Goal: Task Accomplishment & Management: Use online tool/utility

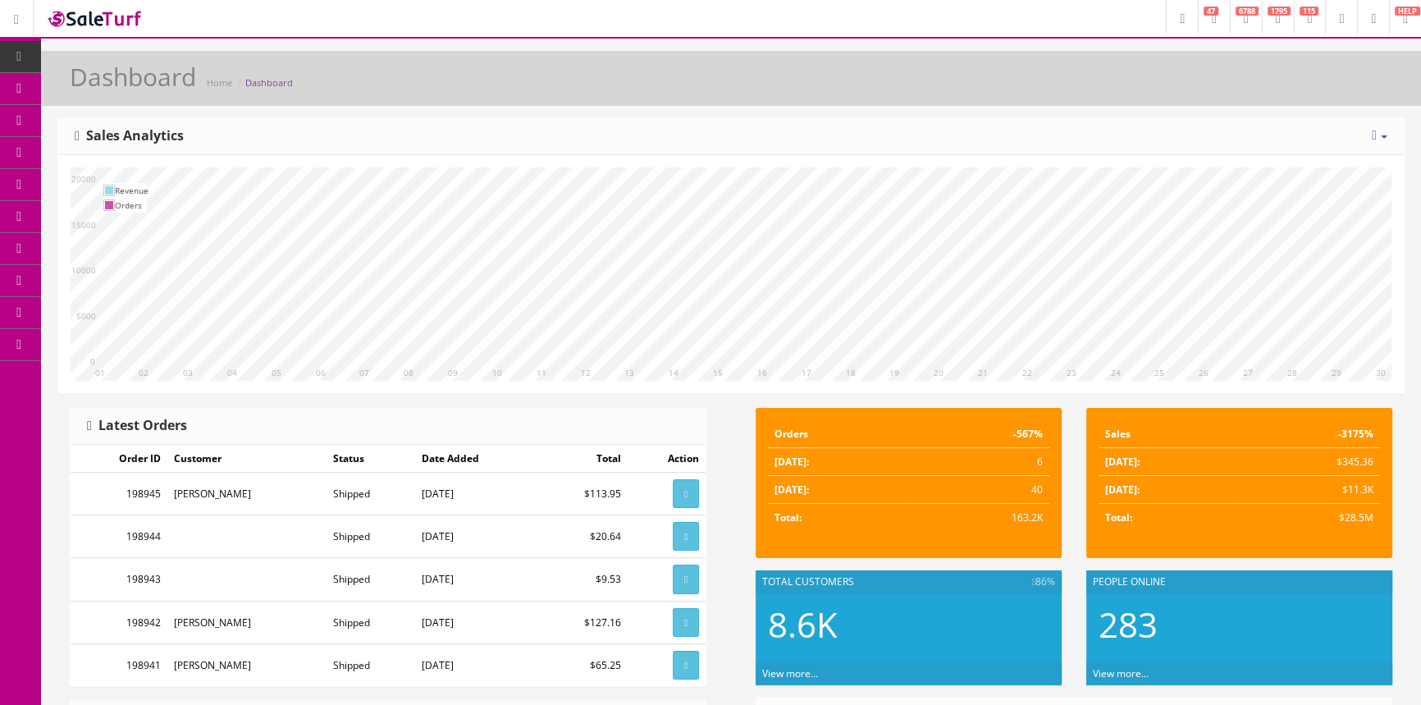
click at [118, 82] on span "Products" at bounding box center [118, 88] width 40 height 14
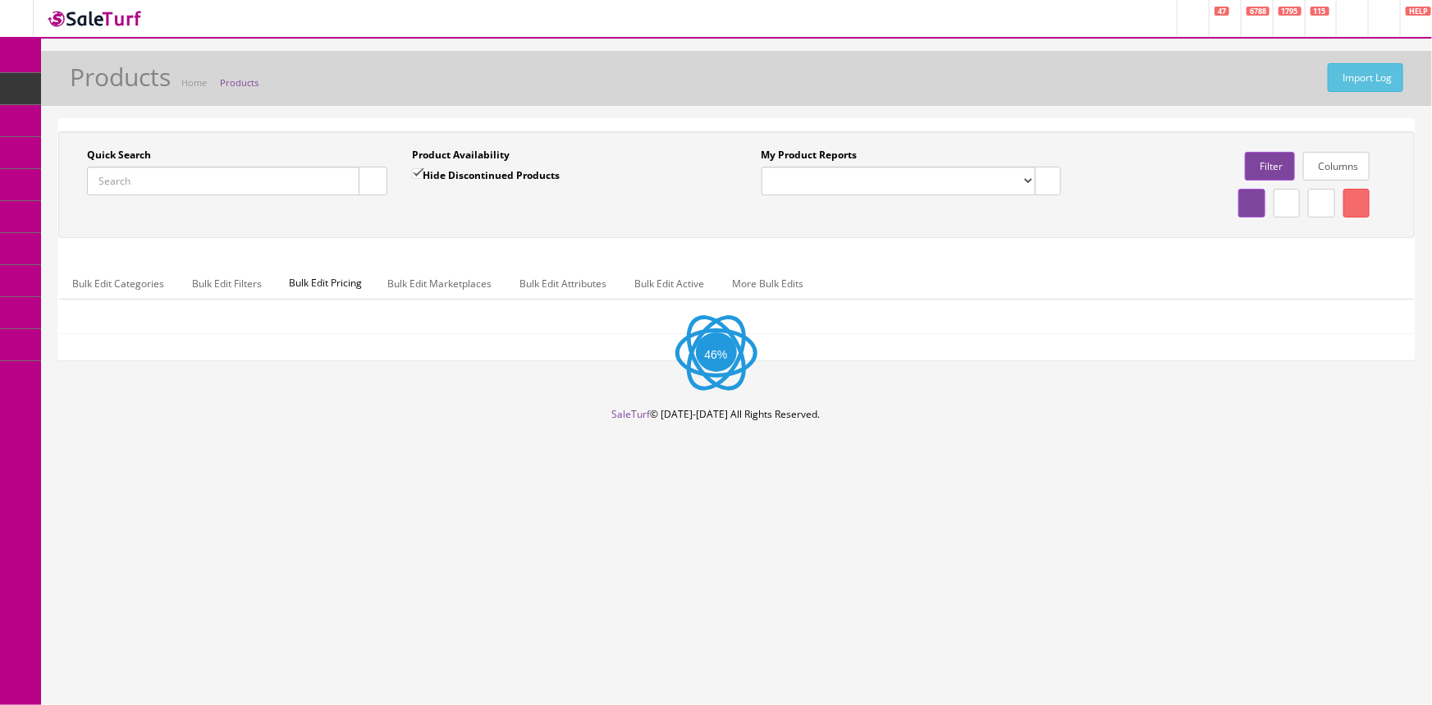
click at [249, 194] on input "Quick Search" at bounding box center [223, 181] width 272 height 29
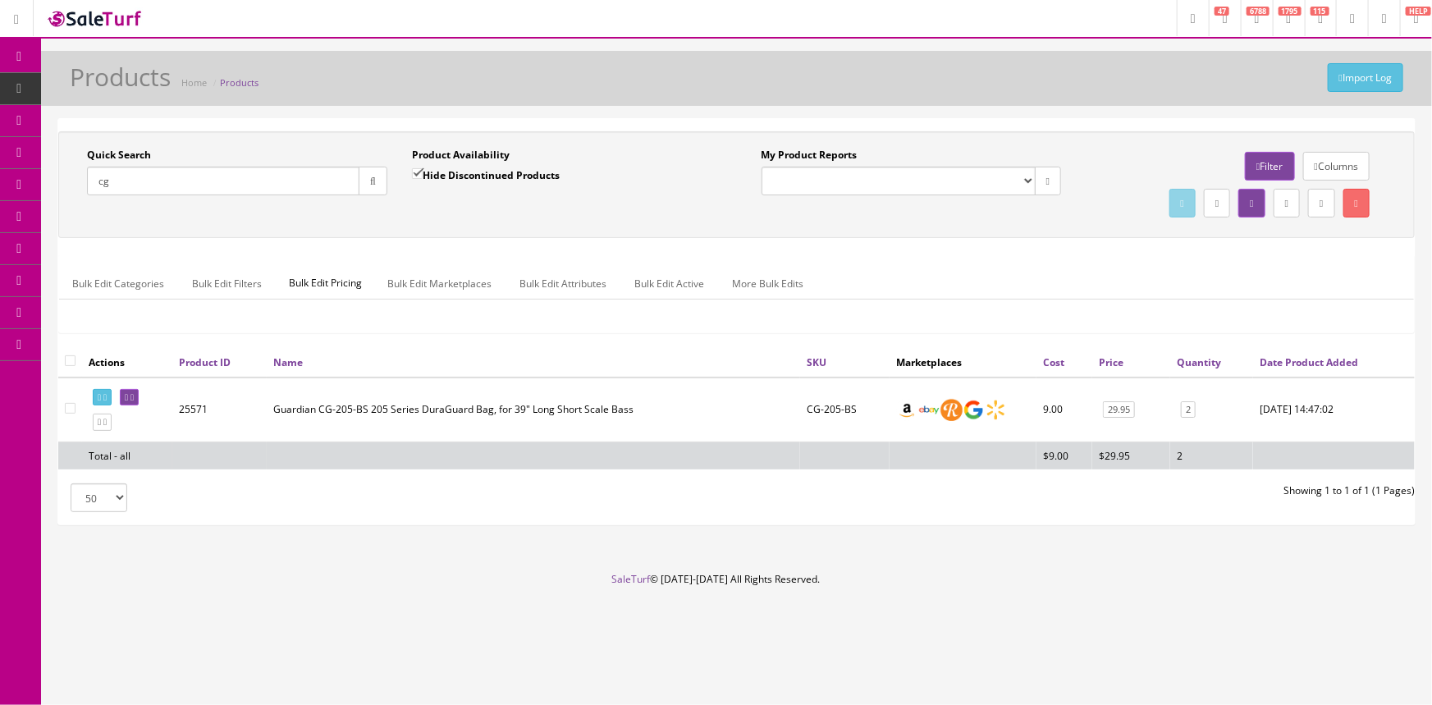
type input "c"
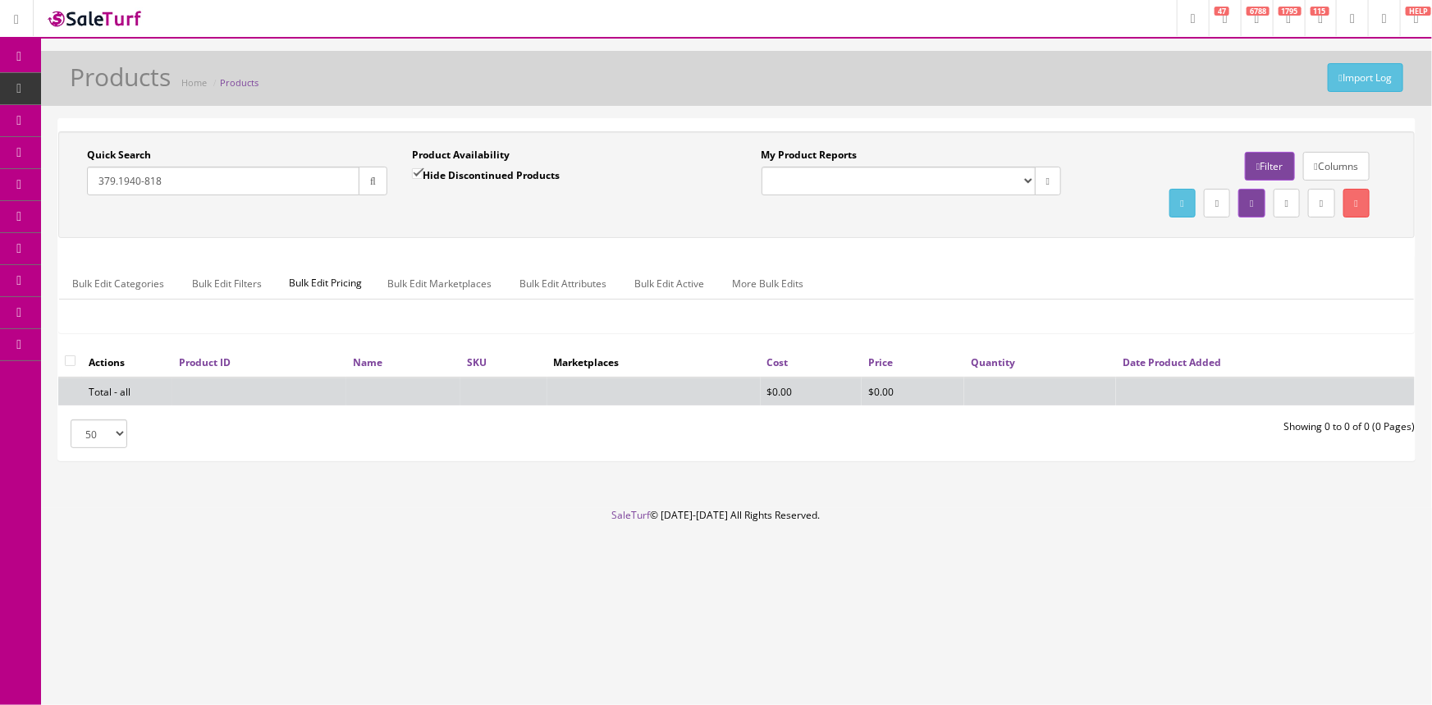
click at [118, 177] on input "379.1940-818" at bounding box center [223, 181] width 272 height 29
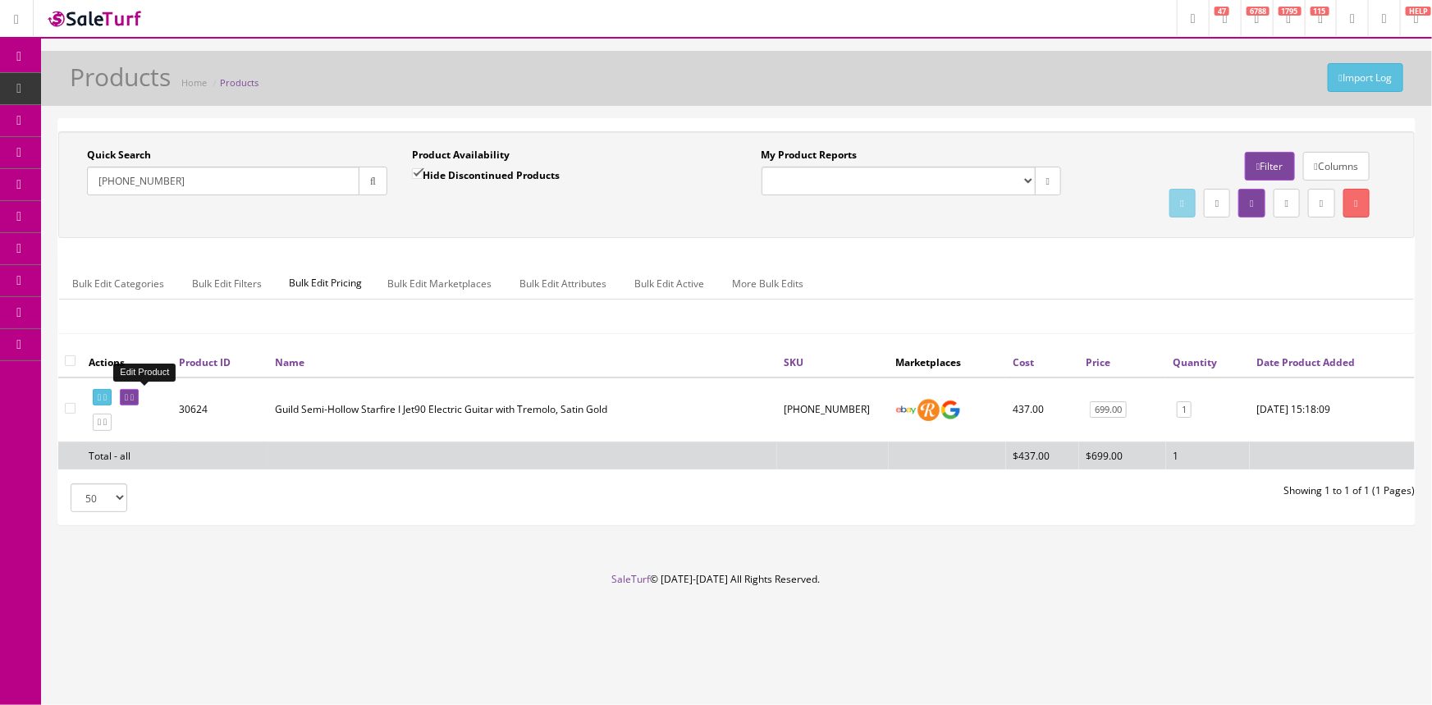
type input "[PHONE_NUMBER]"
click at [128, 395] on icon at bounding box center [126, 397] width 3 height 9
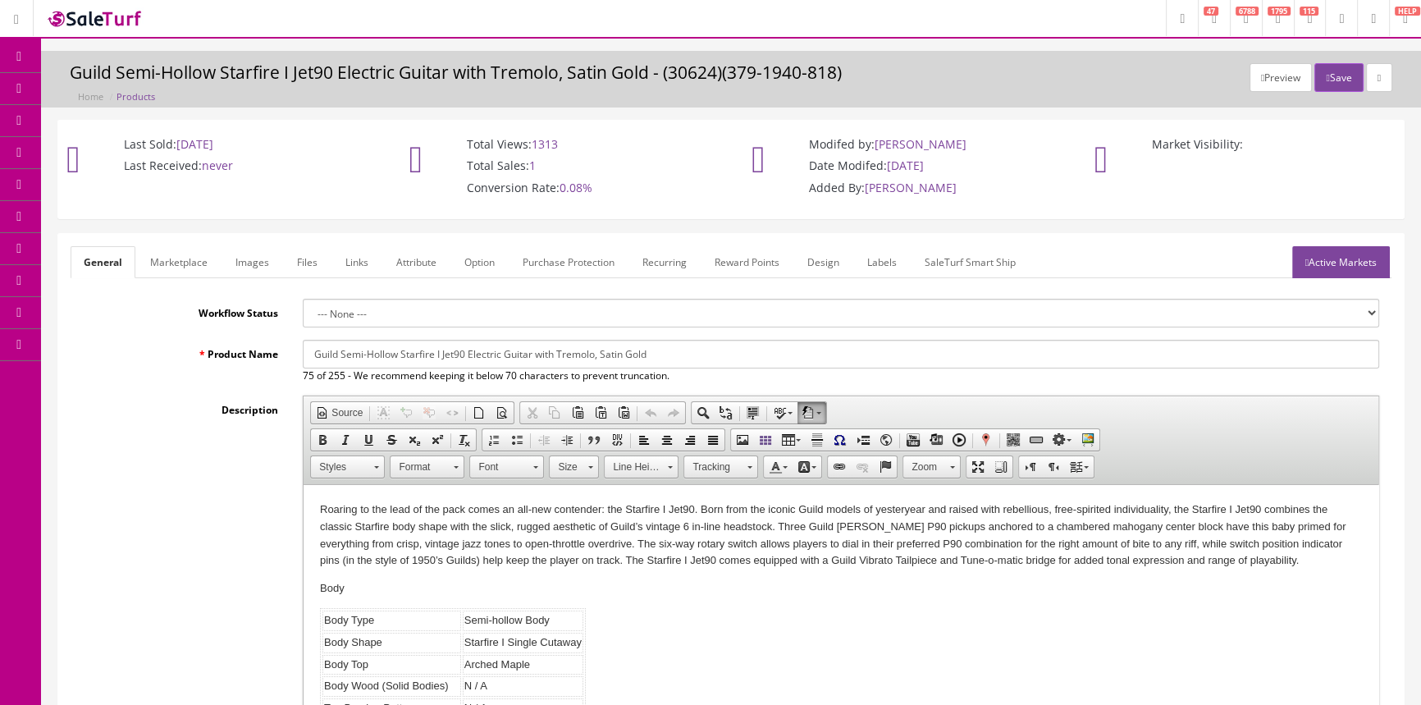
click at [242, 257] on link "Images" at bounding box center [252, 262] width 60 height 32
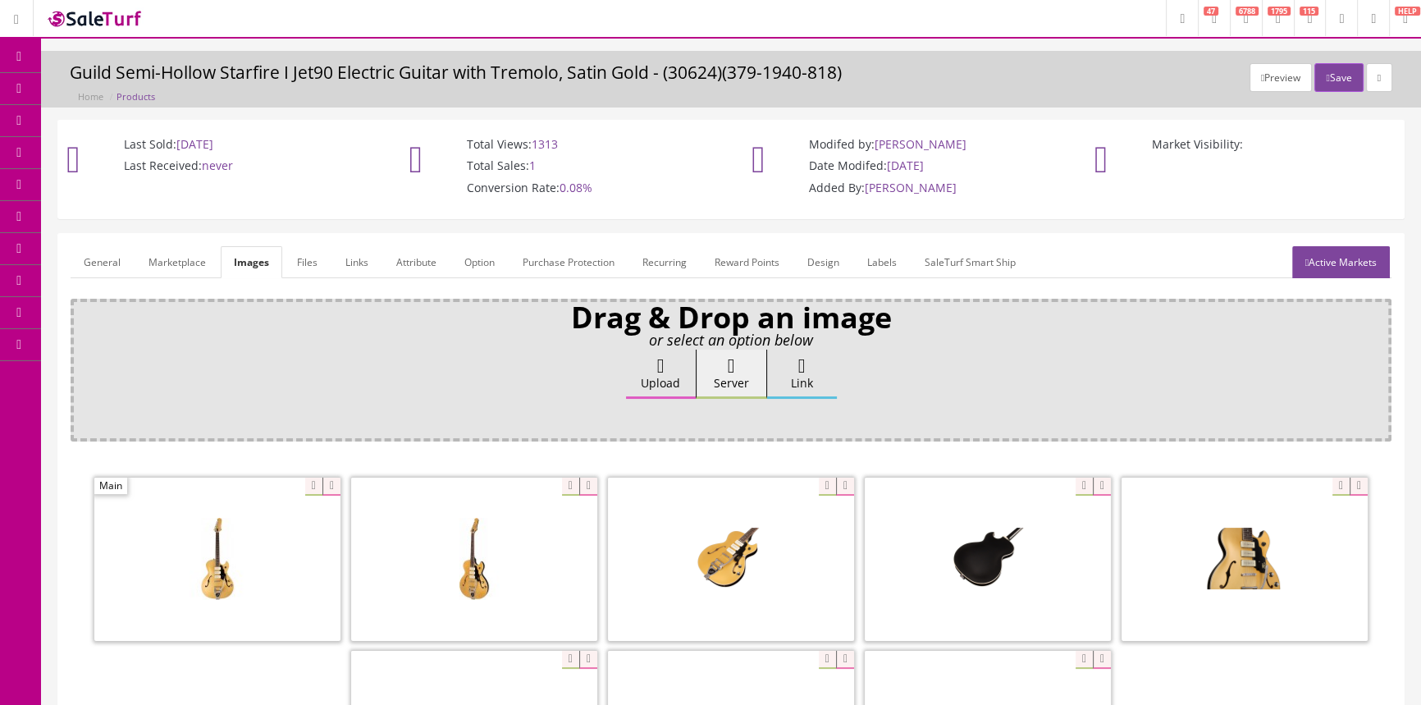
click at [104, 258] on link "General" at bounding box center [102, 262] width 63 height 32
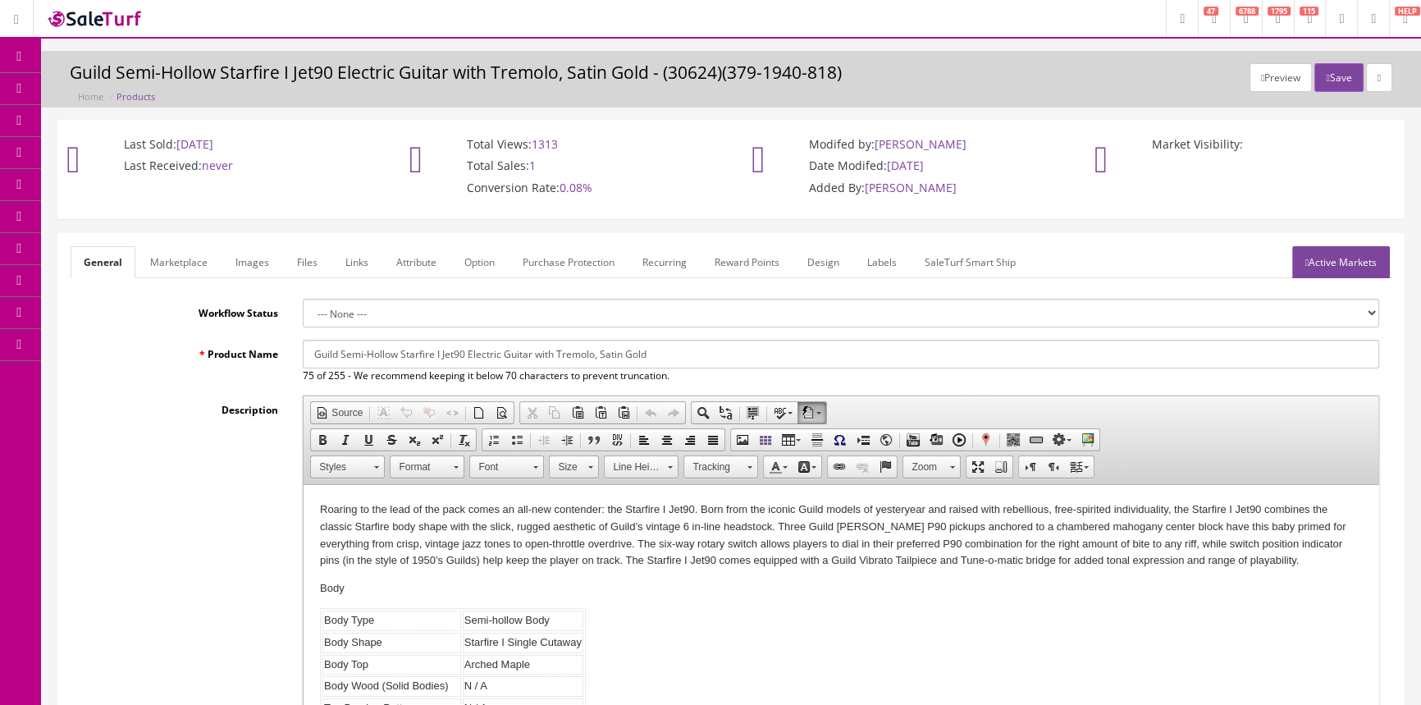
click at [114, 89] on span "Products" at bounding box center [118, 88] width 40 height 14
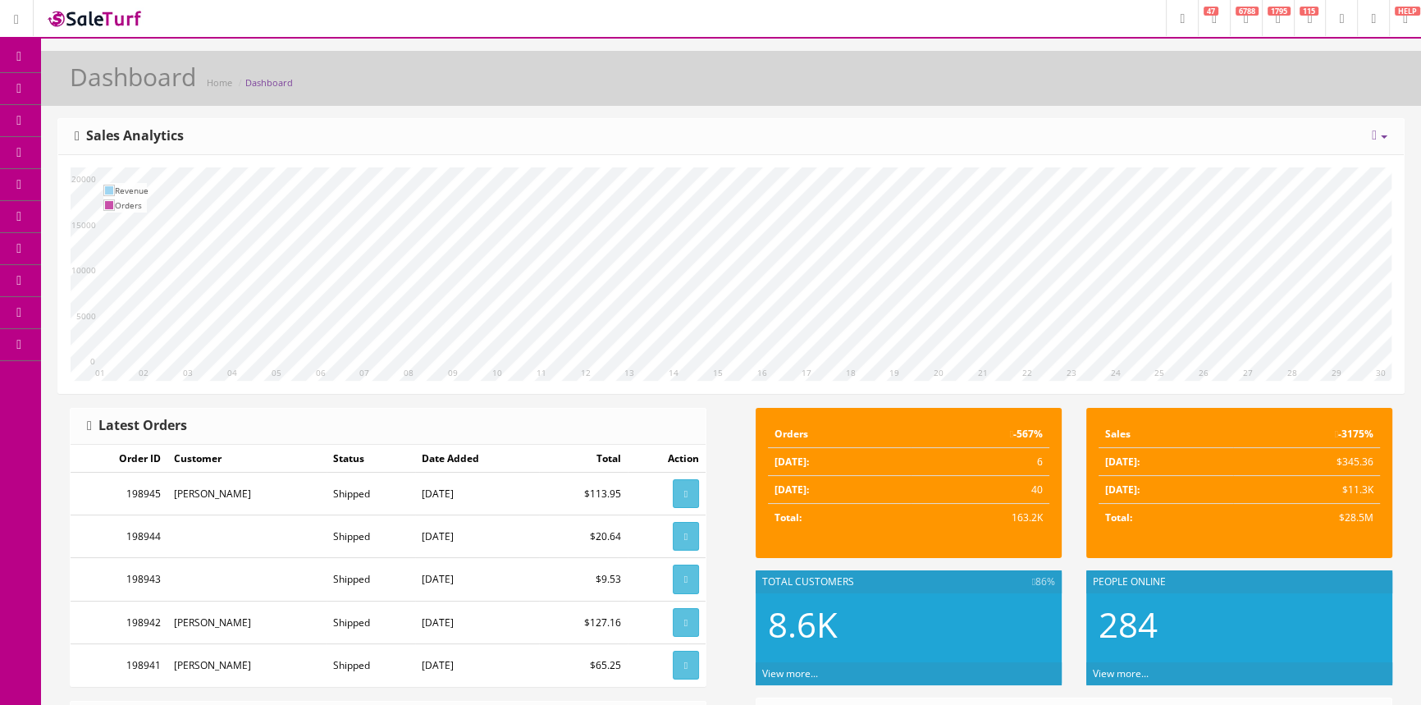
click at [135, 85] on span "Products" at bounding box center [118, 88] width 40 height 14
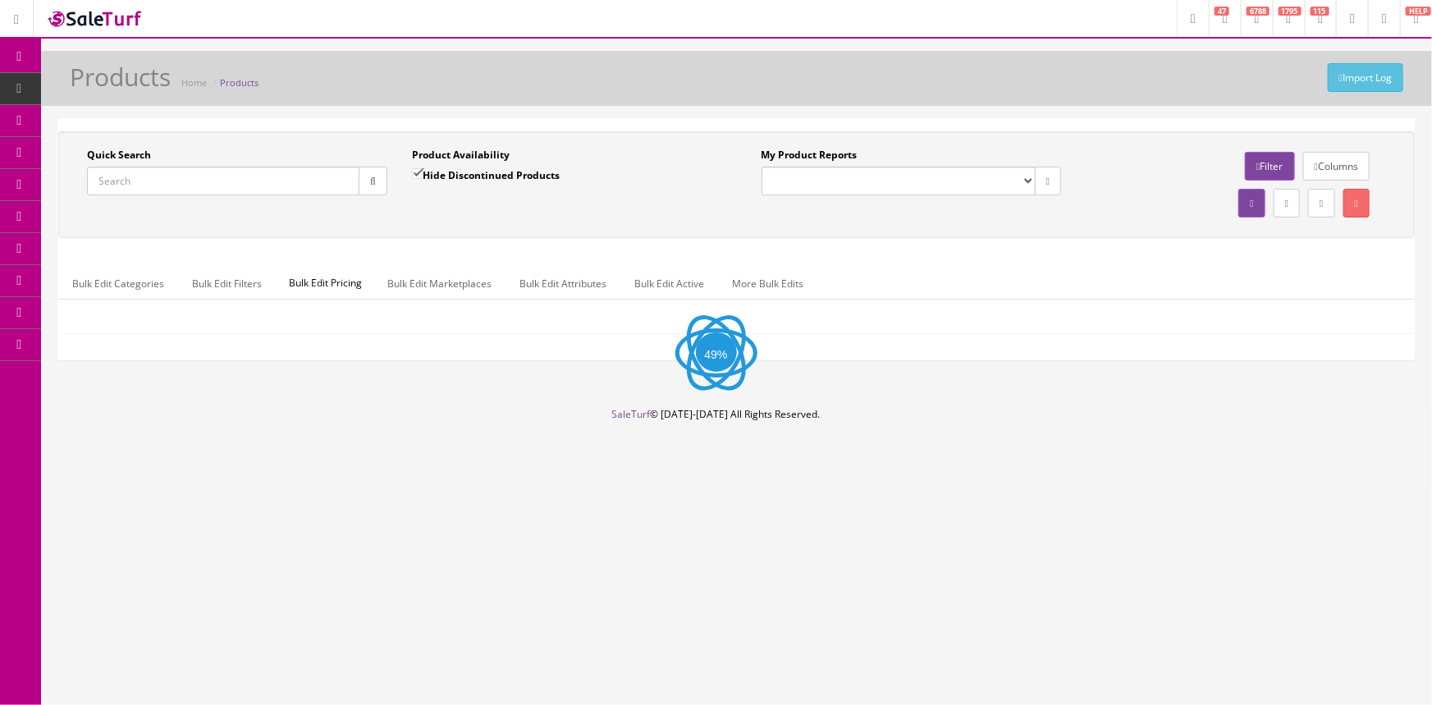
drag, startPoint x: 165, startPoint y: 179, endPoint x: 176, endPoint y: 176, distance: 11.9
click at [168, 179] on input "Quick Search" at bounding box center [223, 181] width 272 height 29
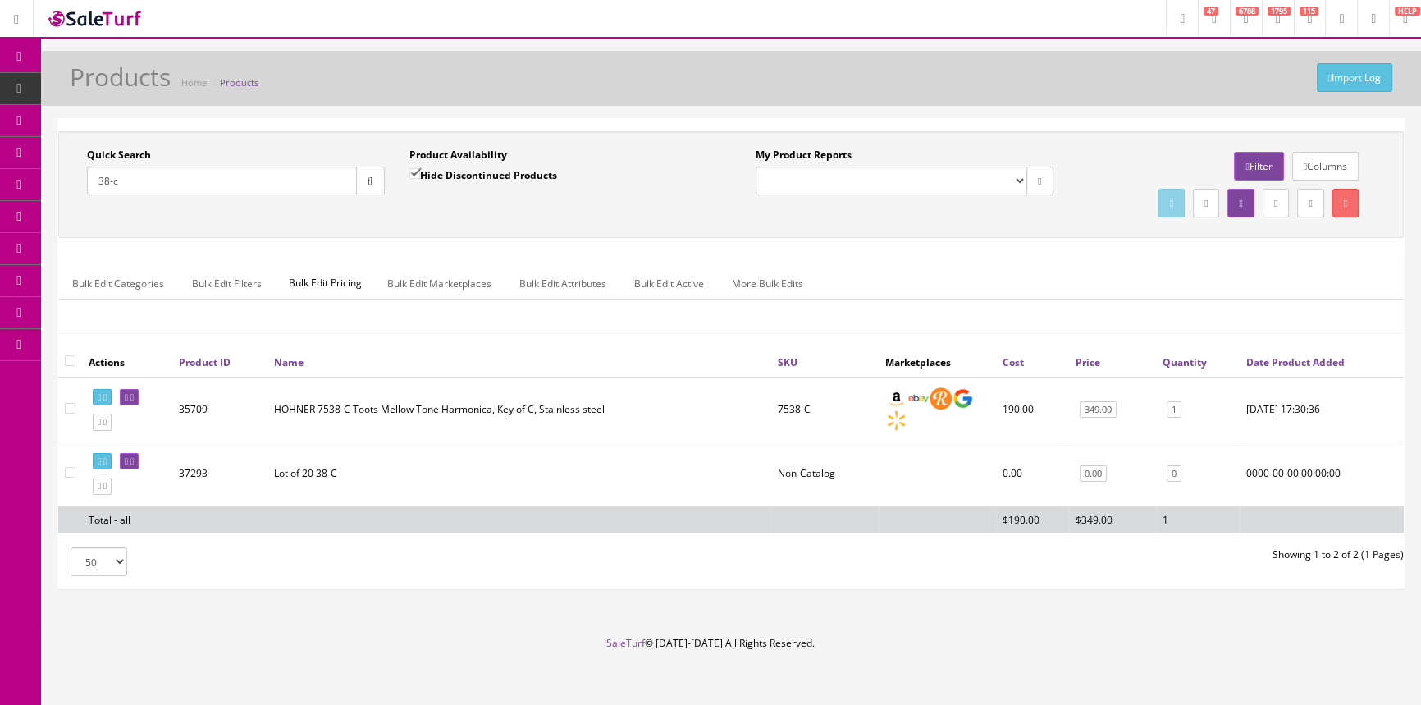
type input "38-c"
click at [412, 172] on input "Hide Discontinued Products" at bounding box center [414, 173] width 11 height 11
checkbox input "false"
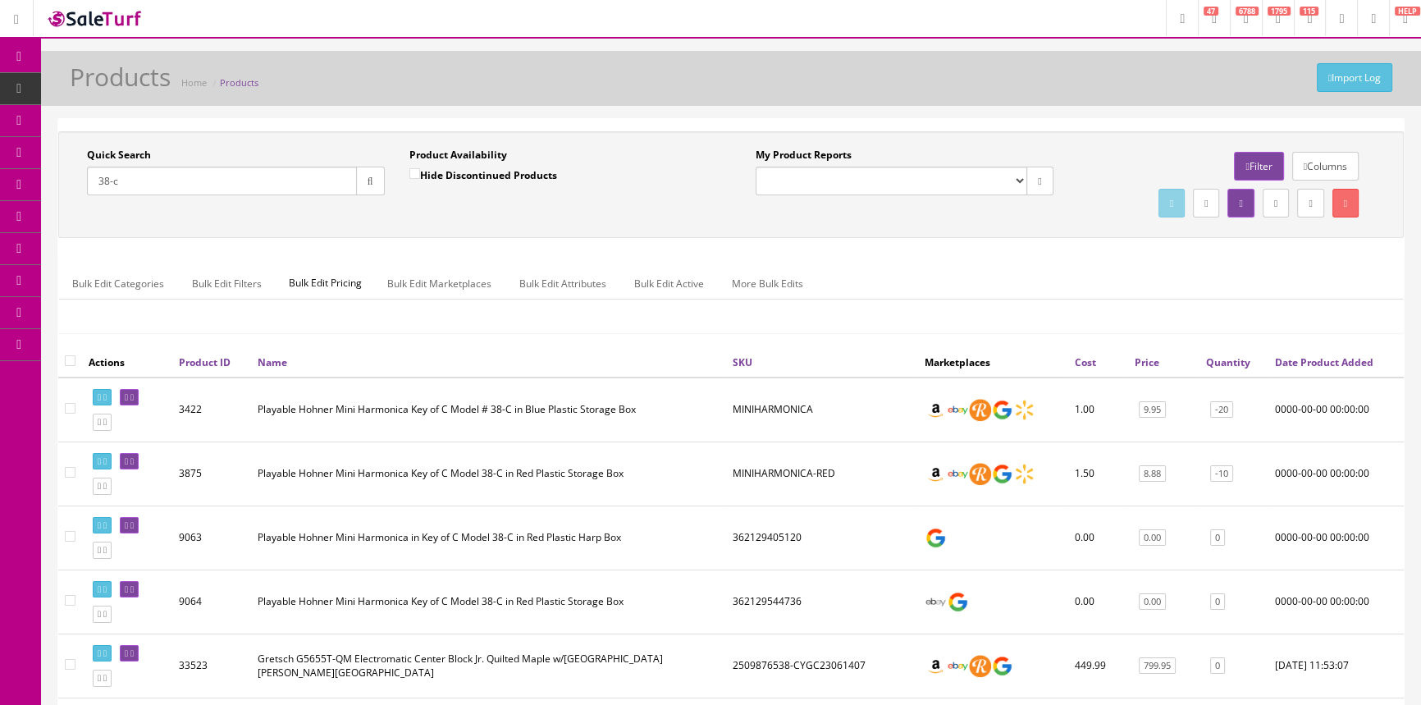
drag, startPoint x: 139, startPoint y: 176, endPoint x: 95, endPoint y: 181, distance: 43.9
click at [95, 181] on input "38-c" at bounding box center [222, 181] width 270 height 29
paste input "0114920300-US22078497"
type input "0114920300-US22078497"
click at [369, 181] on icon "button" at bounding box center [371, 181] width 6 height 10
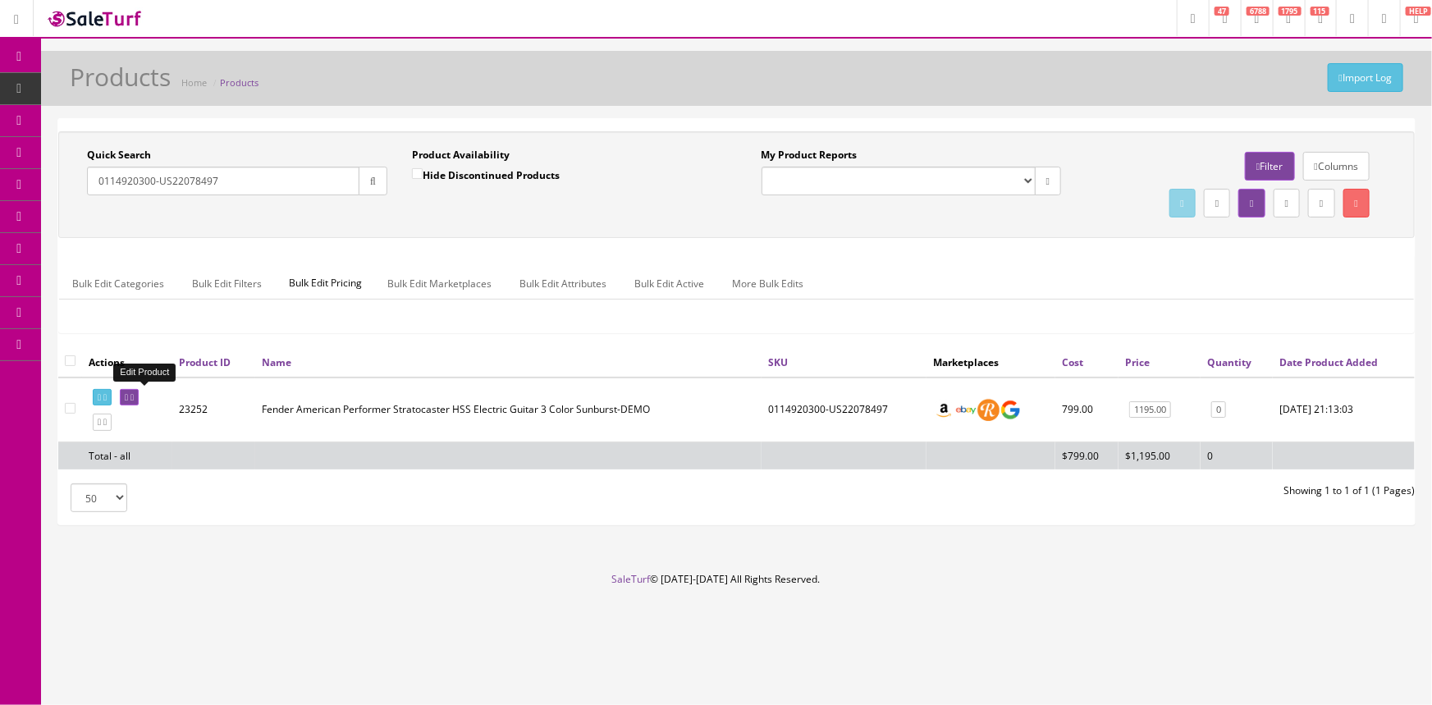
click at [128, 395] on icon at bounding box center [126, 397] width 3 height 9
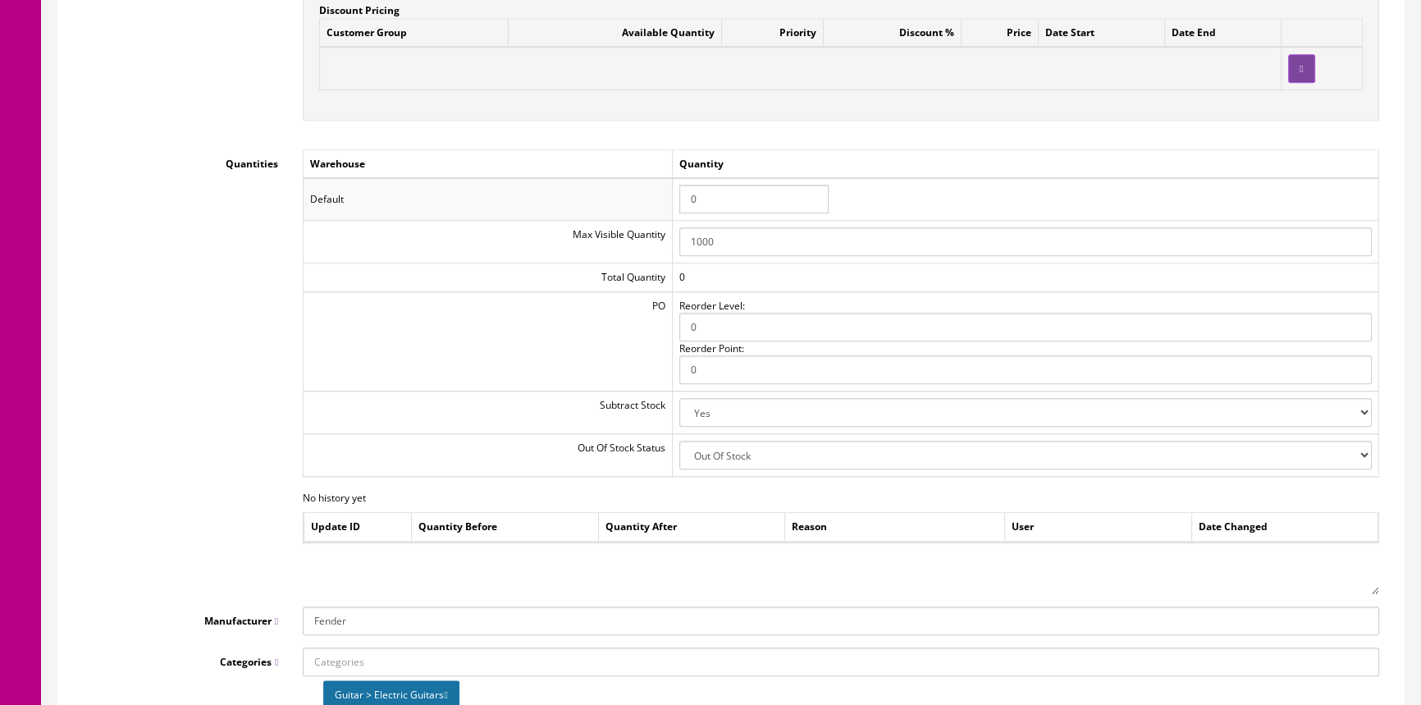
scroll to position [1715, 0]
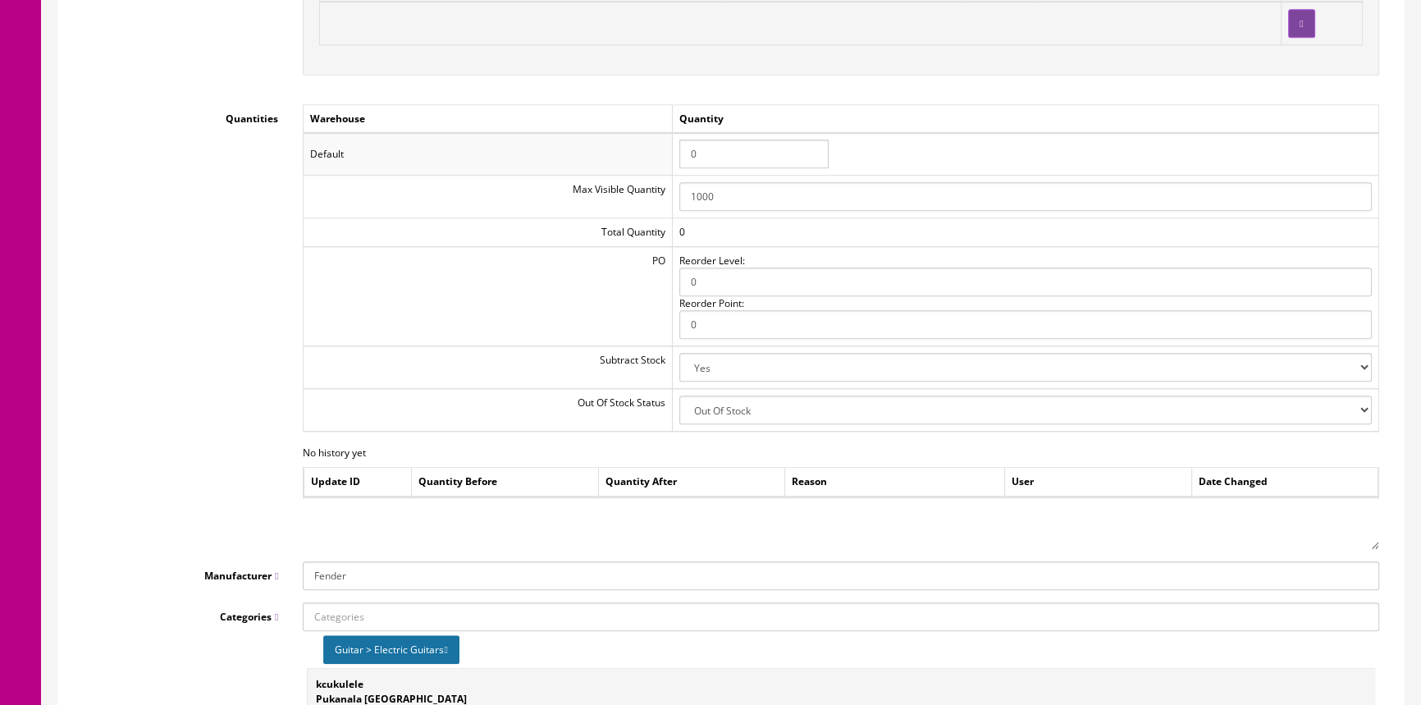
click at [1359, 404] on select "2-3 Days Discontinued (Hide From Search) In Stock Out Of Stock Out Of Stock (Hi…" at bounding box center [1025, 409] width 692 height 29
select select "10"
click at [682, 395] on select "2-3 Days Discontinued (Hide From Search) In Stock Out Of Stock Out Of Stock (Hi…" at bounding box center [1025, 409] width 692 height 29
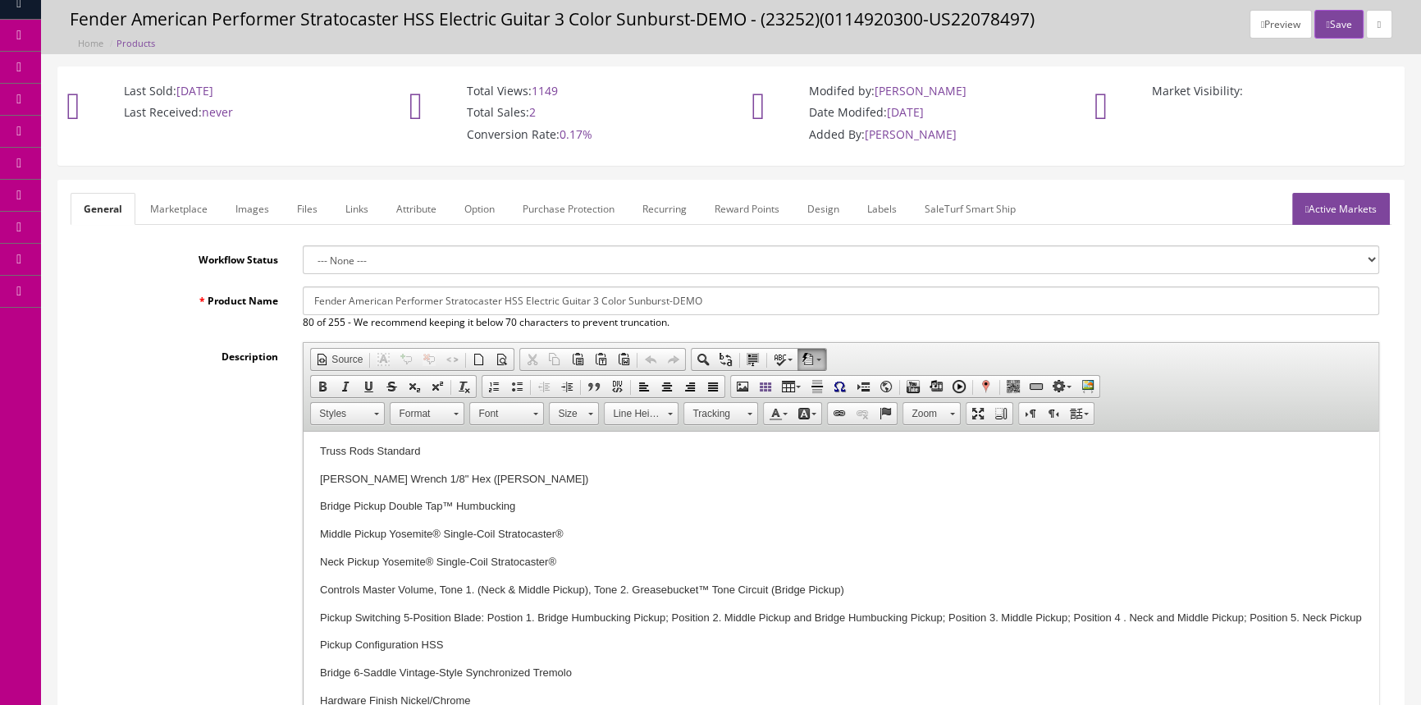
scroll to position [0, 0]
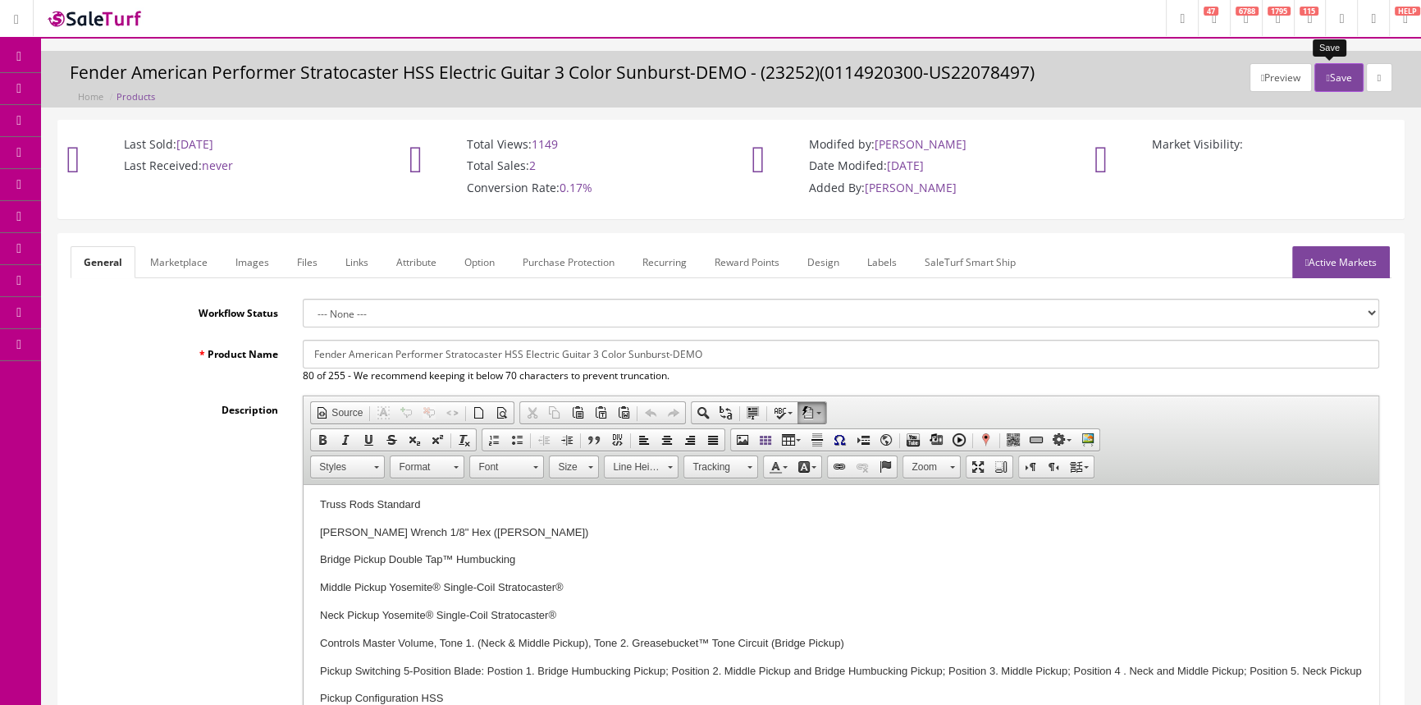
click at [1337, 76] on button "Save" at bounding box center [1338, 77] width 48 height 29
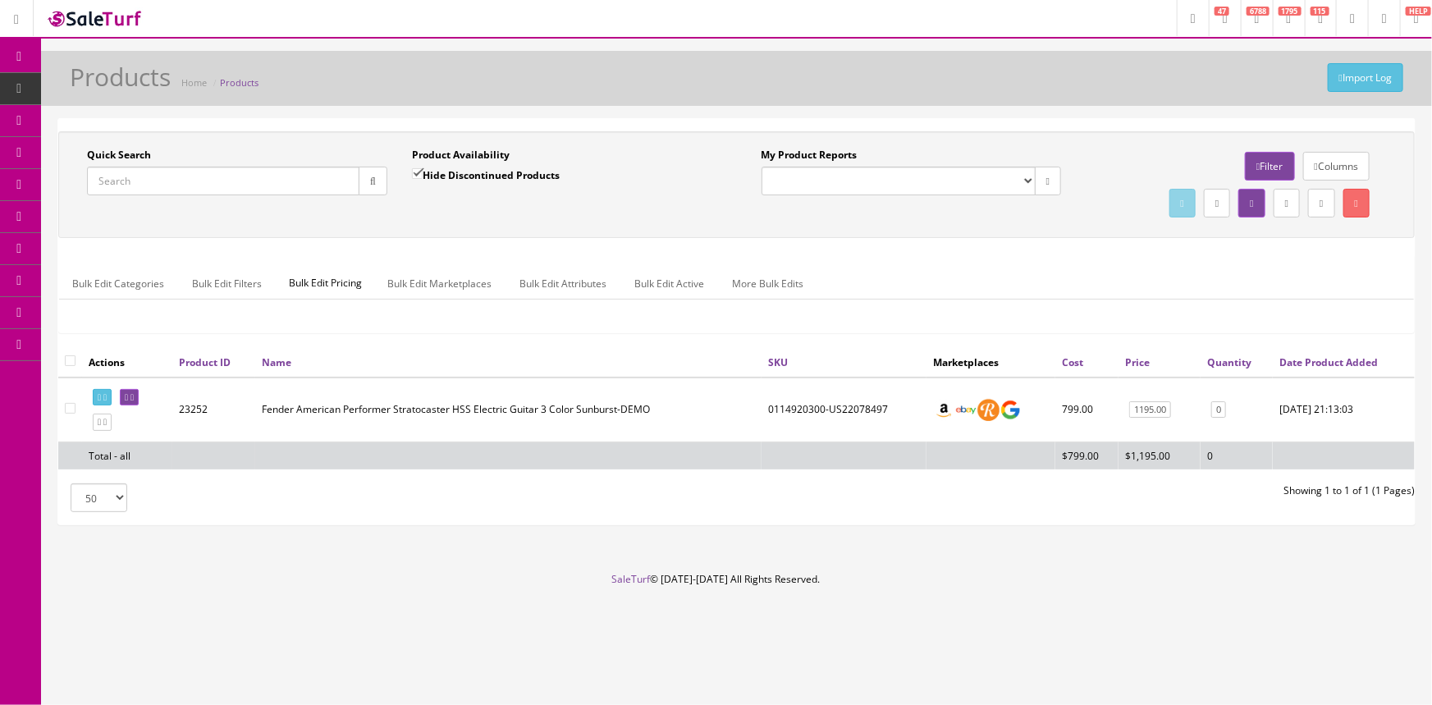
click at [101, 179] on input "Quick Search" at bounding box center [223, 181] width 272 height 29
type input "american"
click at [140, 185] on span "Order List" at bounding box center [120, 184] width 45 height 14
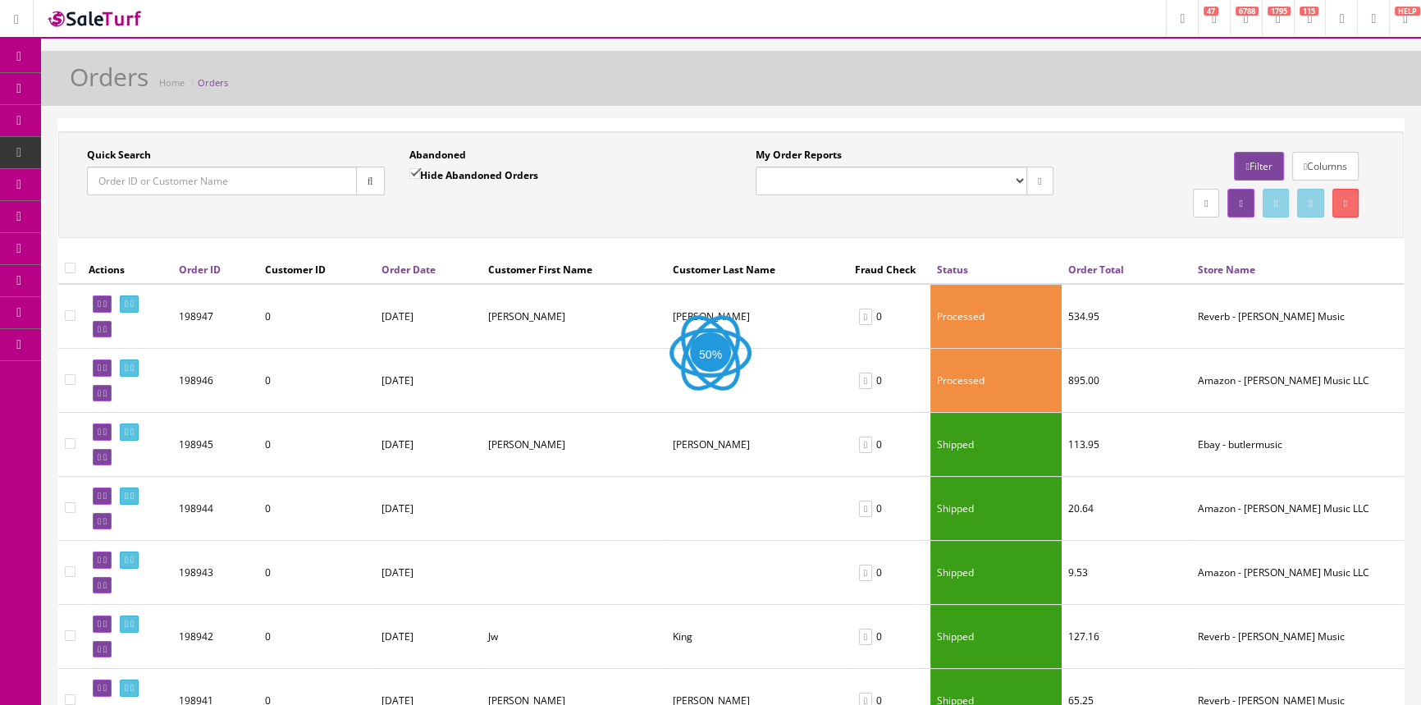
click at [140, 185] on input "Quick Search" at bounding box center [222, 181] width 270 height 29
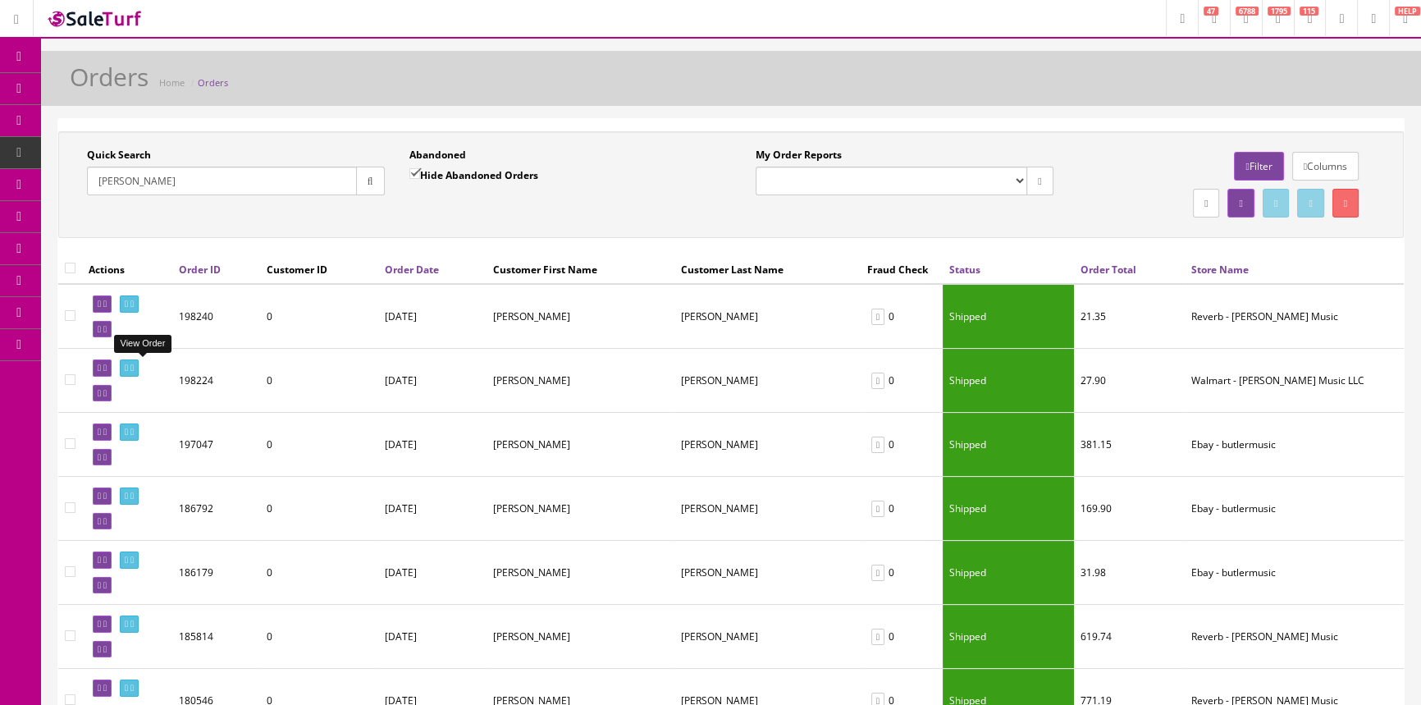
type input "[PERSON_NAME]"
click at [128, 366] on icon at bounding box center [126, 367] width 3 height 9
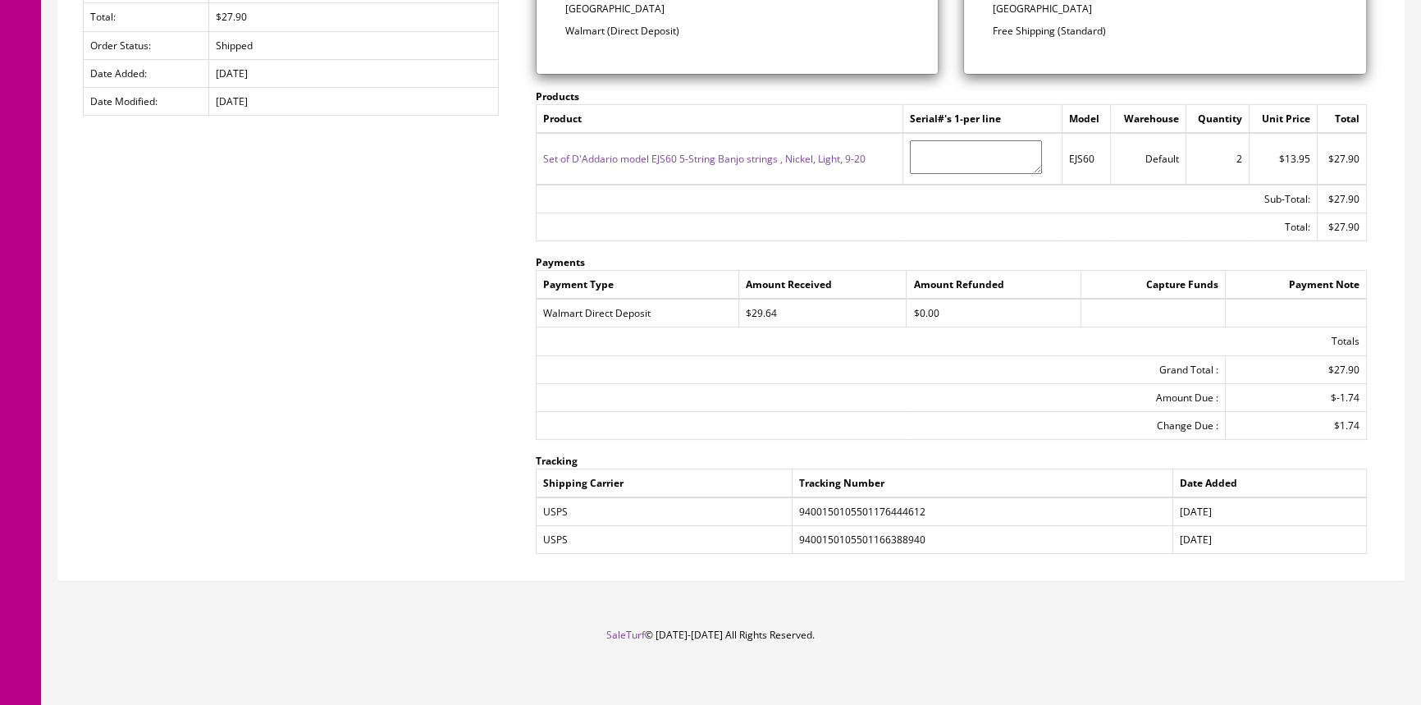
scroll to position [382, 0]
drag, startPoint x: 800, startPoint y: 534, endPoint x: 934, endPoint y: 537, distance: 134.6
click at [934, 537] on td "9400150105501166388940" at bounding box center [982, 537] width 381 height 28
copy td "9400150105501166388940"
click at [283, 398] on div "Order Details History Order ID: #198224 Invoice No.: Generate Store Name: Walma…" at bounding box center [731, 157] width 1346 height 841
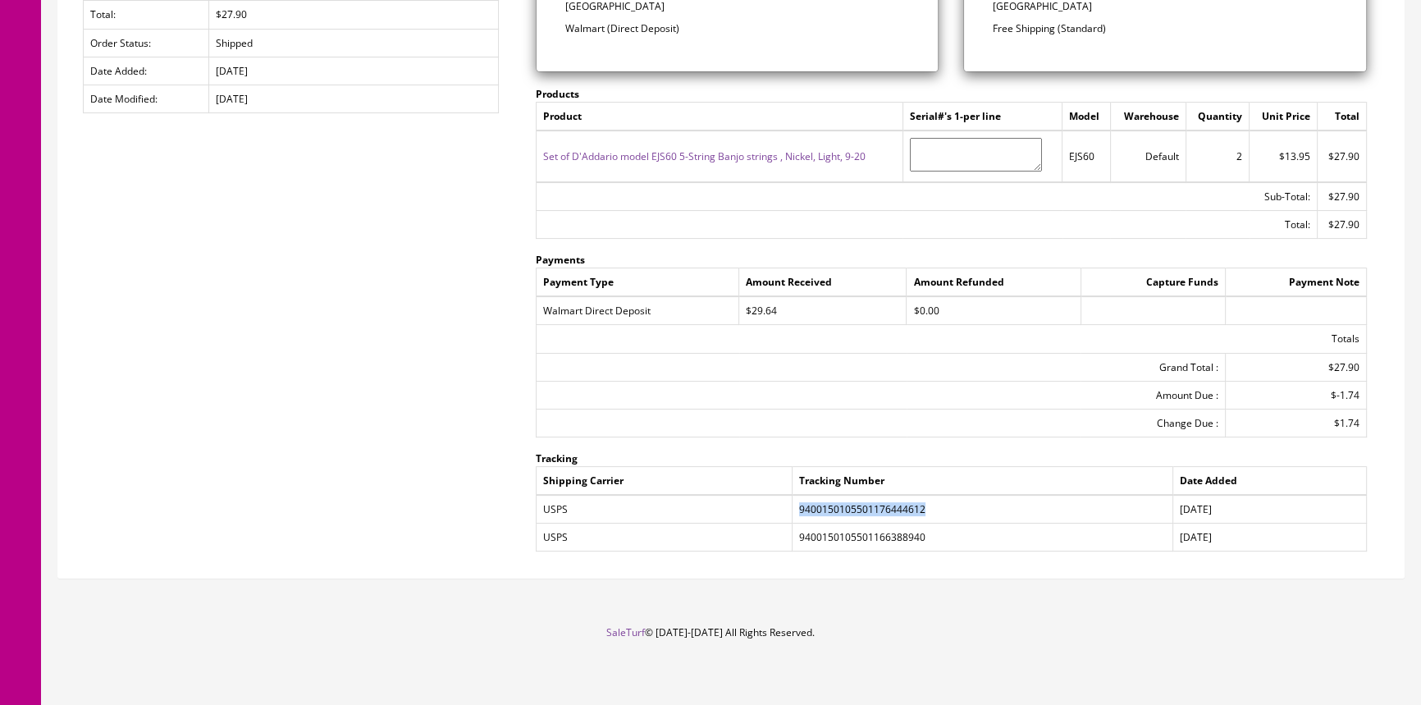
drag, startPoint x: 800, startPoint y: 505, endPoint x: 945, endPoint y: 504, distance: 145.2
click at [945, 504] on td "9400150105501176444612" at bounding box center [982, 509] width 381 height 29
copy td "9400150105501176444612"
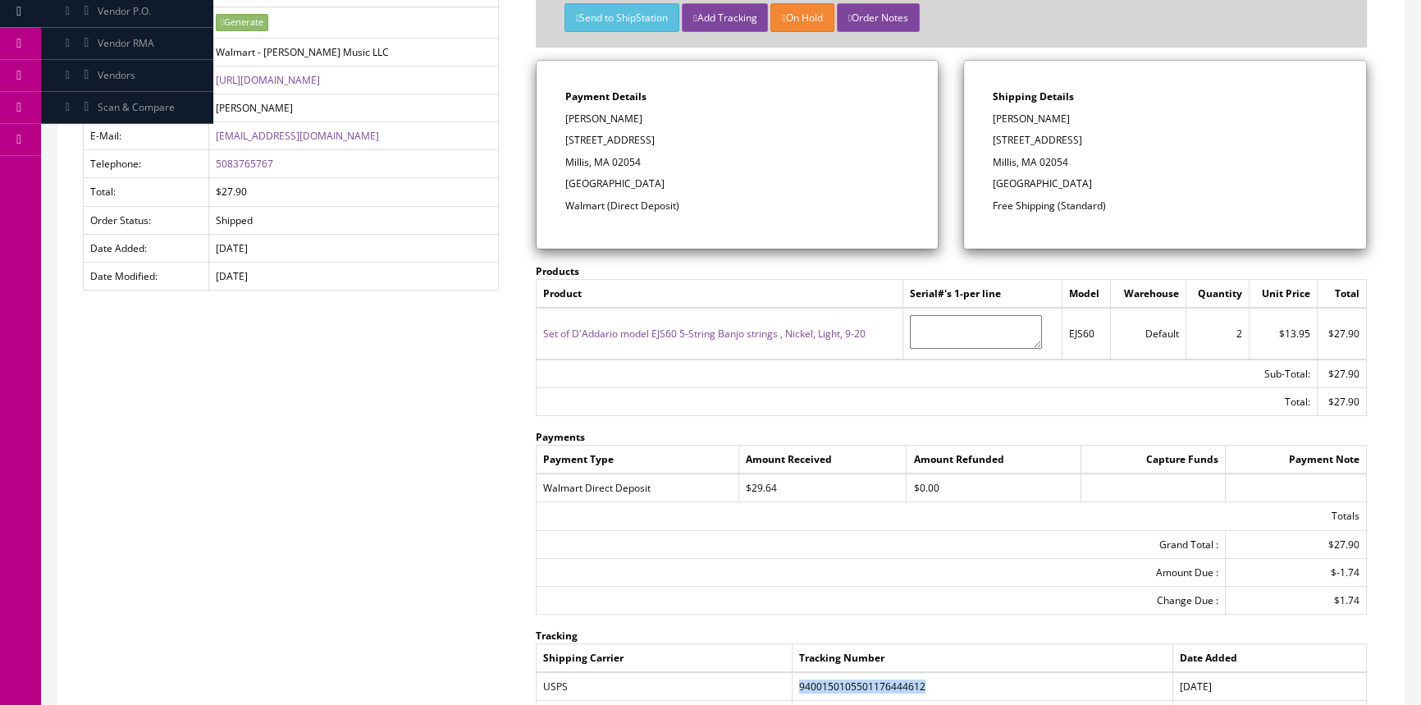
scroll to position [0, 0]
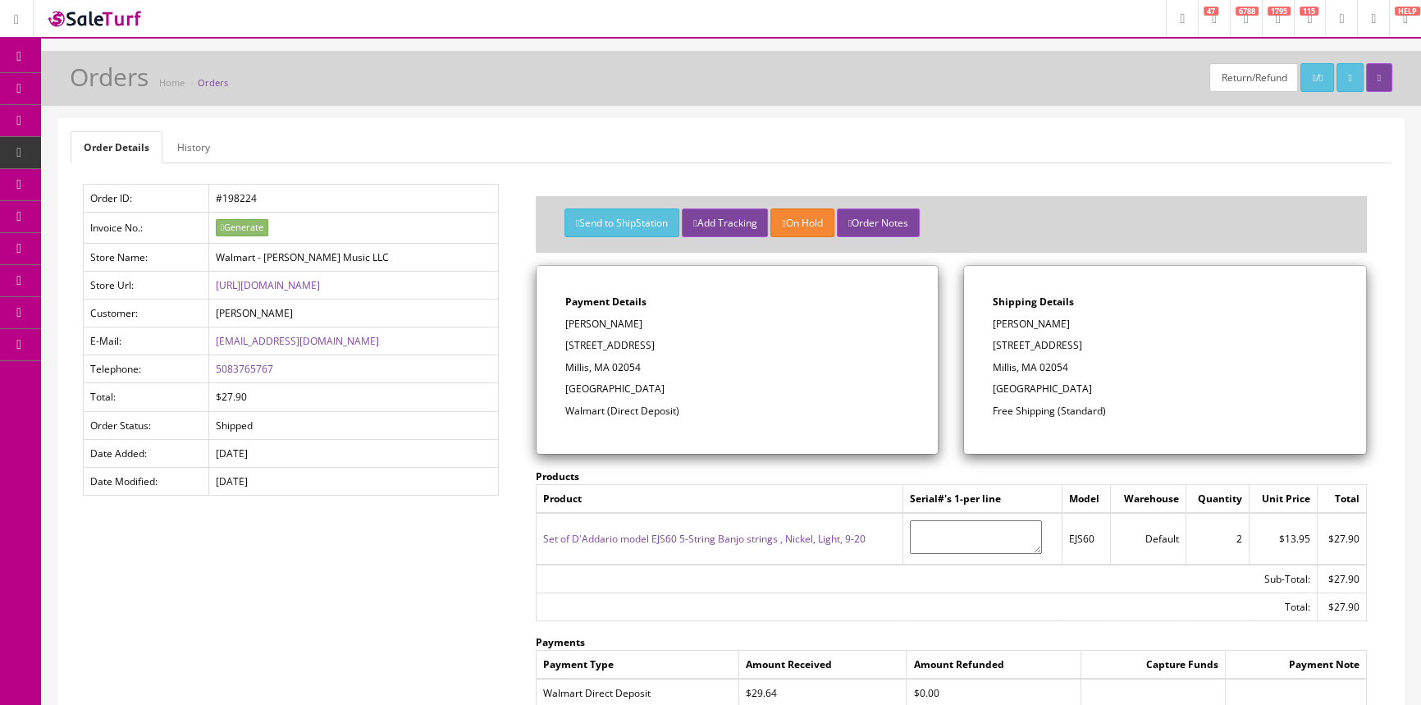
click at [117, 89] on span "Products" at bounding box center [118, 88] width 40 height 14
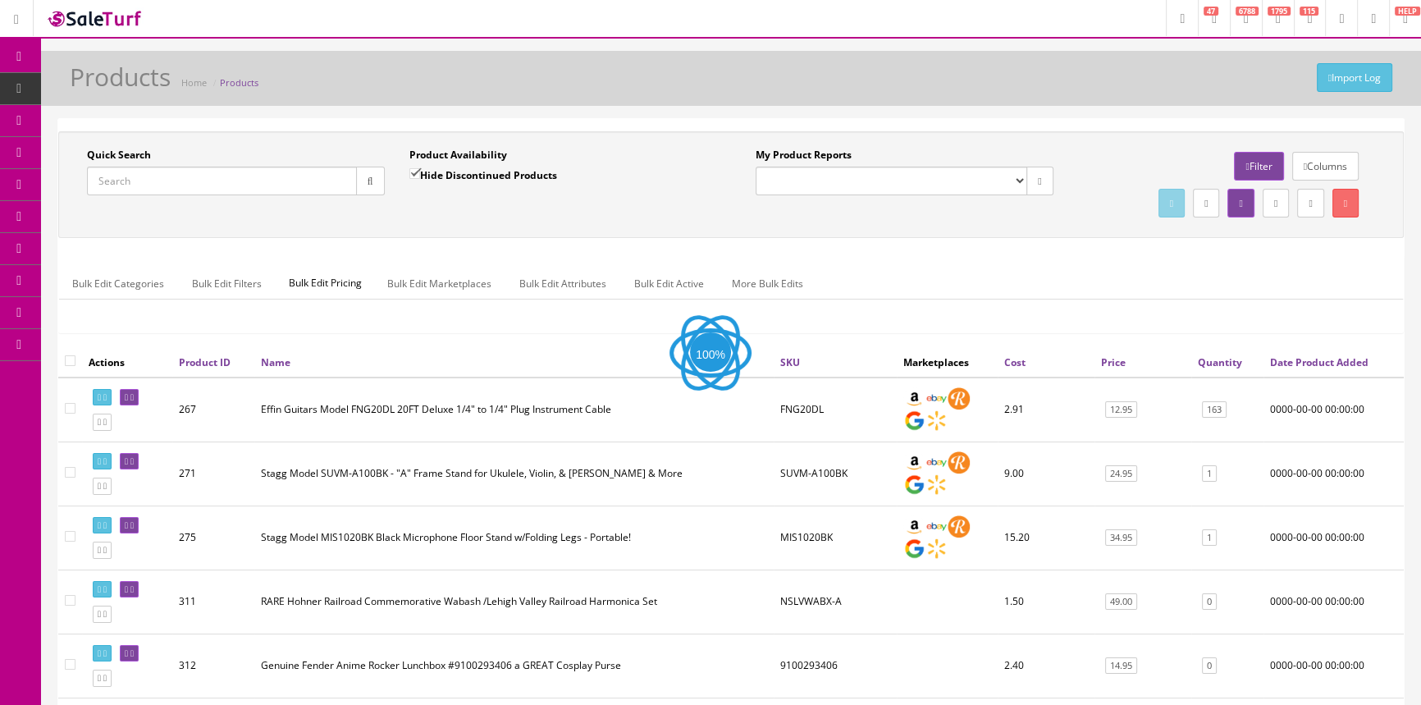
click at [198, 171] on input "Quick Search" at bounding box center [222, 181] width 270 height 29
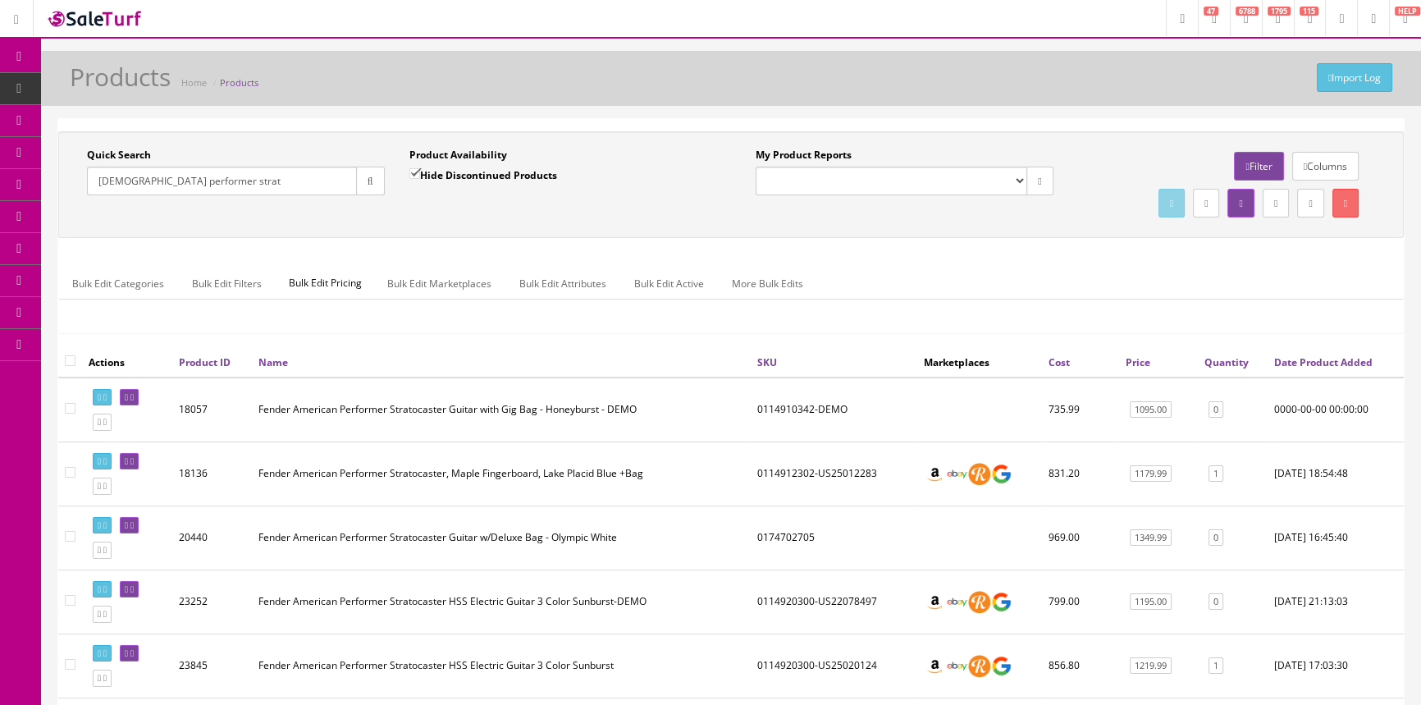
type input "american performer strat"
click at [1218, 363] on link "Quantity" at bounding box center [1226, 362] width 44 height 14
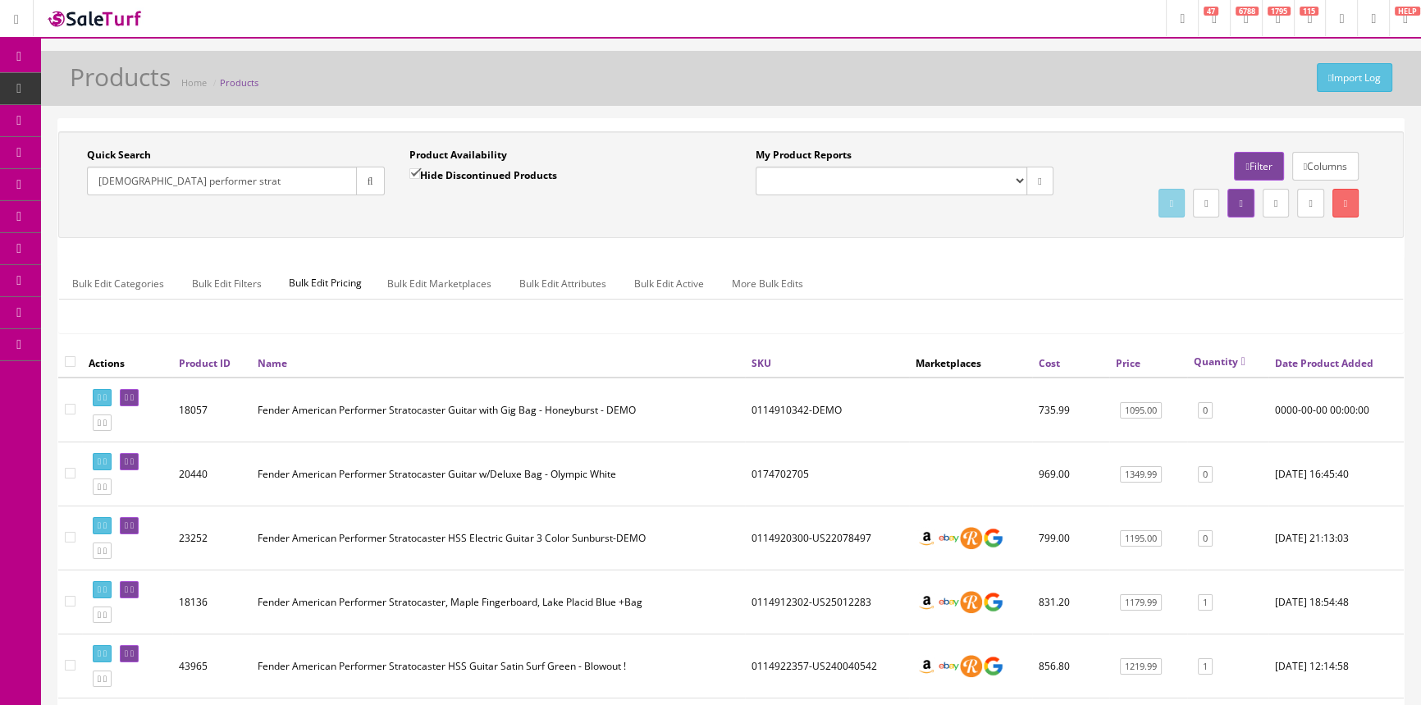
click at [1219, 360] on link "Quantity" at bounding box center [1220, 361] width 52 height 14
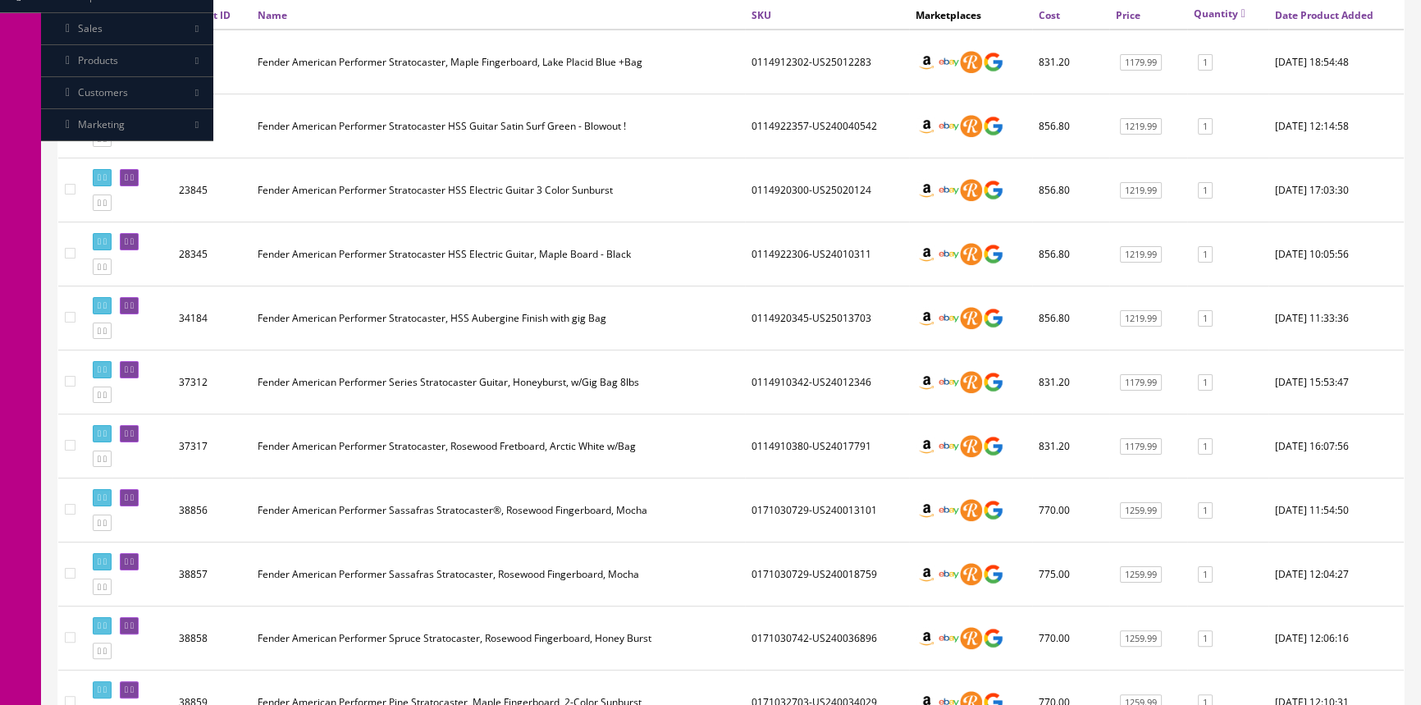
scroll to position [343, 0]
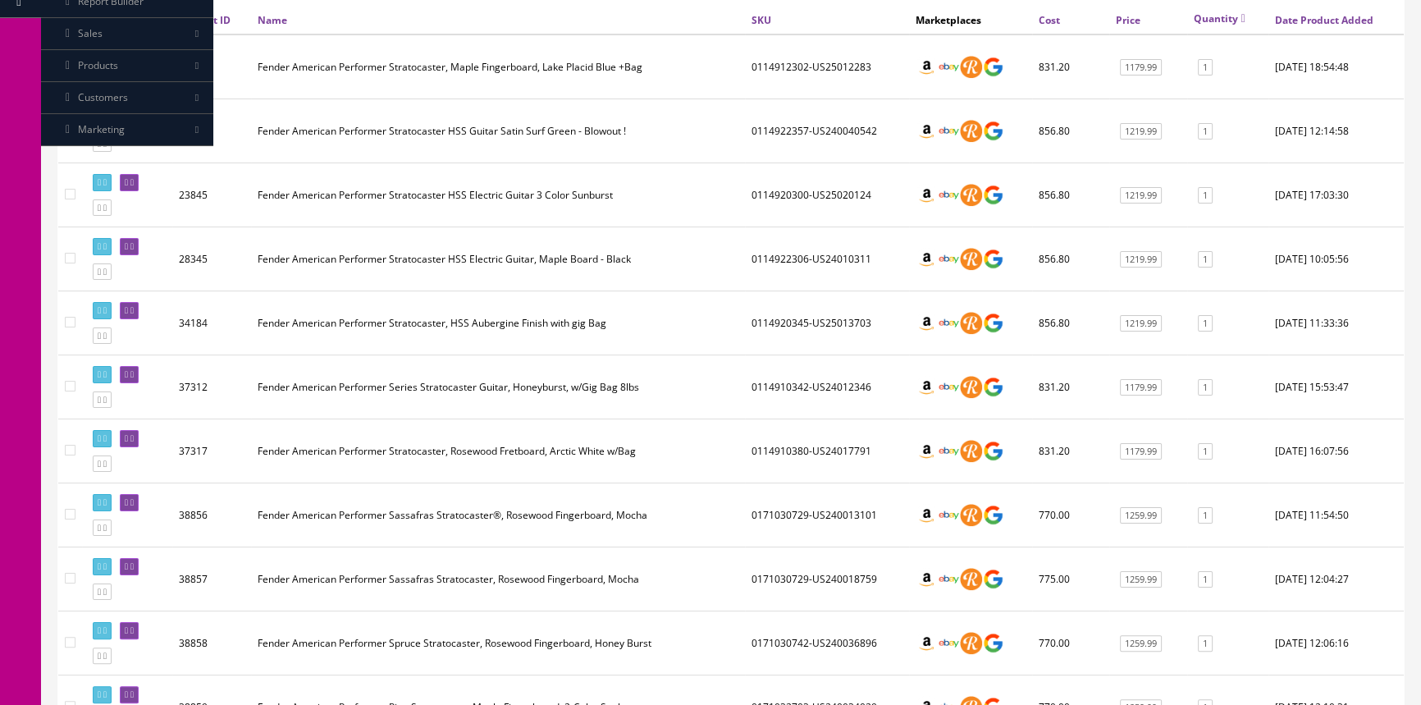
click at [128, 115] on icon at bounding box center [126, 118] width 3 height 9
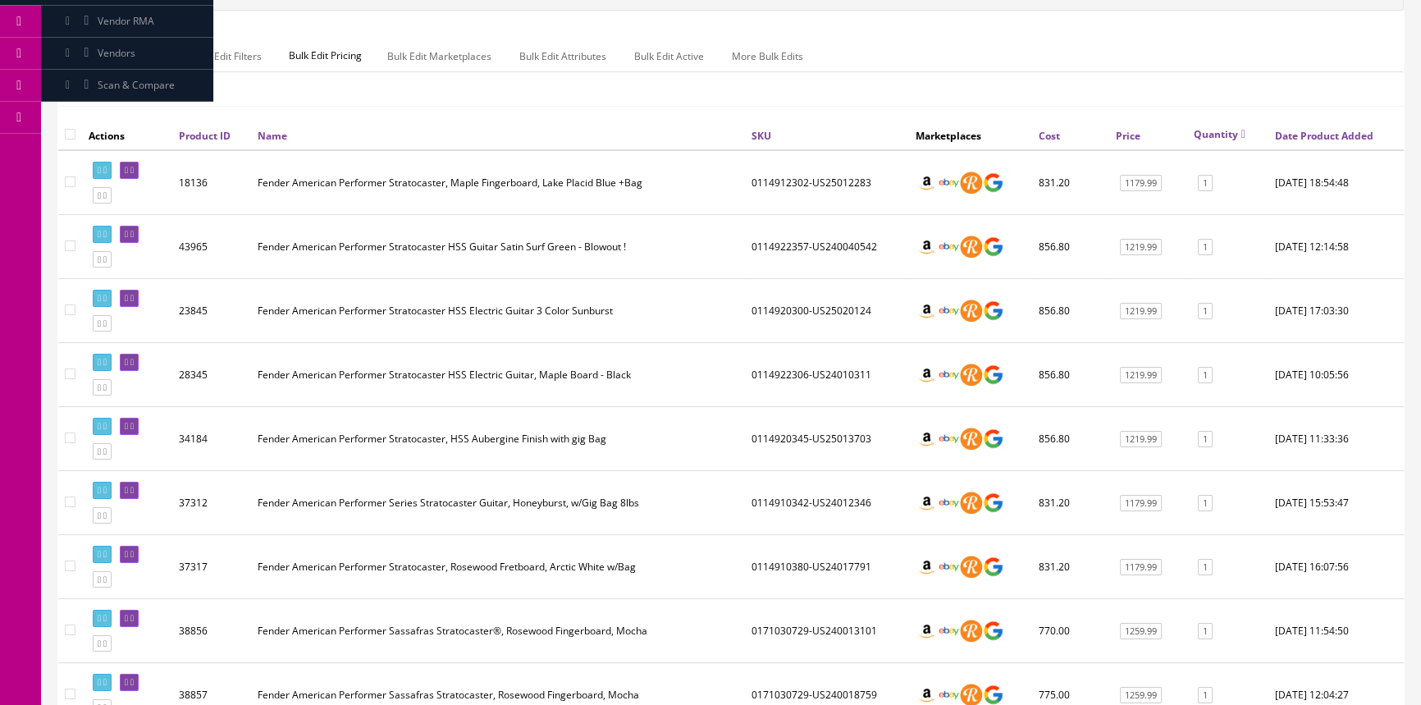
scroll to position [223, 0]
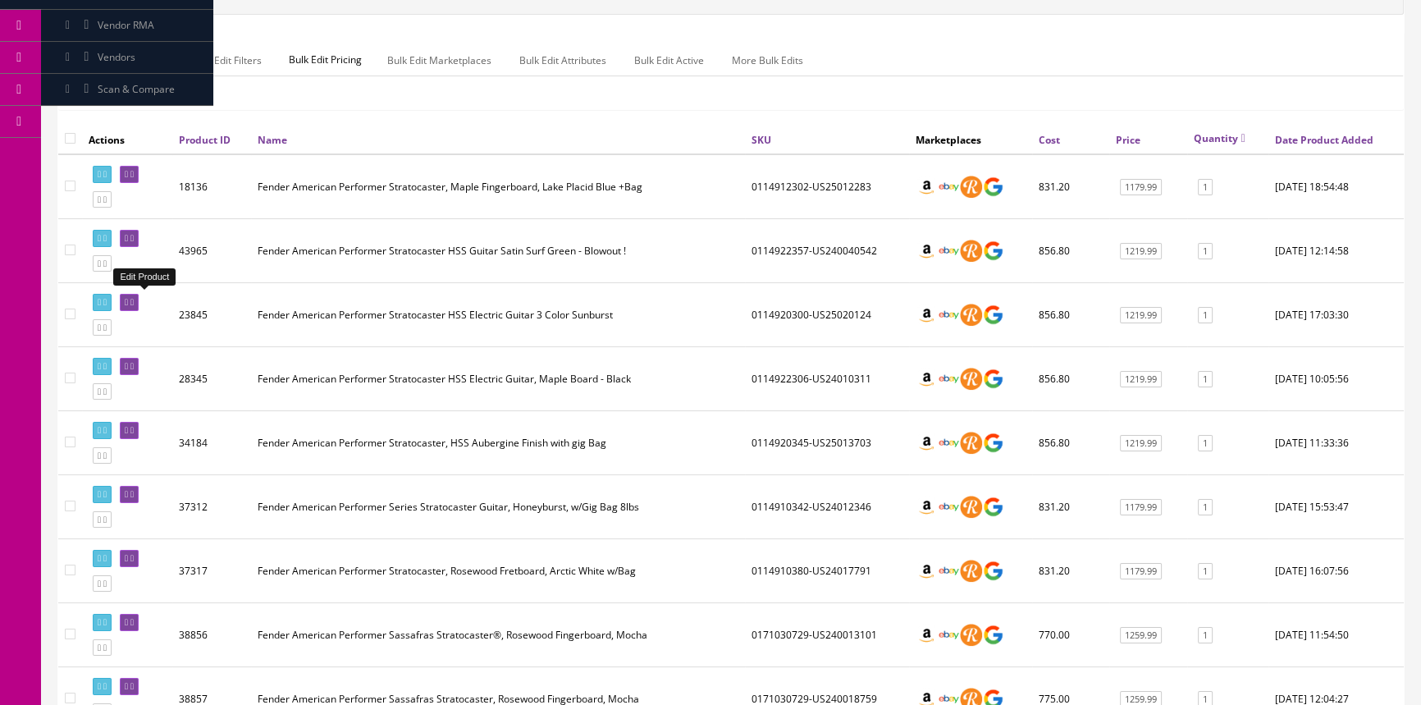
click at [128, 298] on icon at bounding box center [126, 302] width 3 height 9
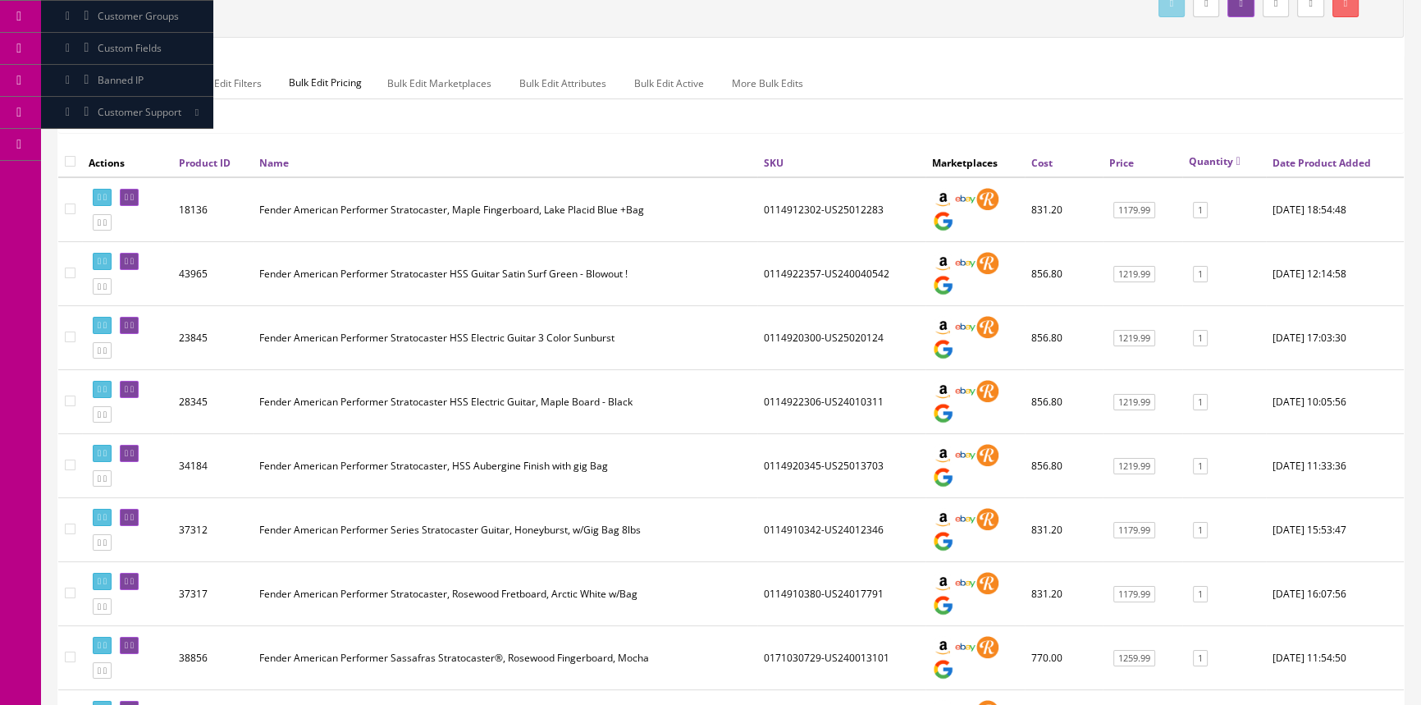
scroll to position [298, 0]
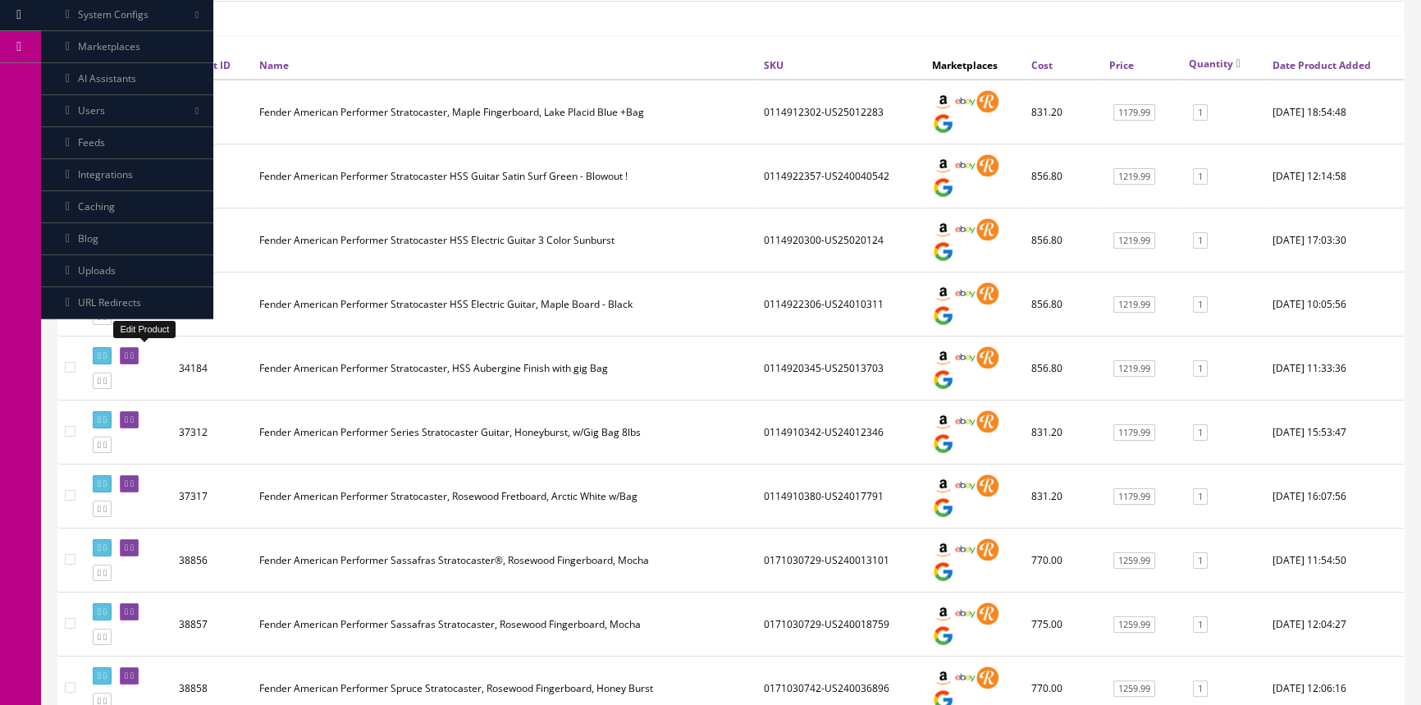
click at [128, 352] on icon at bounding box center [126, 355] width 3 height 9
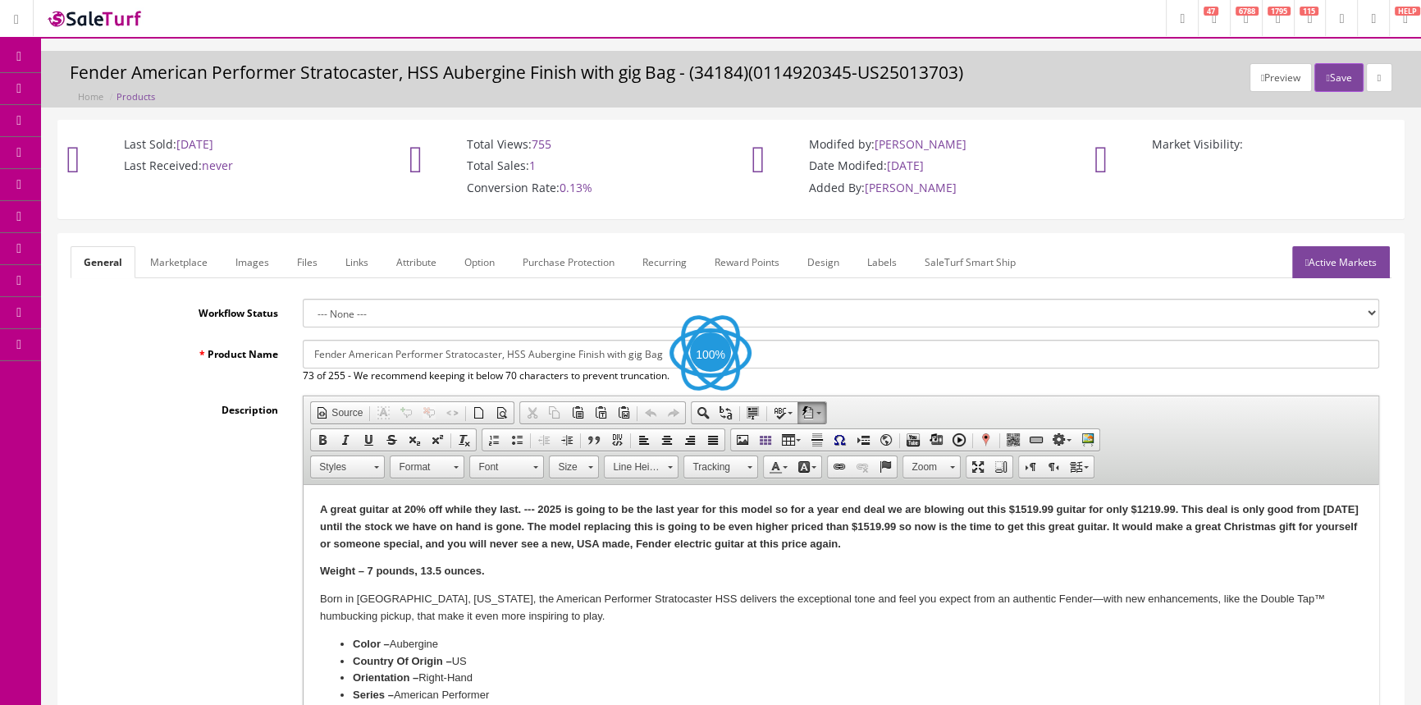
click at [883, 260] on link "Labels" at bounding box center [882, 262] width 56 height 32
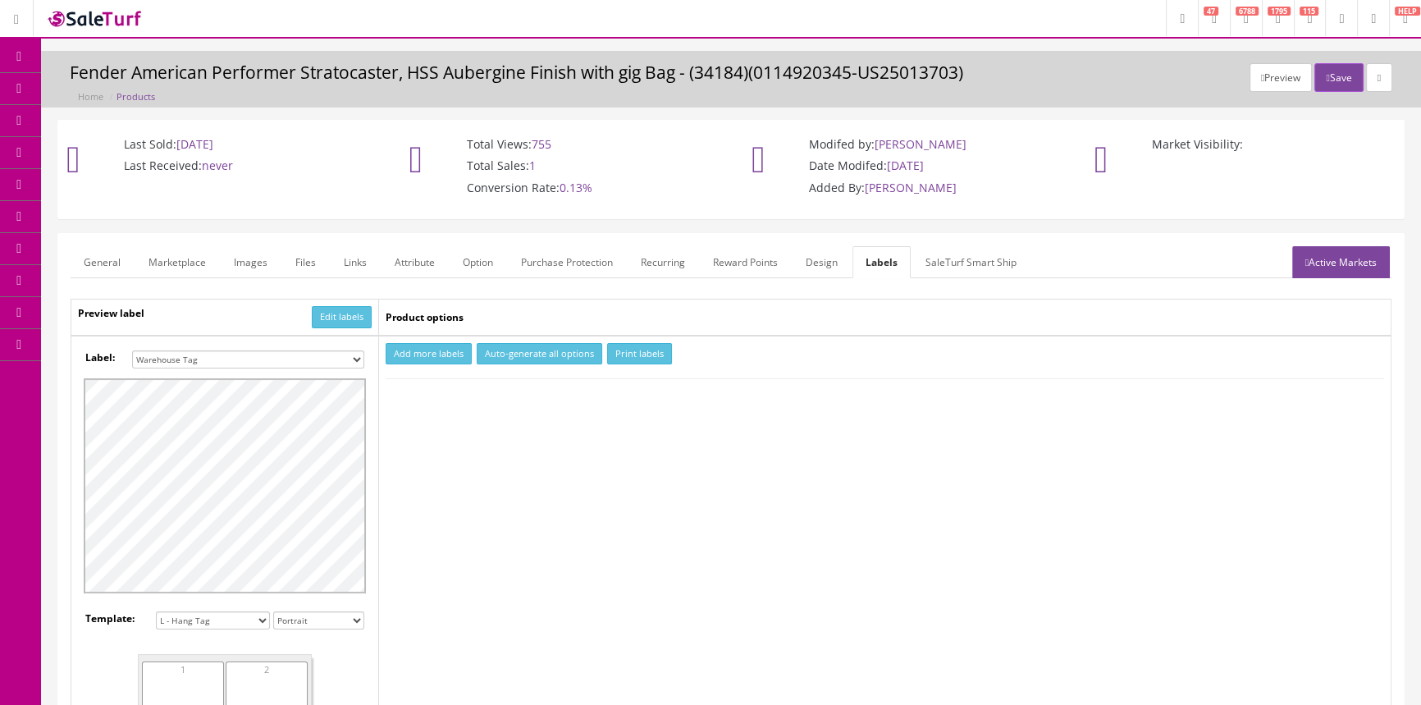
click at [356, 359] on select "Small Label 2 x 1 Label Shoe label 100 barcodes Dymo Label 2 X 1 Sticker Labels…" at bounding box center [248, 359] width 232 height 18
select select "16"
click at [132, 350] on select "Small Label 2 x 1 Label Shoe label 100 barcodes Dymo Label 2 X 1 Sticker Labels…" at bounding box center [248, 359] width 232 height 18
click at [436, 354] on button "Add more labels" at bounding box center [429, 354] width 86 height 22
type input "1"
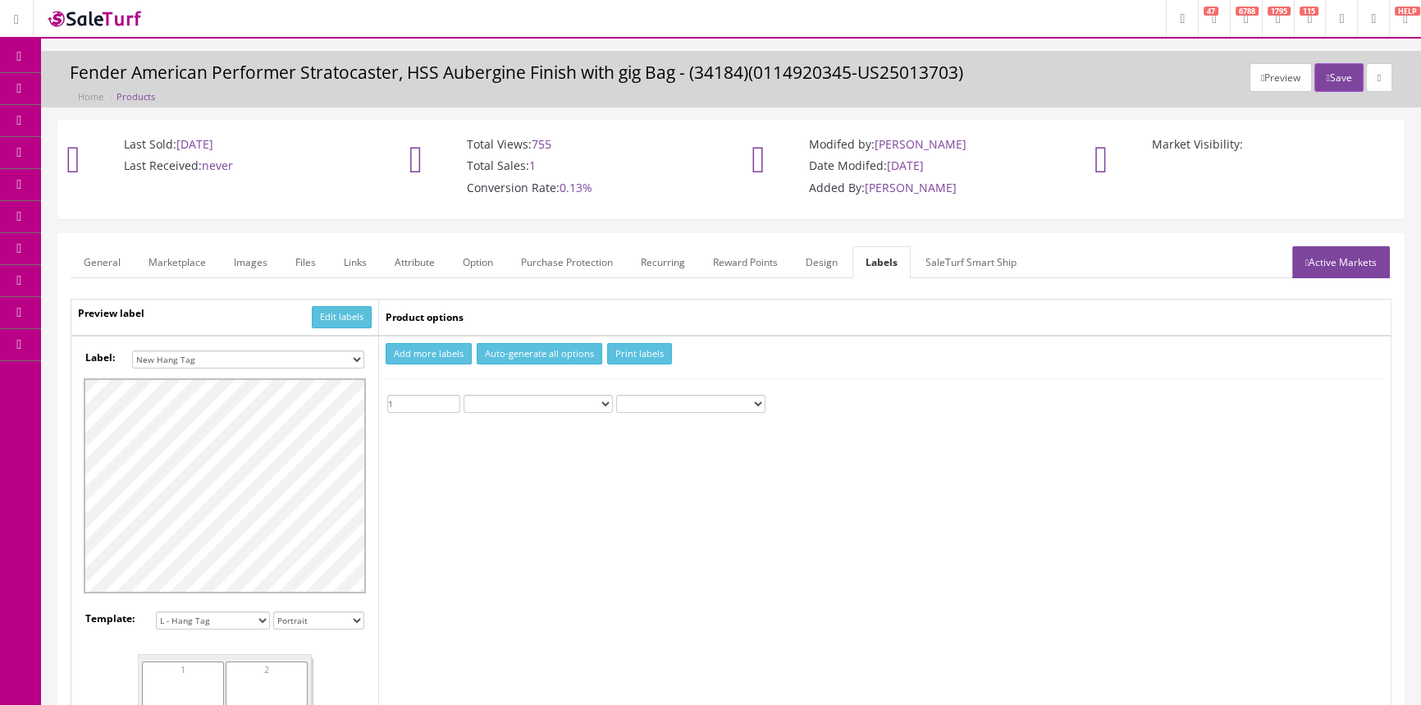
click at [451, 399] on input "1" at bounding box center [423, 404] width 73 height 18
click at [629, 352] on button "Print labels" at bounding box center [639, 354] width 65 height 22
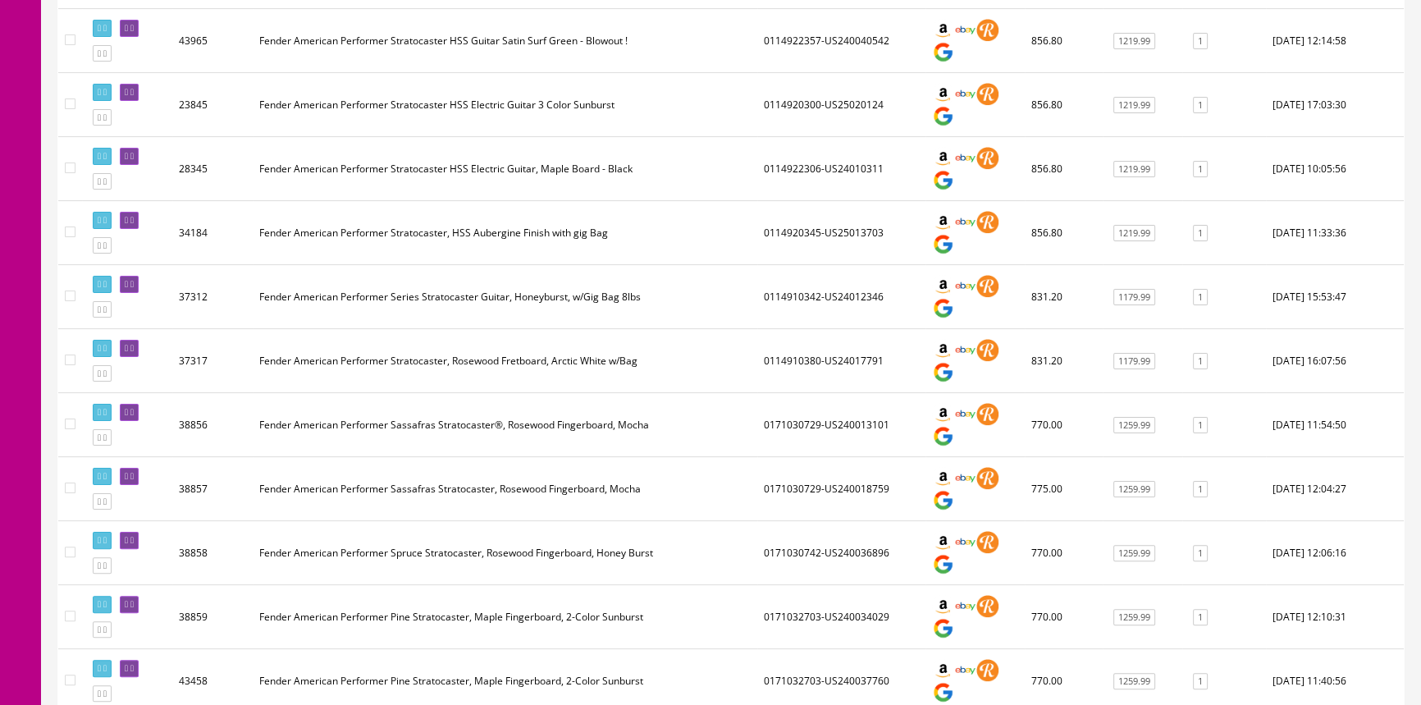
scroll to position [447, 0]
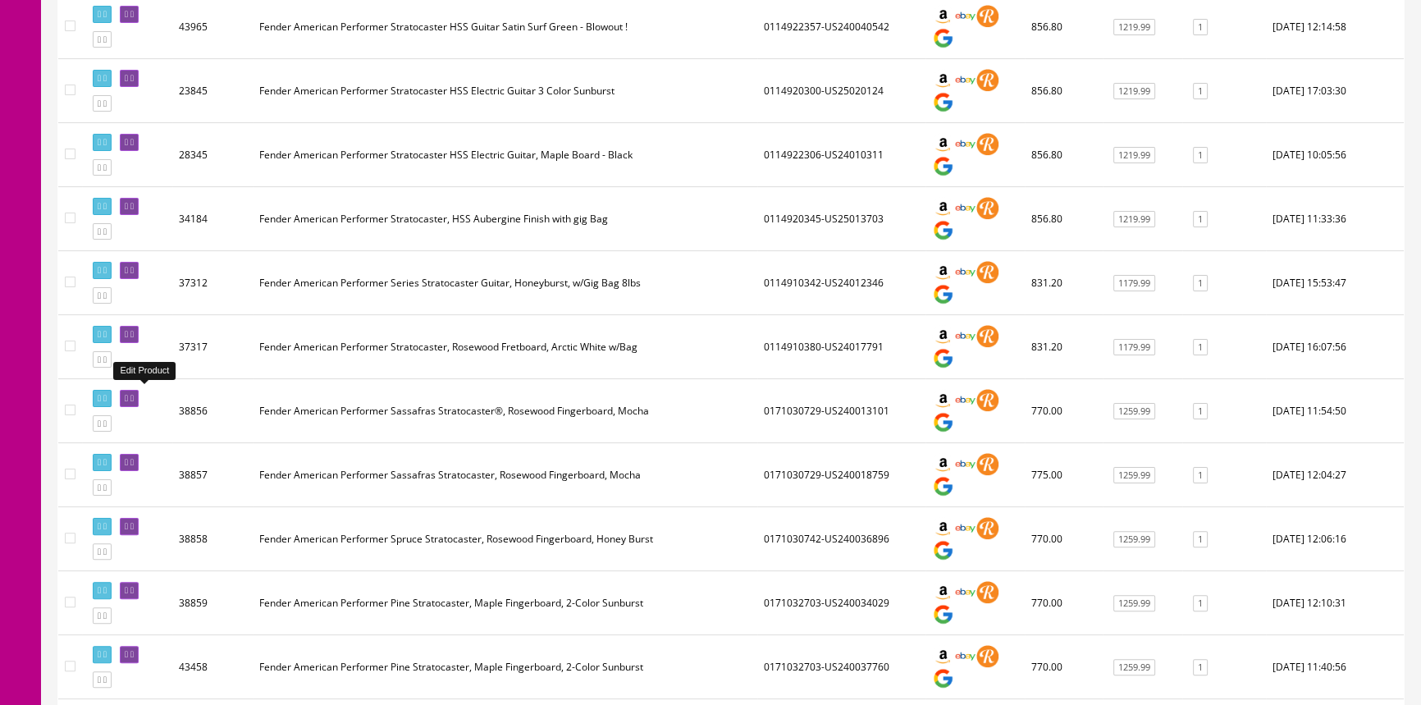
click at [128, 394] on icon at bounding box center [126, 398] width 3 height 9
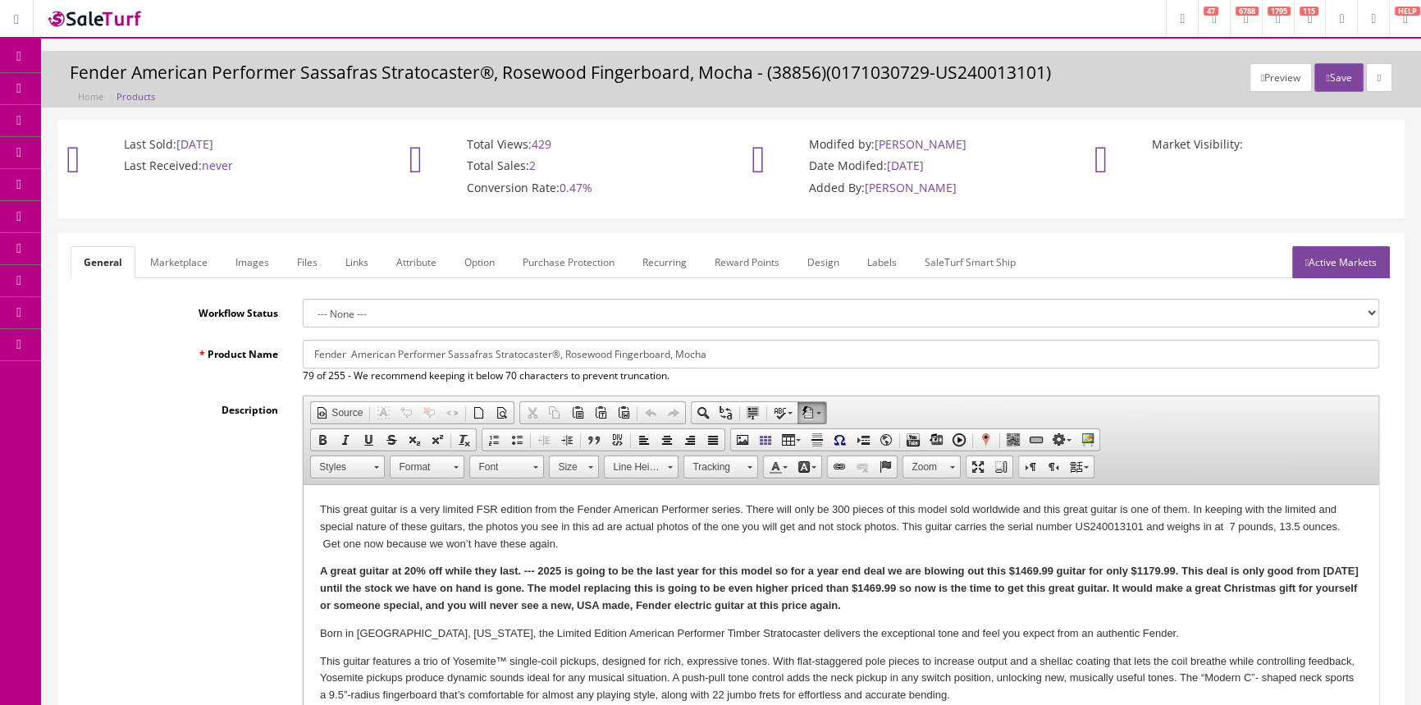
click at [875, 257] on link "Labels" at bounding box center [882, 262] width 56 height 32
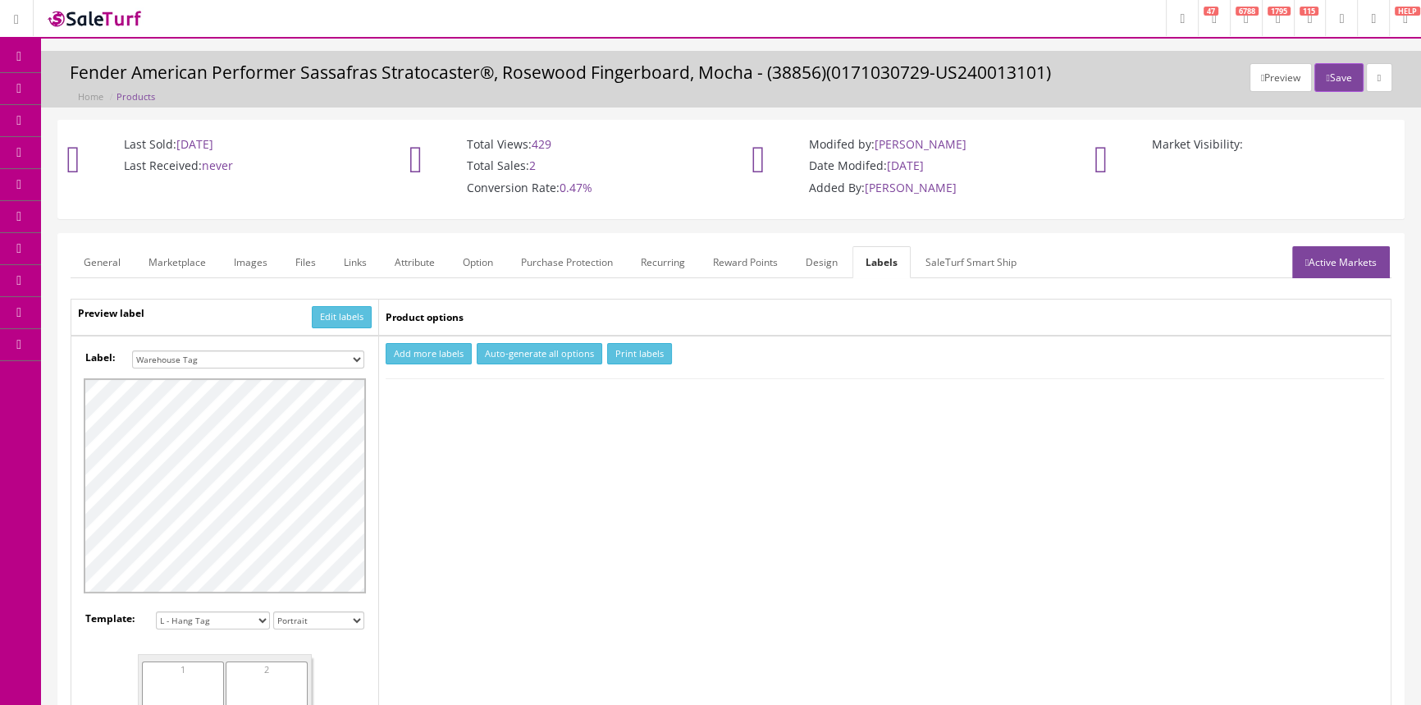
click at [350, 355] on select "Small Label 2 x 1 Label Shoe label 100 barcodes Dymo Label 2 X 1 Sticker Labels…" at bounding box center [248, 359] width 232 height 18
select select "16"
click at [132, 350] on select "Small Label 2 x 1 Label Shoe label 100 barcodes Dymo Label 2 X 1 Sticker Labels…" at bounding box center [248, 359] width 232 height 18
click at [410, 356] on button "Add more labels" at bounding box center [429, 354] width 86 height 22
type input "1"
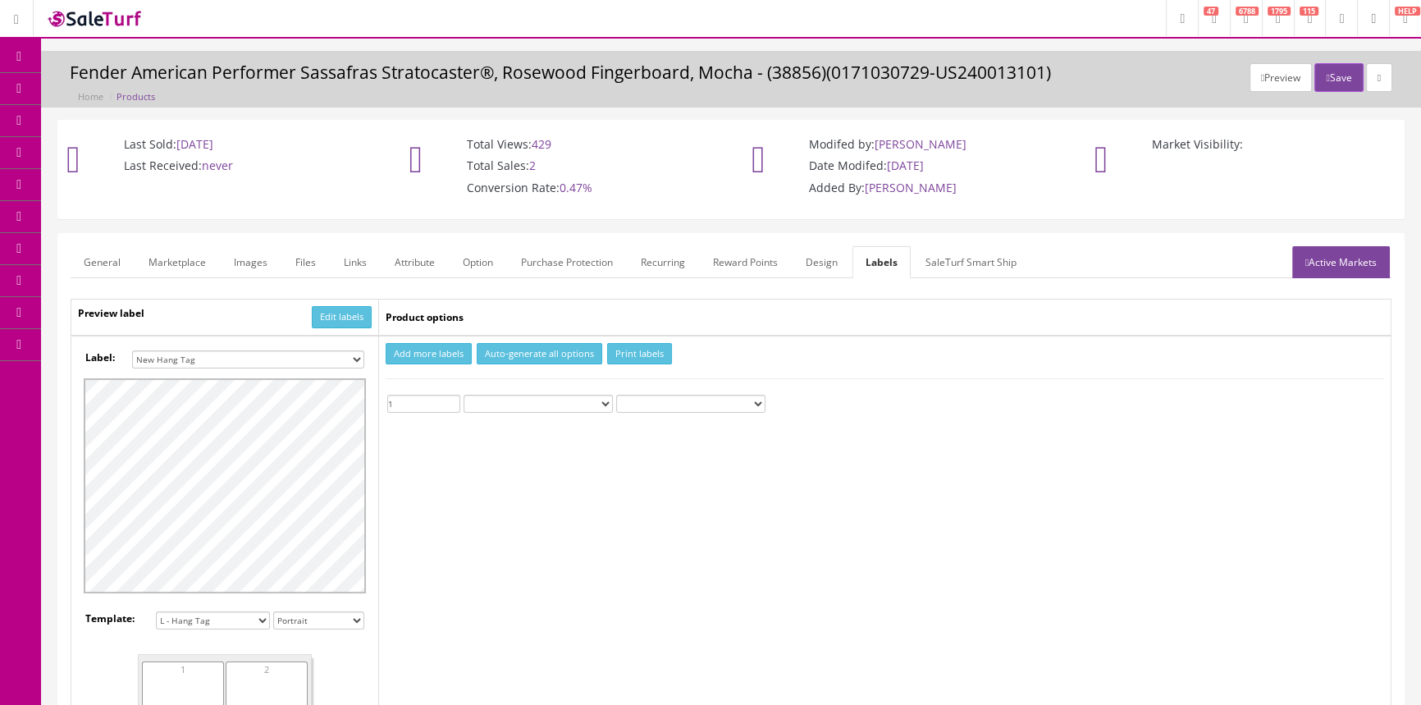
click at [455, 399] on input "1" at bounding box center [423, 404] width 73 height 18
click at [628, 345] on button "Print labels" at bounding box center [639, 354] width 65 height 22
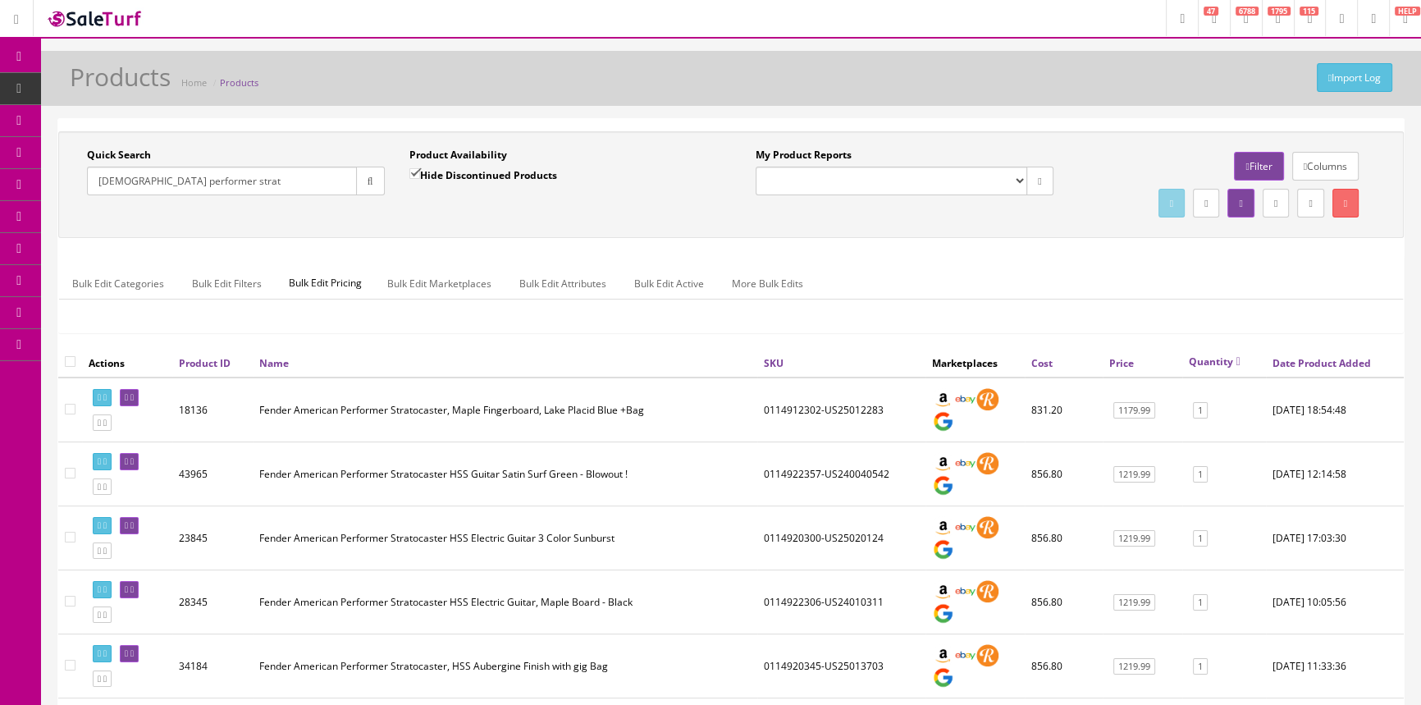
drag, startPoint x: 244, startPoint y: 180, endPoint x: 56, endPoint y: 197, distance: 188.7
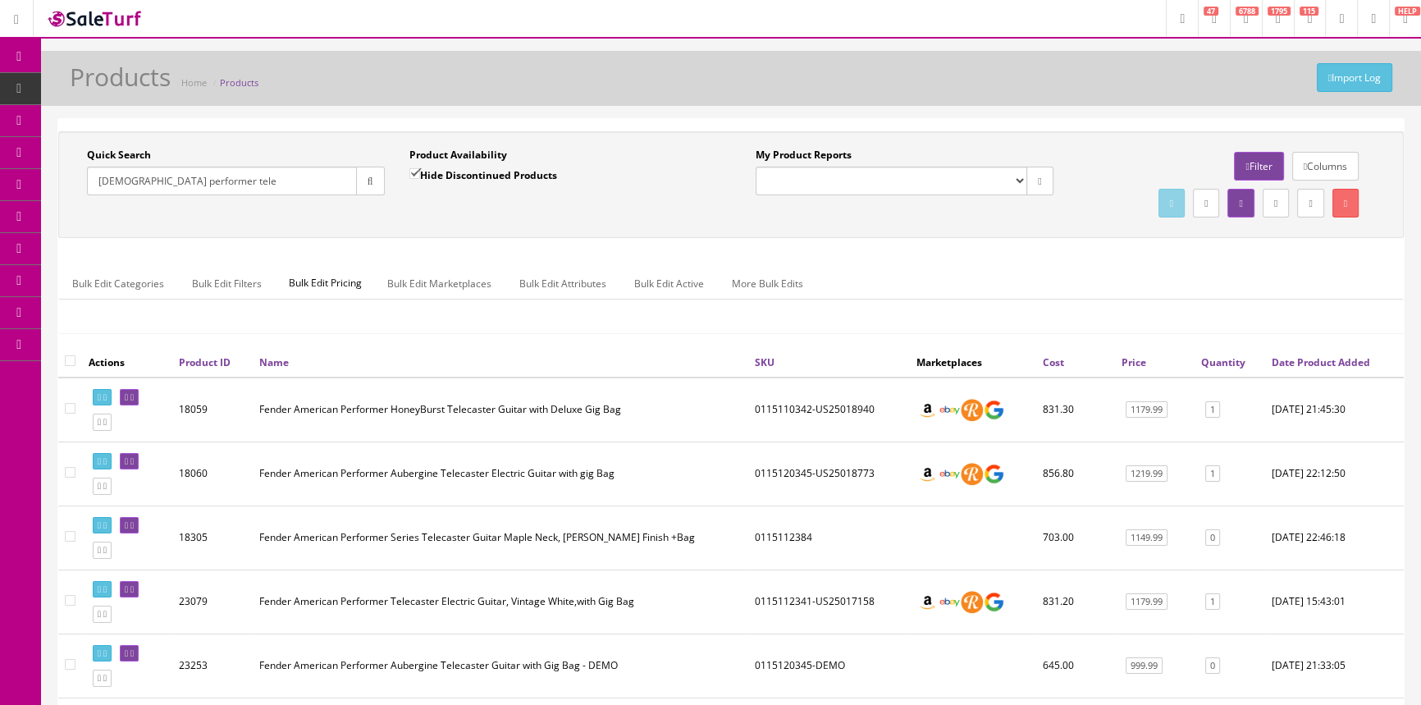
type input "american performer tele"
click at [1221, 363] on link "Quantity" at bounding box center [1223, 362] width 44 height 14
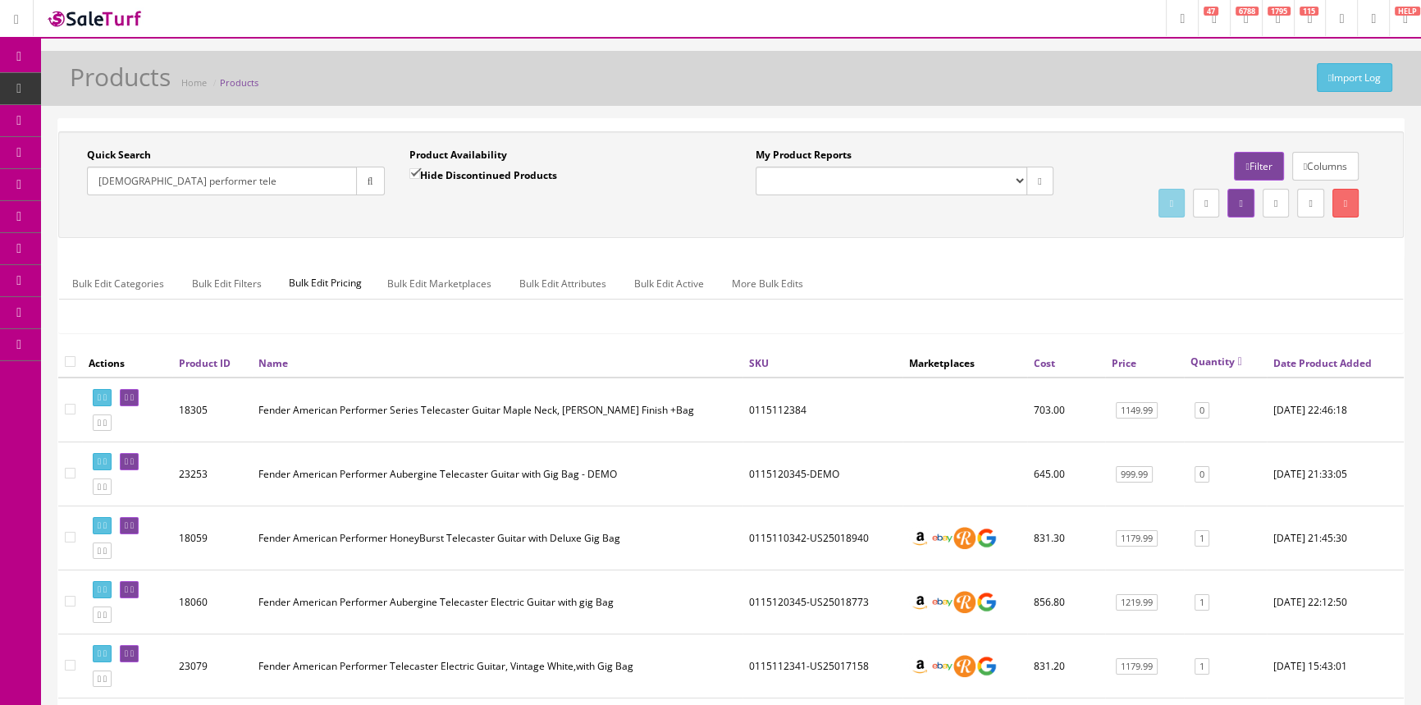
click at [1221, 363] on link "Quantity" at bounding box center [1216, 361] width 52 height 14
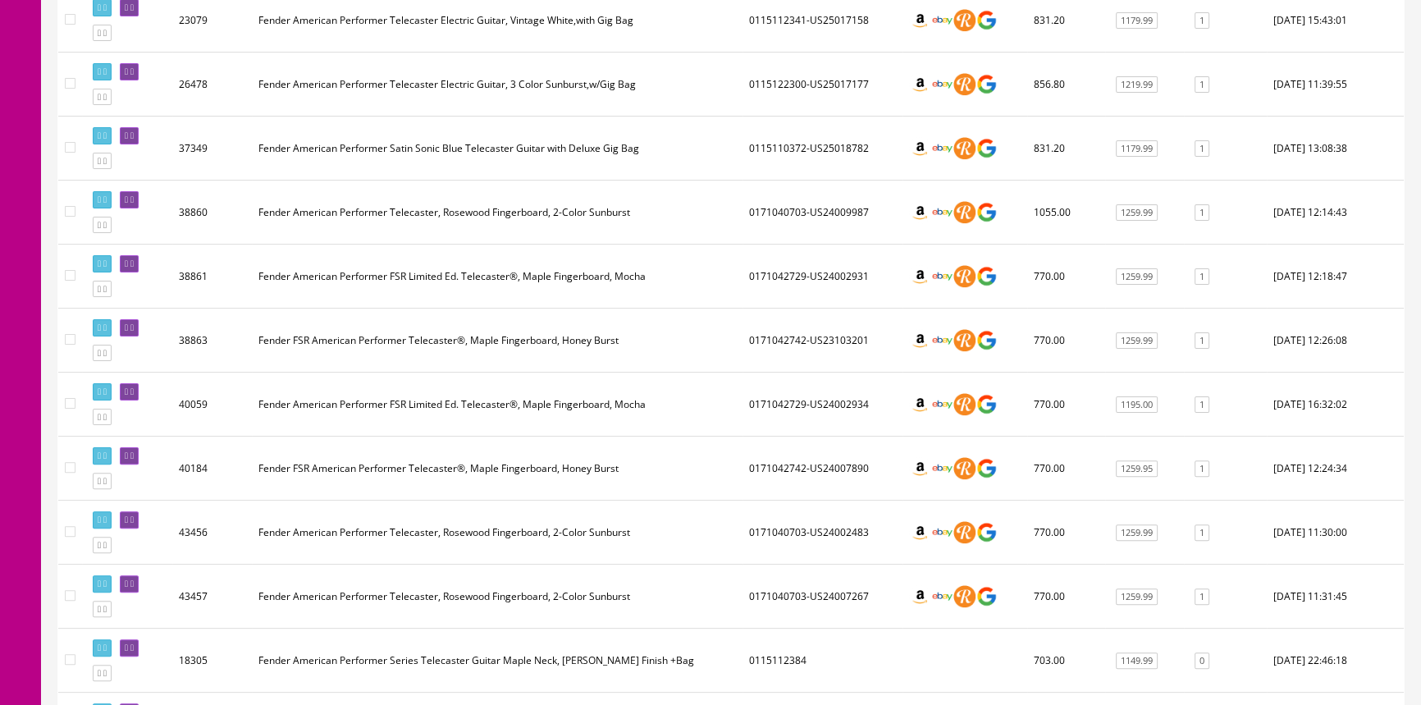
scroll to position [522, 0]
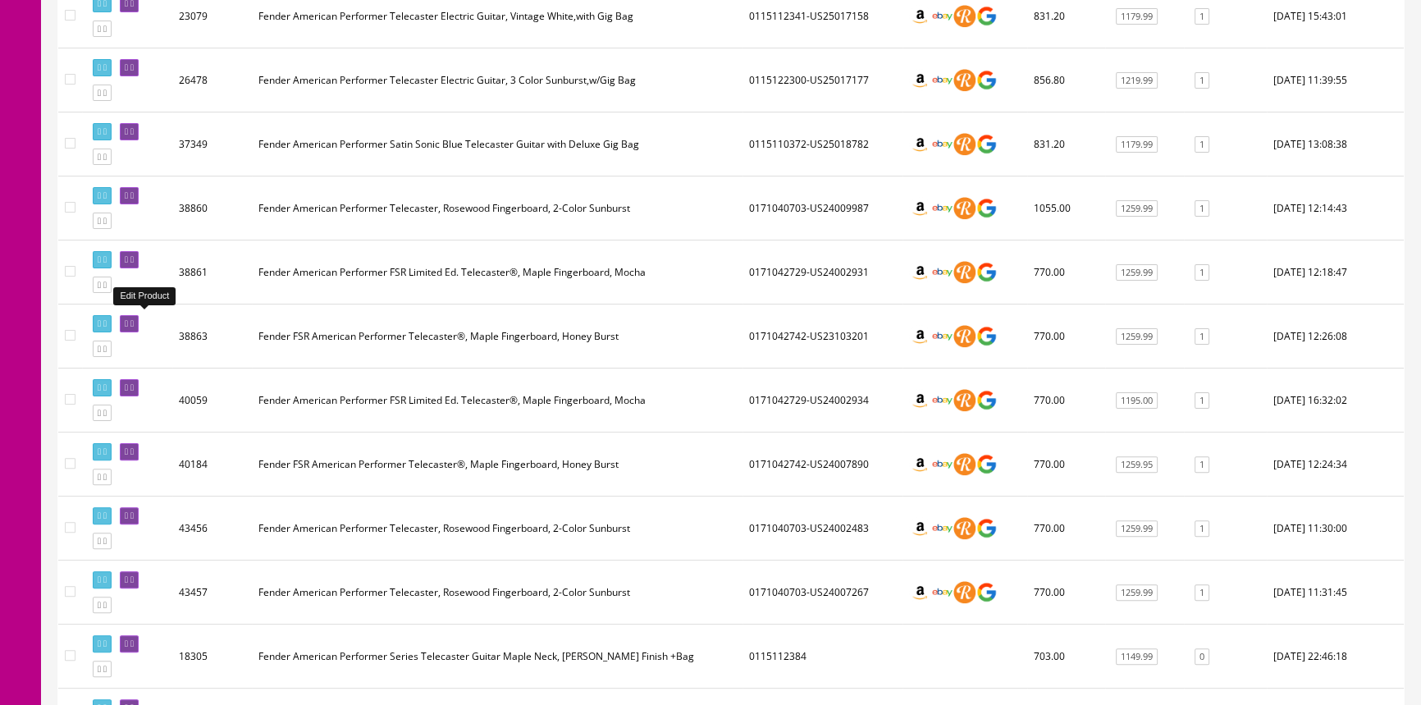
click at [128, 319] on icon at bounding box center [126, 323] width 3 height 9
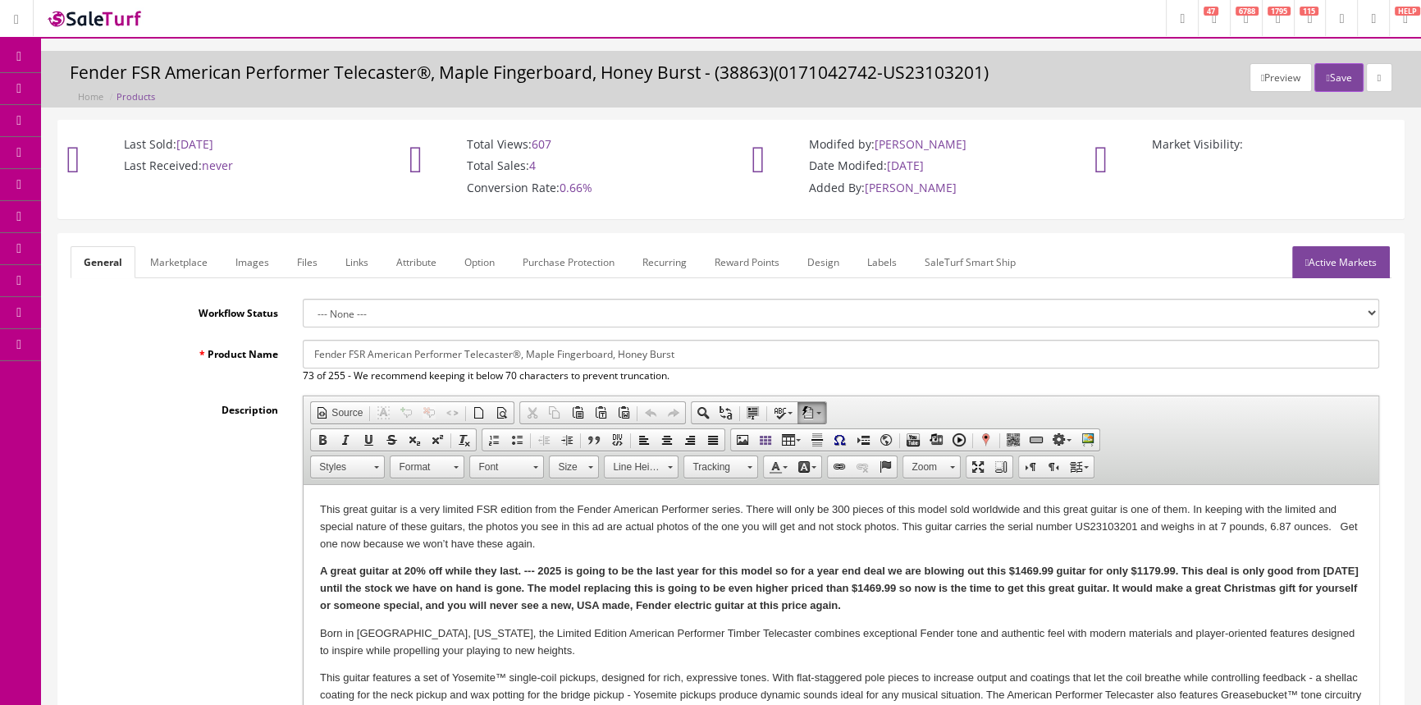
click at [880, 261] on link "Labels" at bounding box center [882, 262] width 56 height 32
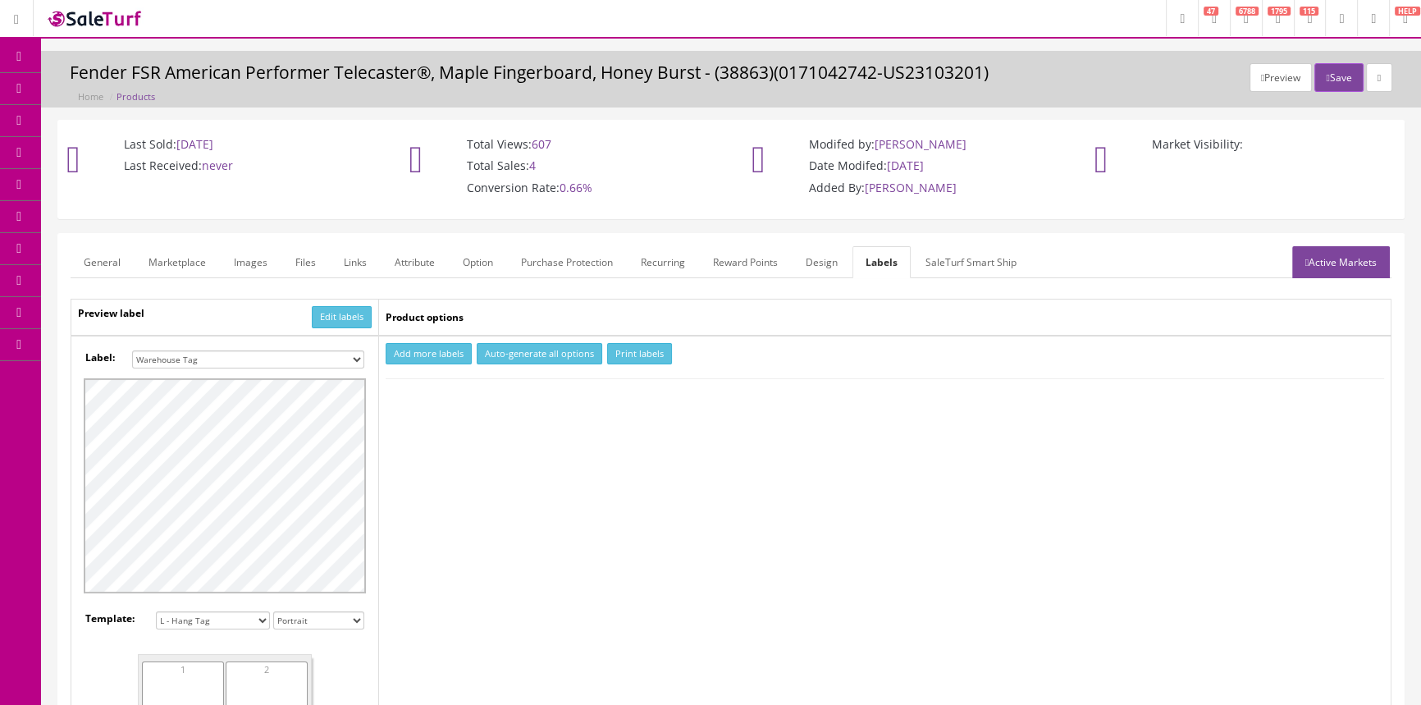
click at [328, 354] on select "Small Label 2 x 1 Label Shoe label 100 barcodes Dymo Label 2 X 1 Sticker Labels…" at bounding box center [248, 359] width 232 height 18
select select "16"
click at [132, 350] on select "Small Label 2 x 1 Label Shoe label 100 barcodes Dymo Label 2 X 1 Sticker Labels…" at bounding box center [248, 359] width 232 height 18
click at [427, 352] on button "Add more labels" at bounding box center [429, 354] width 86 height 22
type input "1"
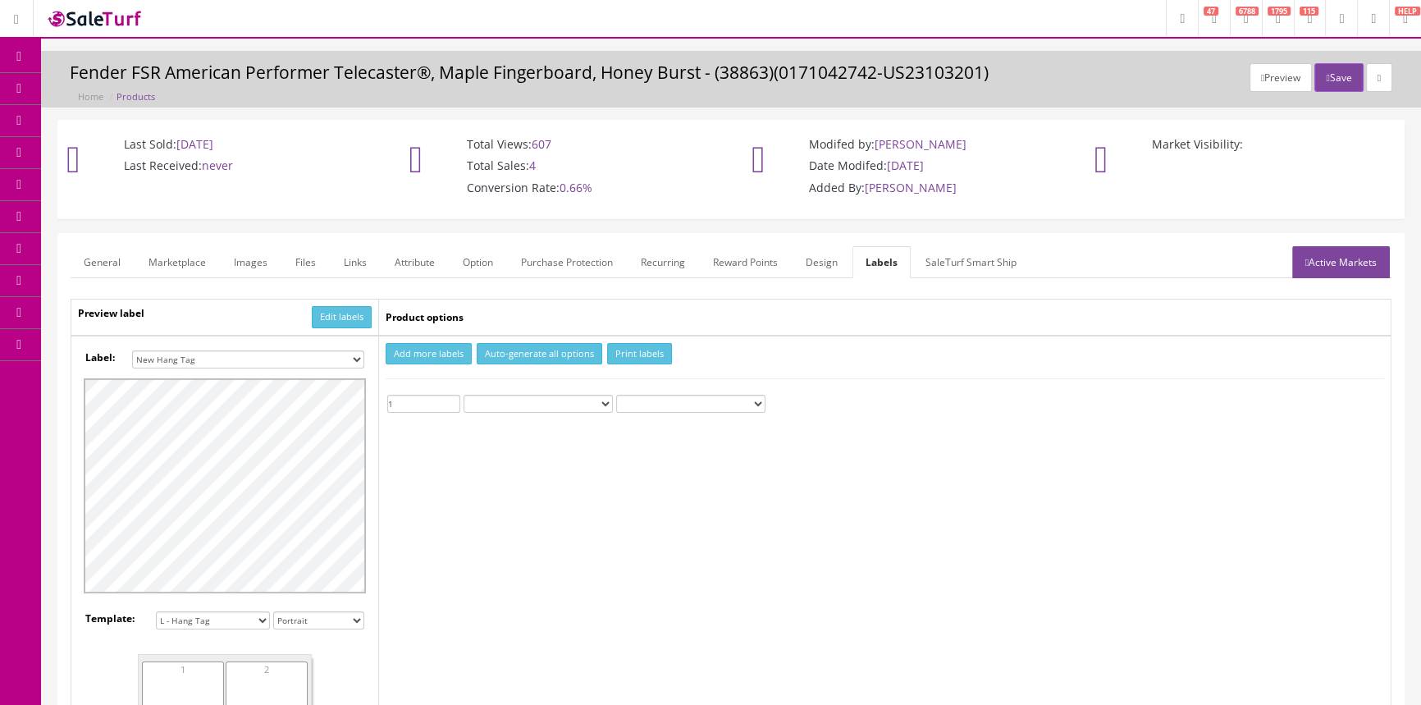
click at [452, 396] on input "1" at bounding box center [423, 404] width 73 height 18
click at [624, 354] on button "Print labels" at bounding box center [639, 354] width 65 height 22
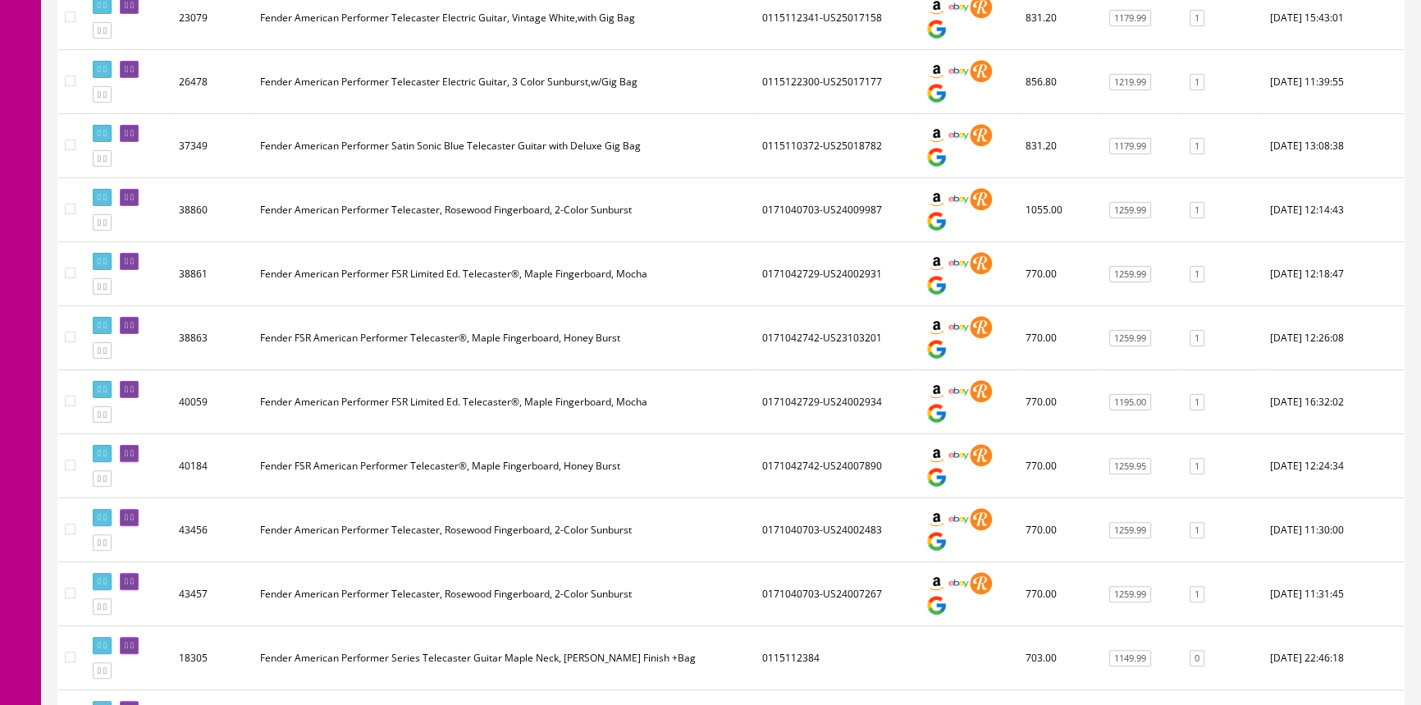
scroll to position [522, 0]
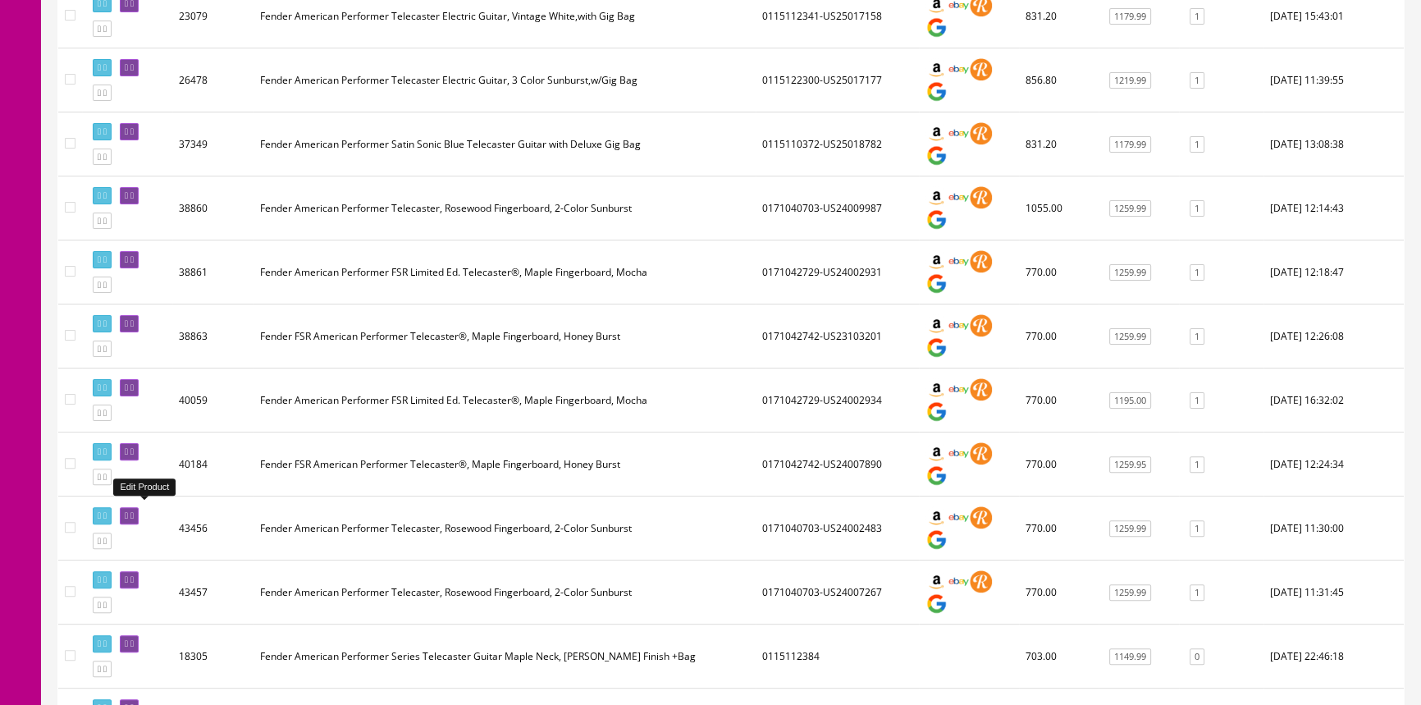
click at [128, 511] on icon at bounding box center [126, 515] width 3 height 9
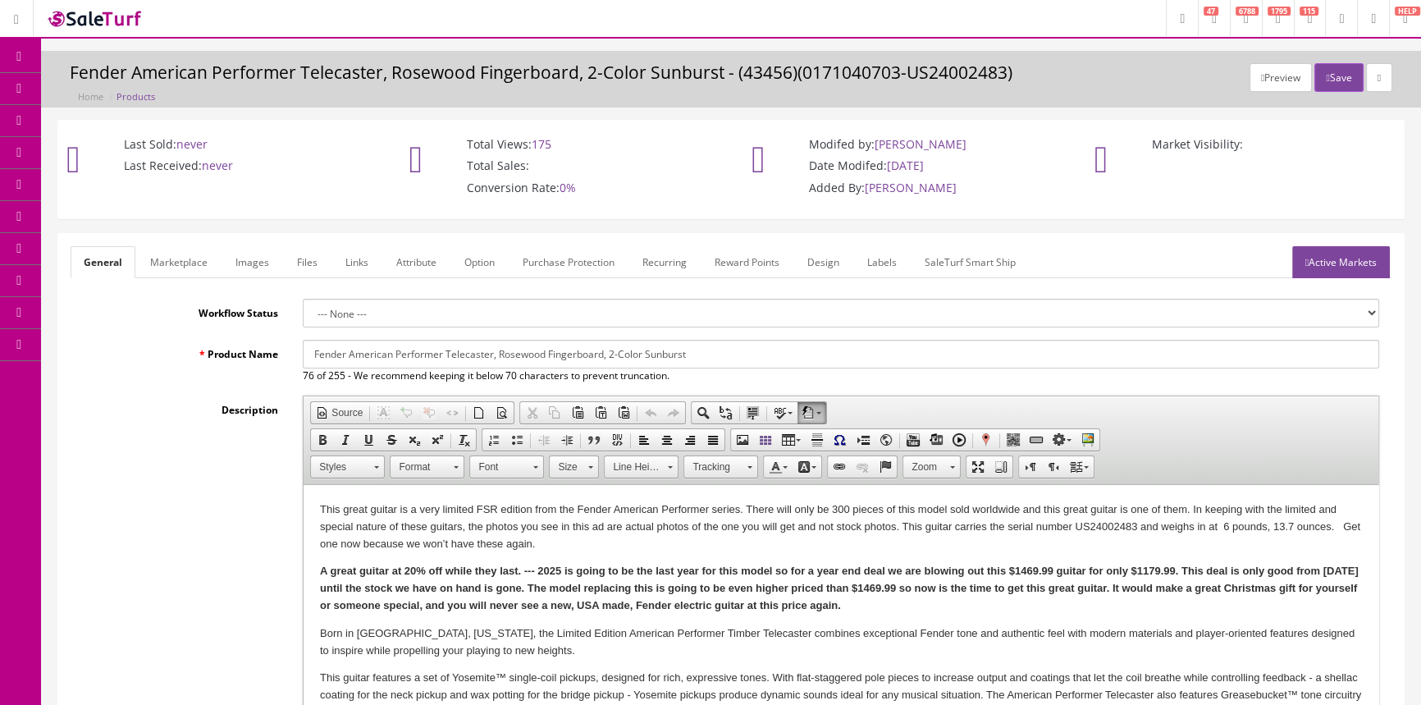
click at [889, 255] on link "Labels" at bounding box center [882, 262] width 56 height 32
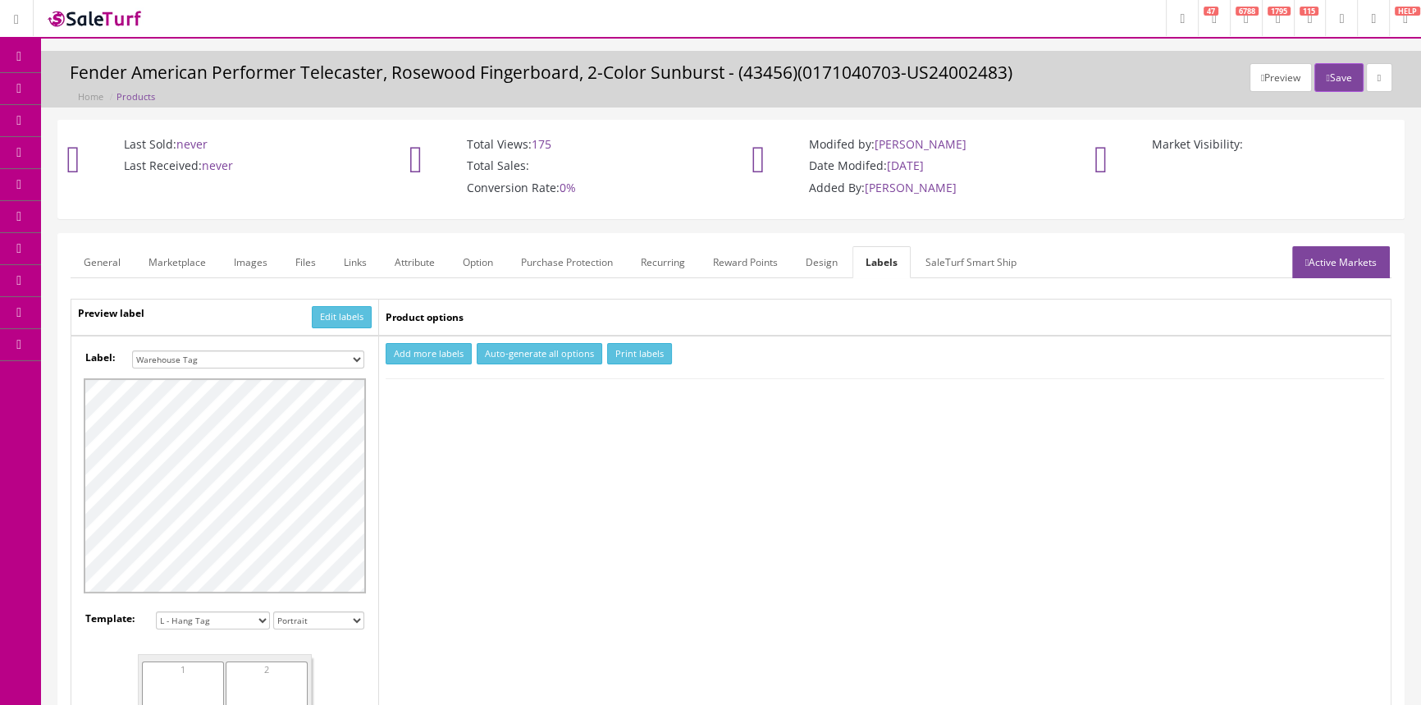
click at [331, 358] on select "Small Label 2 x 1 Label Shoe label 100 barcodes Dymo Label 2 X 1 Sticker Labels…" at bounding box center [248, 359] width 232 height 18
select select "16"
click at [132, 350] on select "Small Label 2 x 1 Label Shoe label 100 barcodes Dymo Label 2 X 1 Sticker Labels…" at bounding box center [248, 359] width 232 height 18
click at [419, 352] on button "Add more labels" at bounding box center [429, 354] width 86 height 22
drag, startPoint x: 454, startPoint y: 399, endPoint x: 473, endPoint y: 391, distance: 20.6
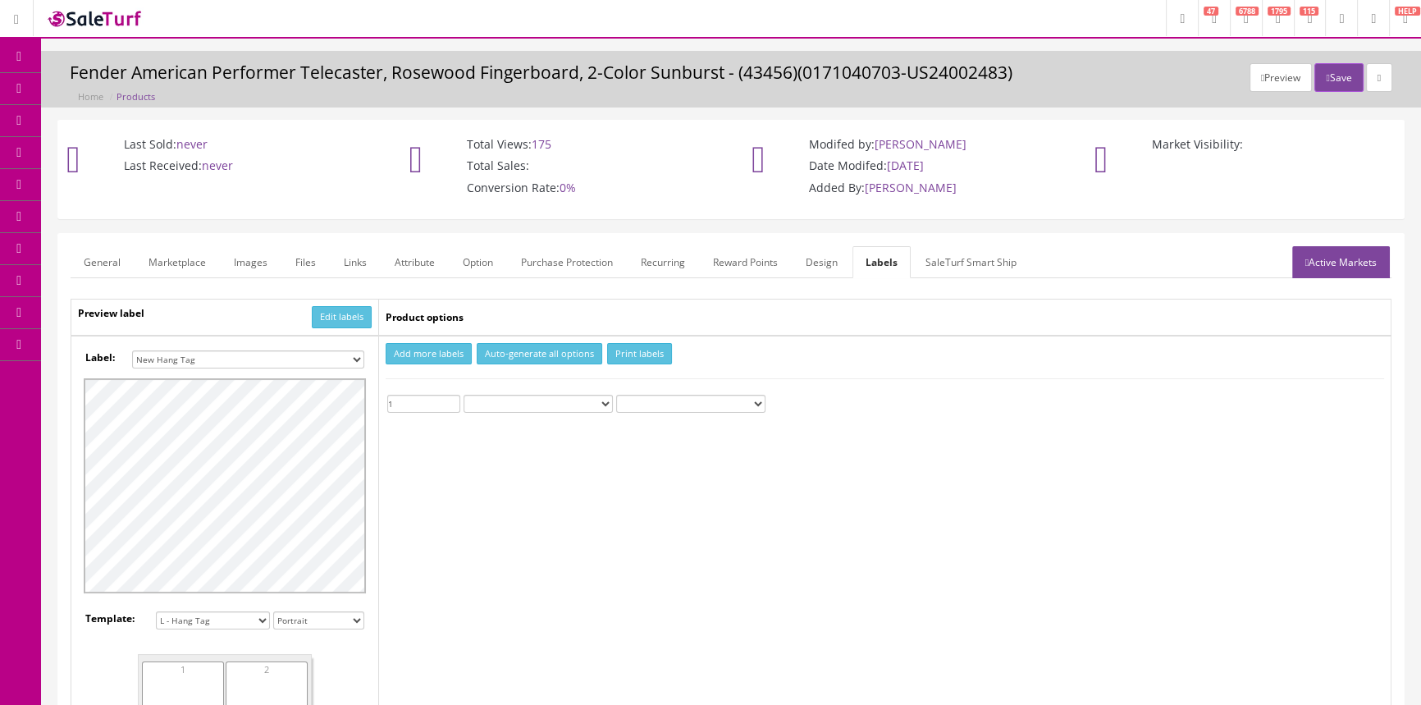
type input "1"
click at [454, 398] on input "1" at bounding box center [423, 404] width 73 height 18
click at [628, 350] on button "Print labels" at bounding box center [639, 354] width 65 height 22
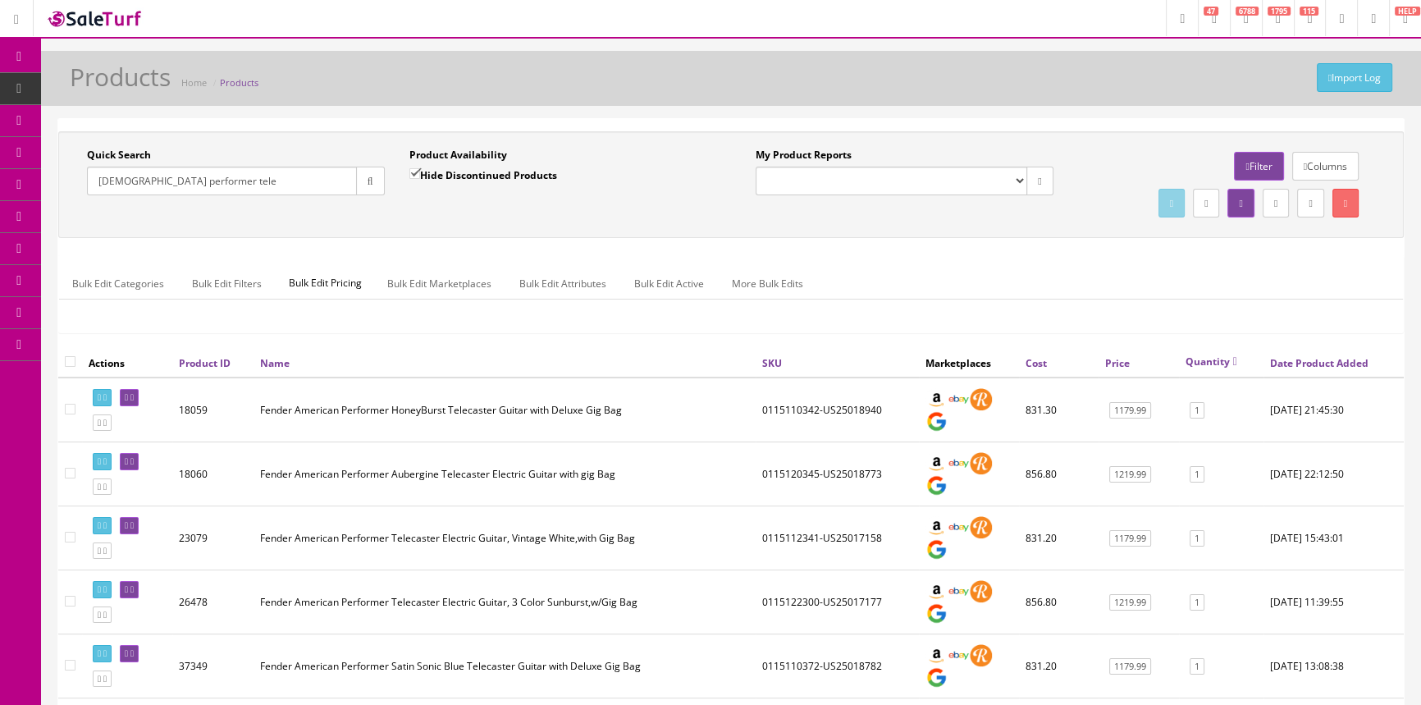
click at [279, 180] on input "american performer tele" at bounding box center [222, 181] width 270 height 29
type input "a"
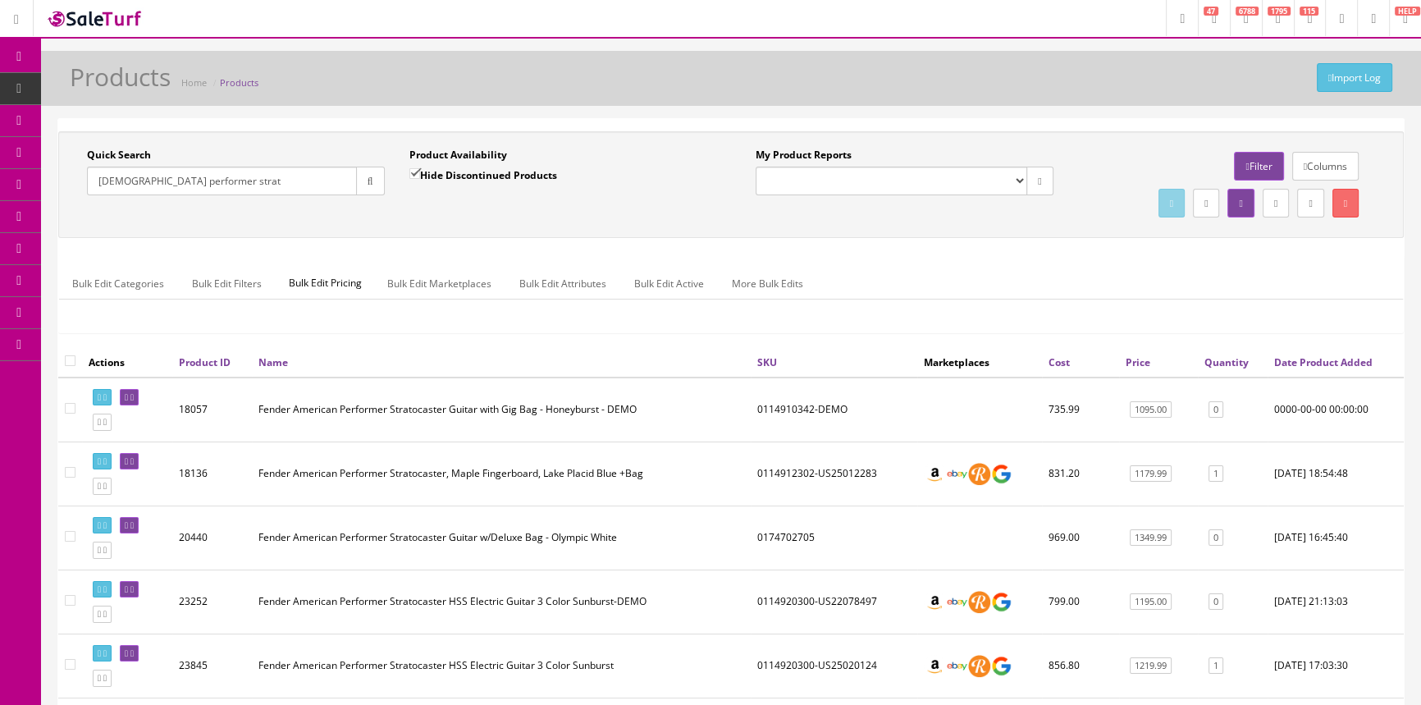
click at [1223, 360] on link "Quantity" at bounding box center [1226, 362] width 44 height 14
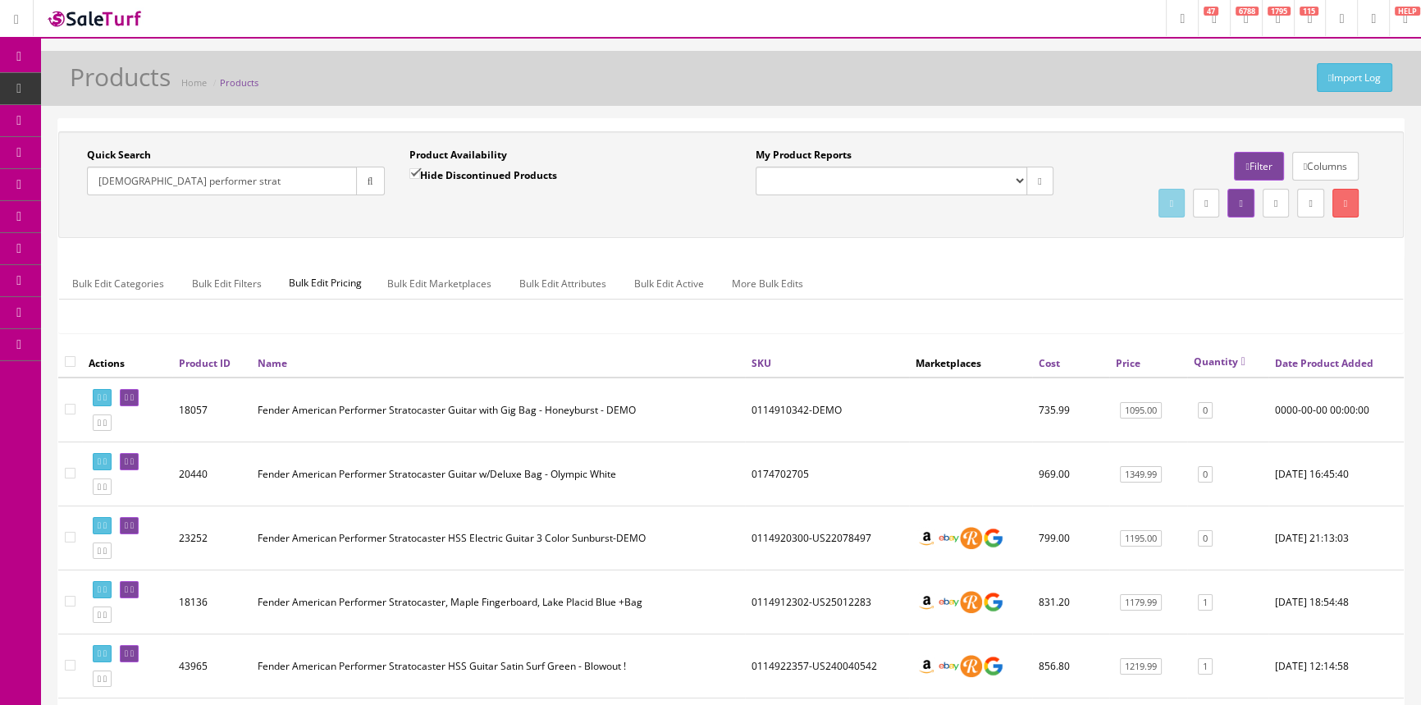
click at [1223, 360] on link "Quantity" at bounding box center [1220, 361] width 52 height 14
click at [228, 186] on input "american performer strat" at bounding box center [222, 181] width 270 height 29
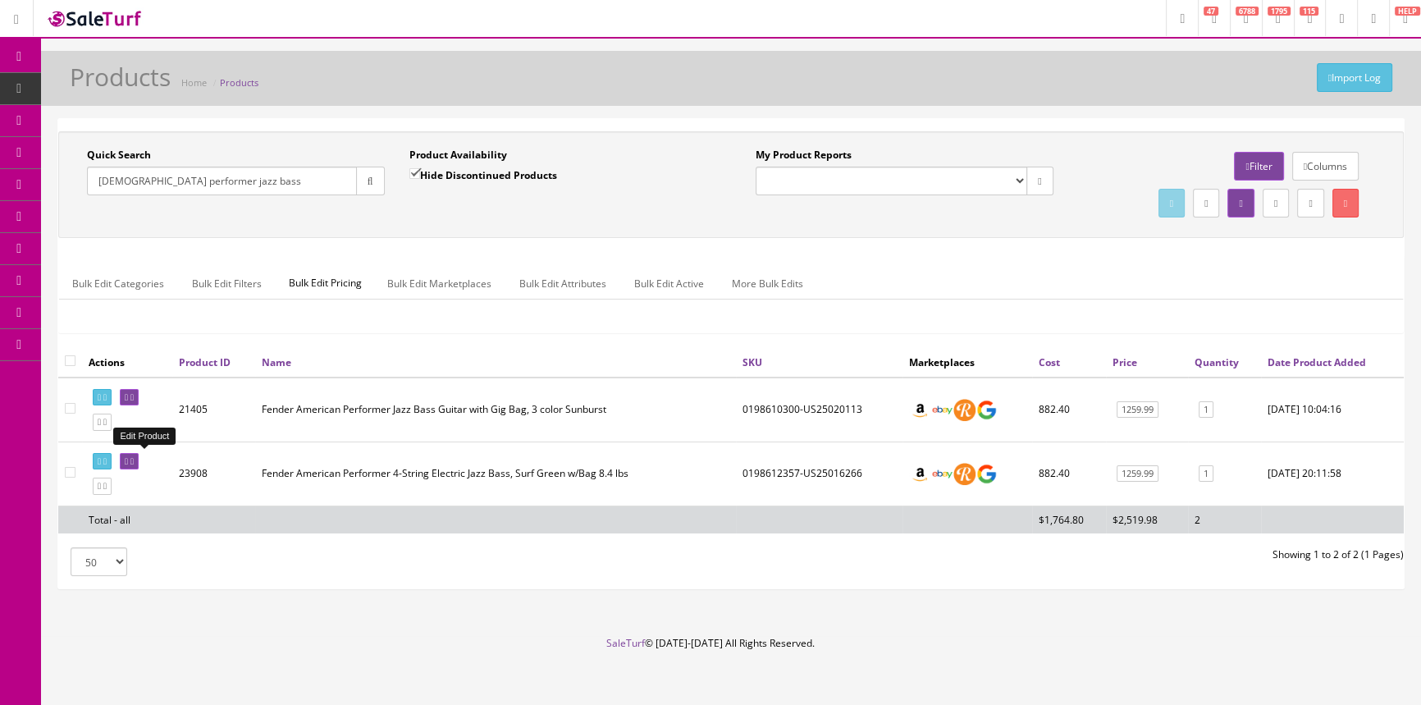
type input "american performer jazz bass"
click at [128, 457] on icon at bounding box center [126, 461] width 3 height 9
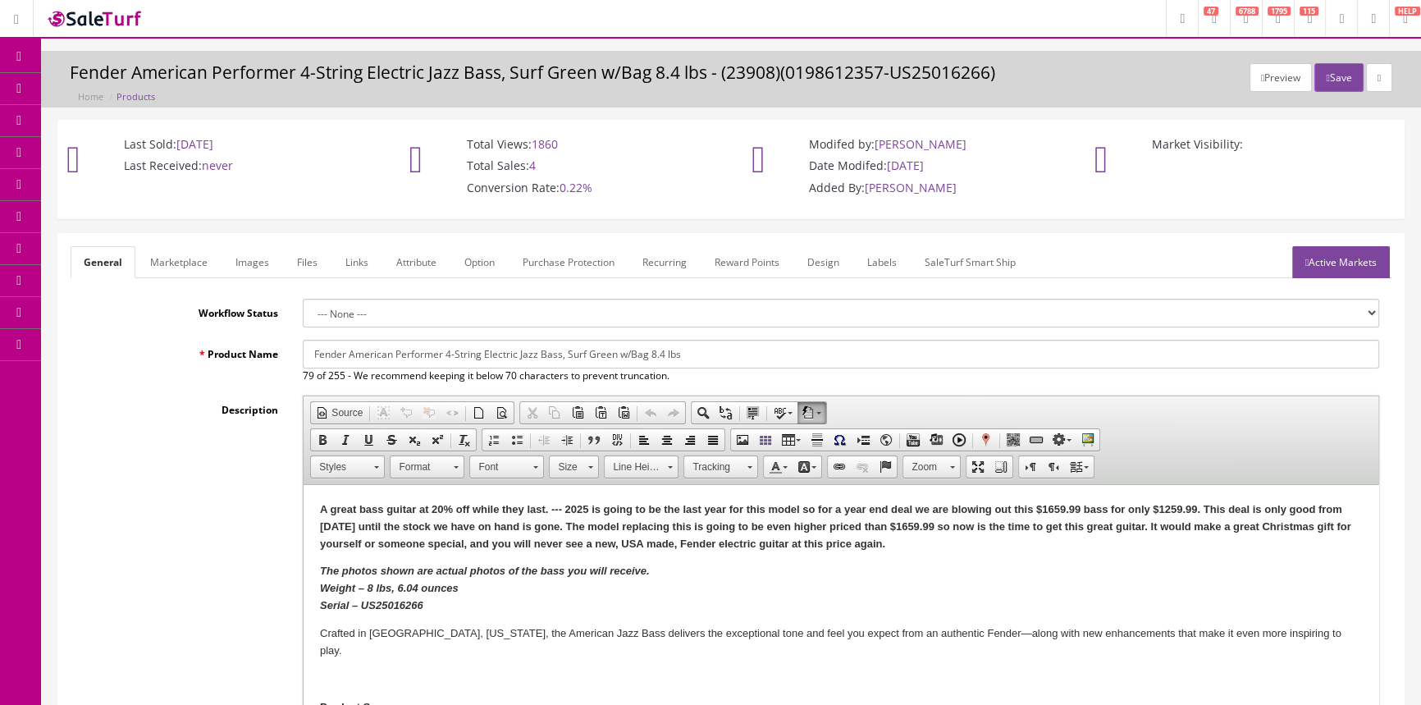
click at [872, 259] on link "Labels" at bounding box center [882, 262] width 56 height 32
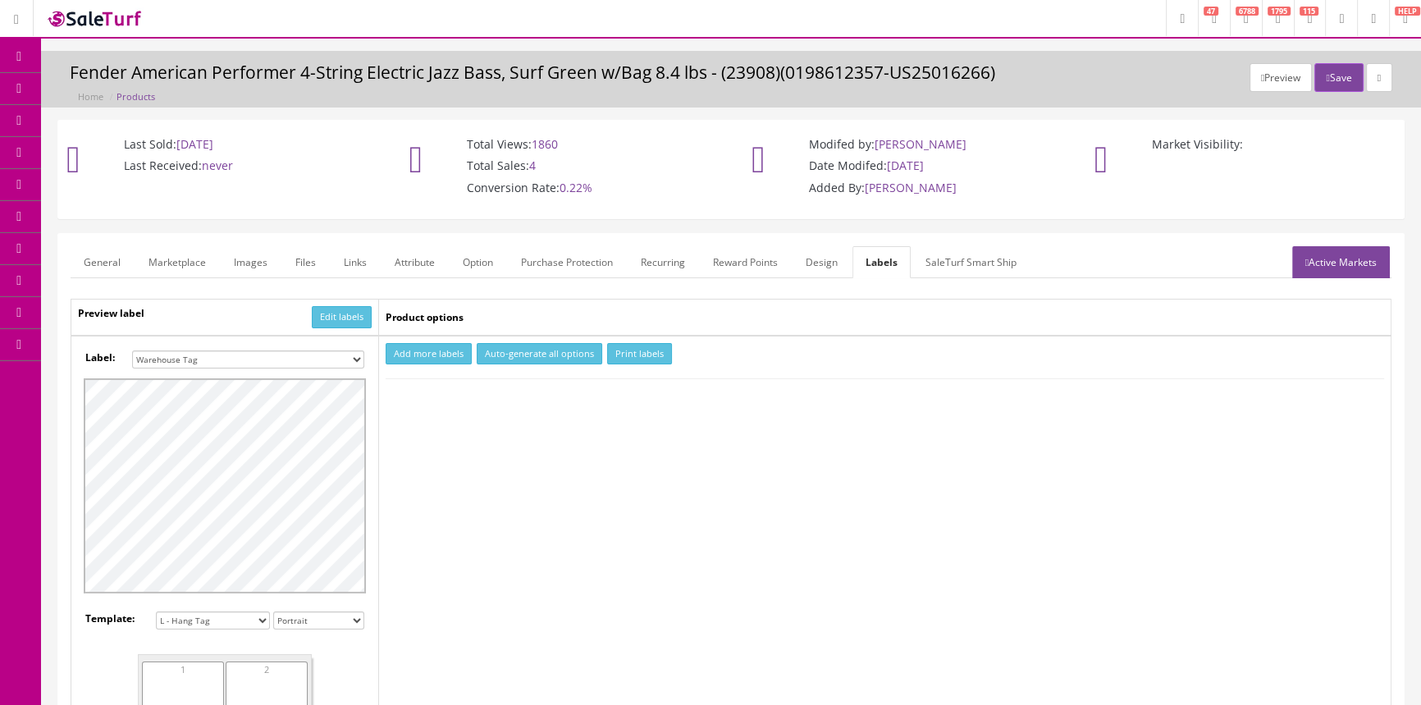
click at [354, 358] on select "Small Label 2 x 1 Label Shoe label 100 barcodes Dymo Label 2 X 1 Sticker Labels…" at bounding box center [248, 359] width 232 height 18
select select "16"
click at [132, 350] on select "Small Label 2 x 1 Label Shoe label 100 barcodes Dymo Label 2 X 1 Sticker Labels…" at bounding box center [248, 359] width 232 height 18
click at [418, 350] on button "Add more labels" at bounding box center [429, 354] width 86 height 22
type input "1"
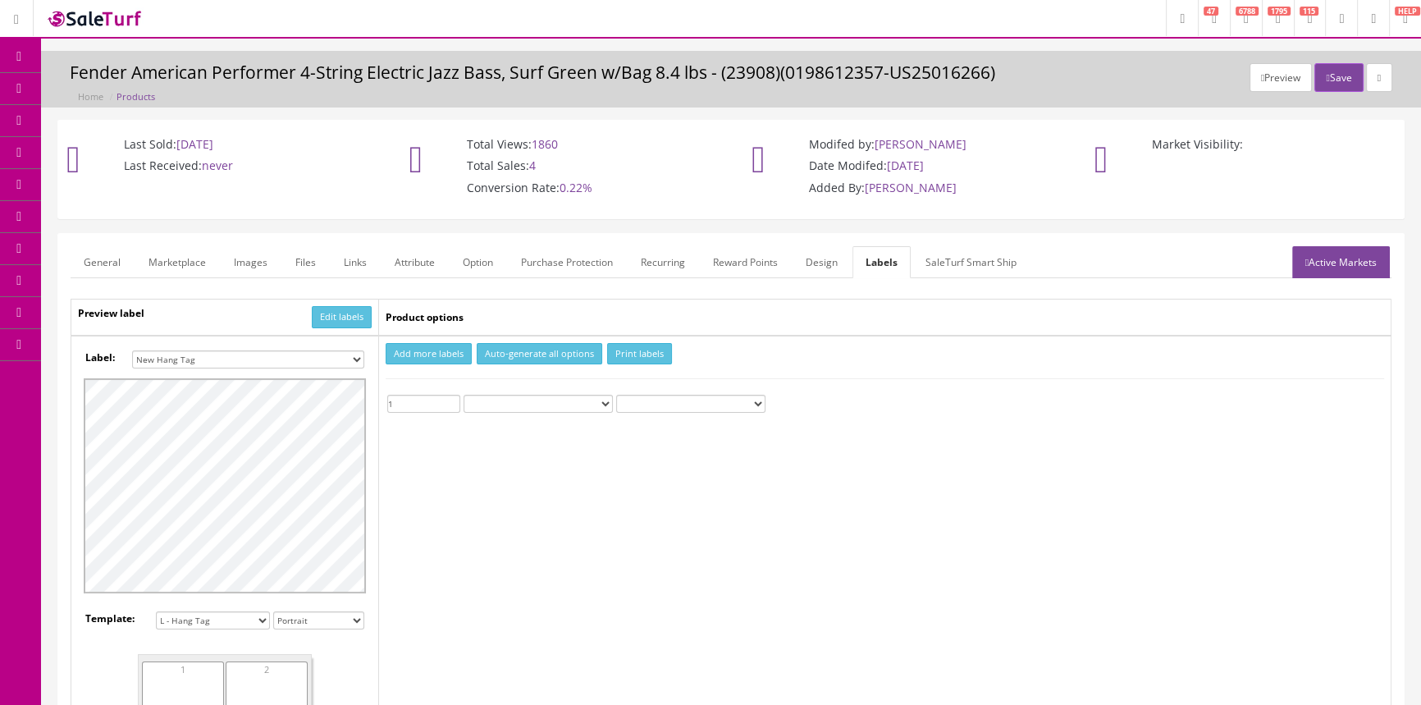
click at [452, 397] on input "1" at bounding box center [423, 404] width 73 height 18
click at [624, 355] on button "Print labels" at bounding box center [639, 354] width 65 height 22
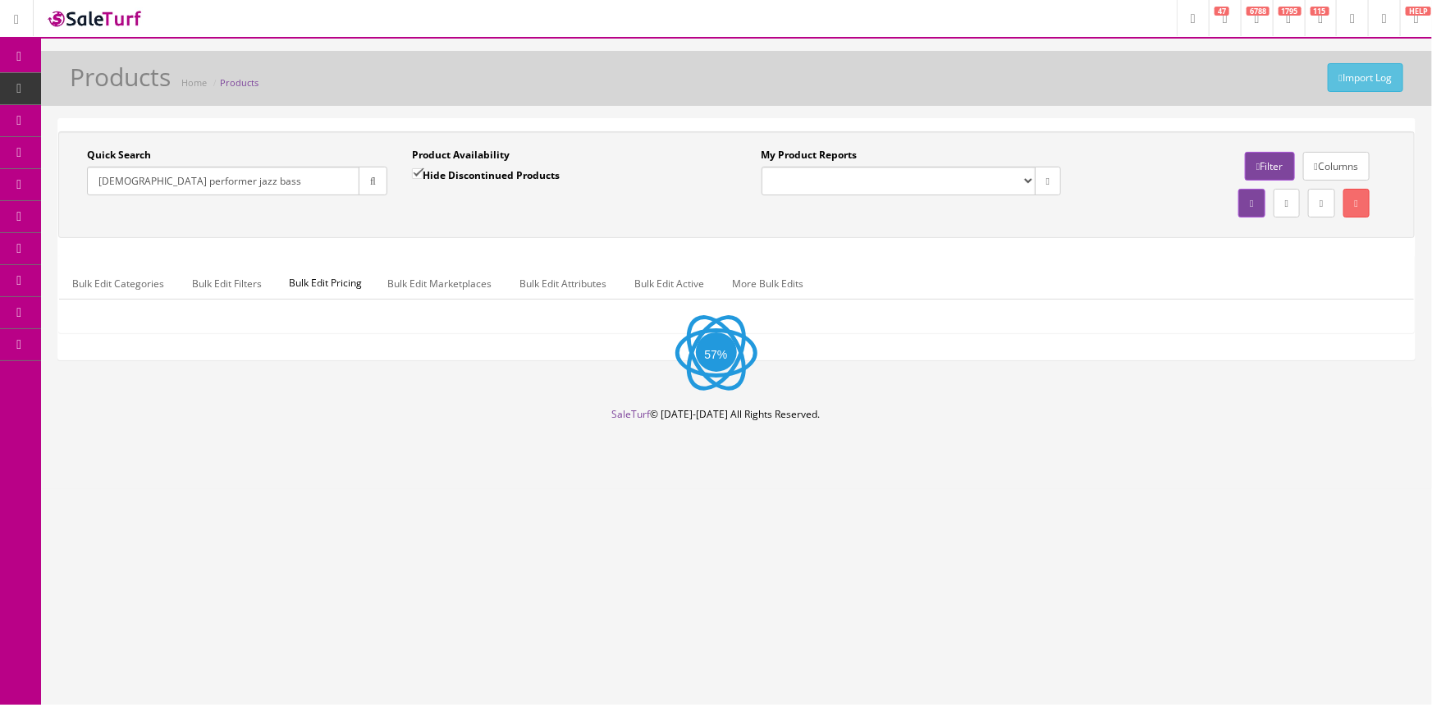
click at [241, 177] on input "[DEMOGRAPHIC_DATA] performer jazz bass" at bounding box center [223, 181] width 272 height 29
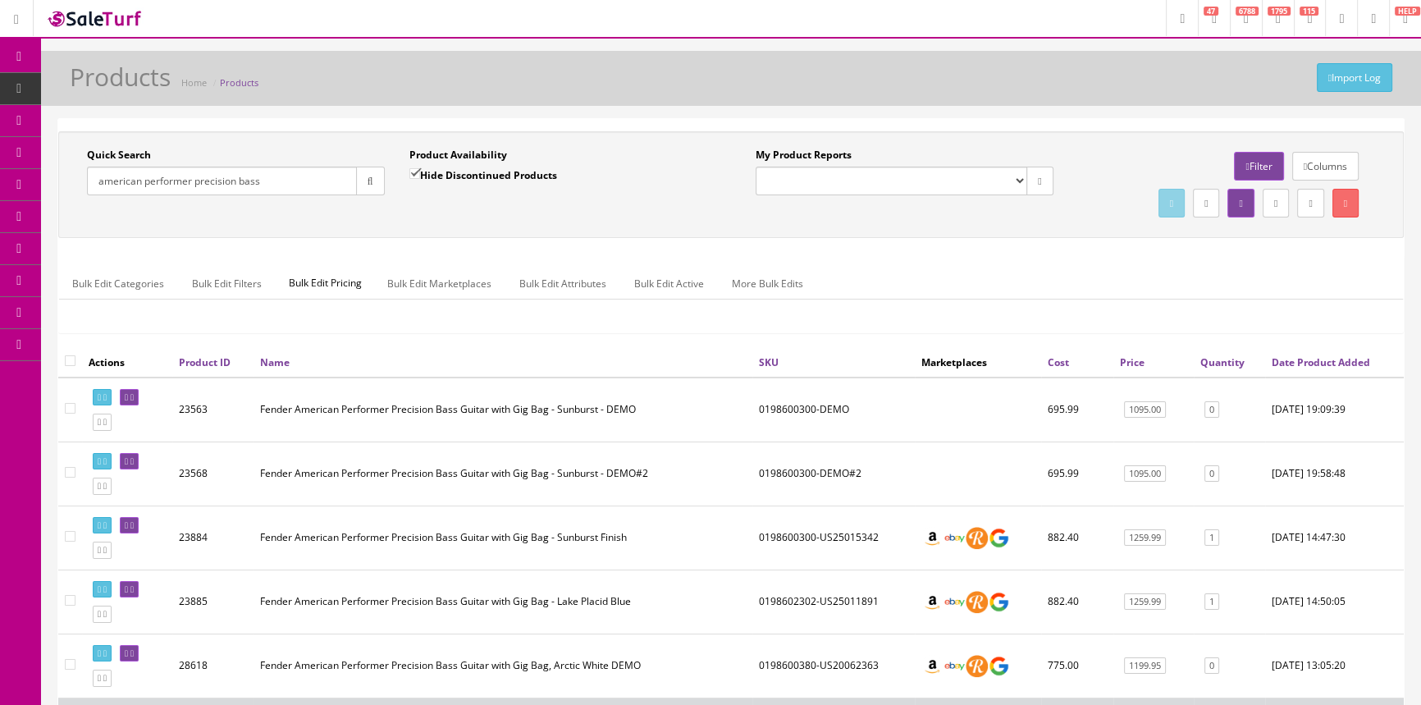
type input "american performer precision bass"
click at [1215, 363] on link "Quantity" at bounding box center [1222, 362] width 44 height 14
click at [1215, 363] on link "Quantity" at bounding box center [1216, 361] width 52 height 14
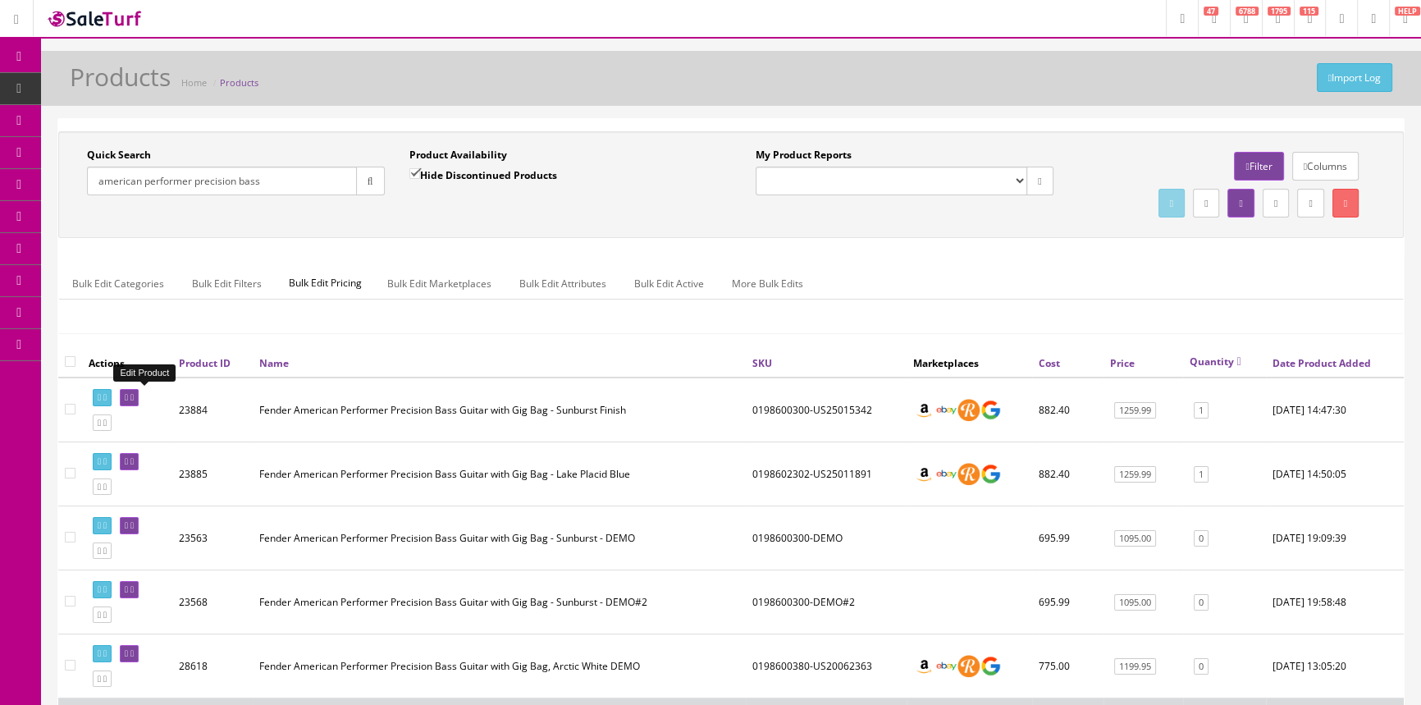
click at [128, 395] on icon at bounding box center [126, 397] width 3 height 9
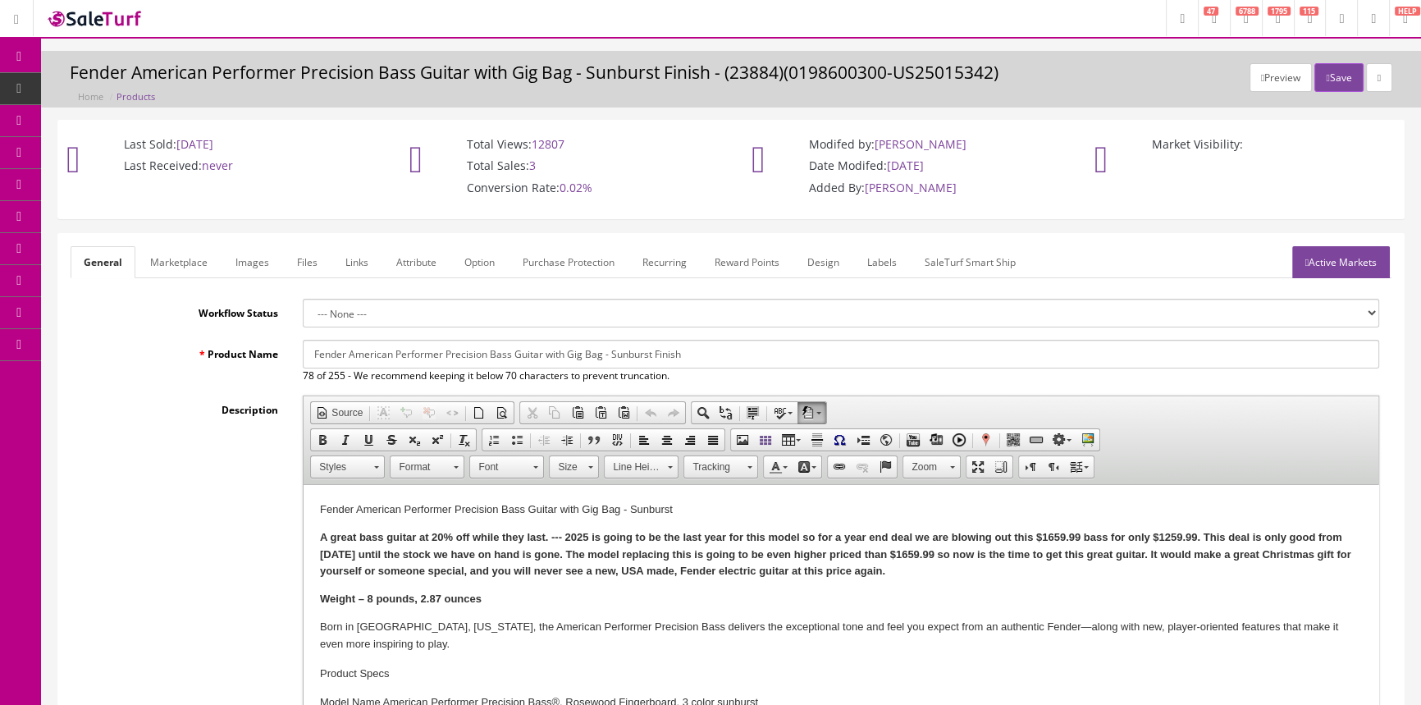
click at [888, 263] on link "Labels" at bounding box center [882, 262] width 56 height 32
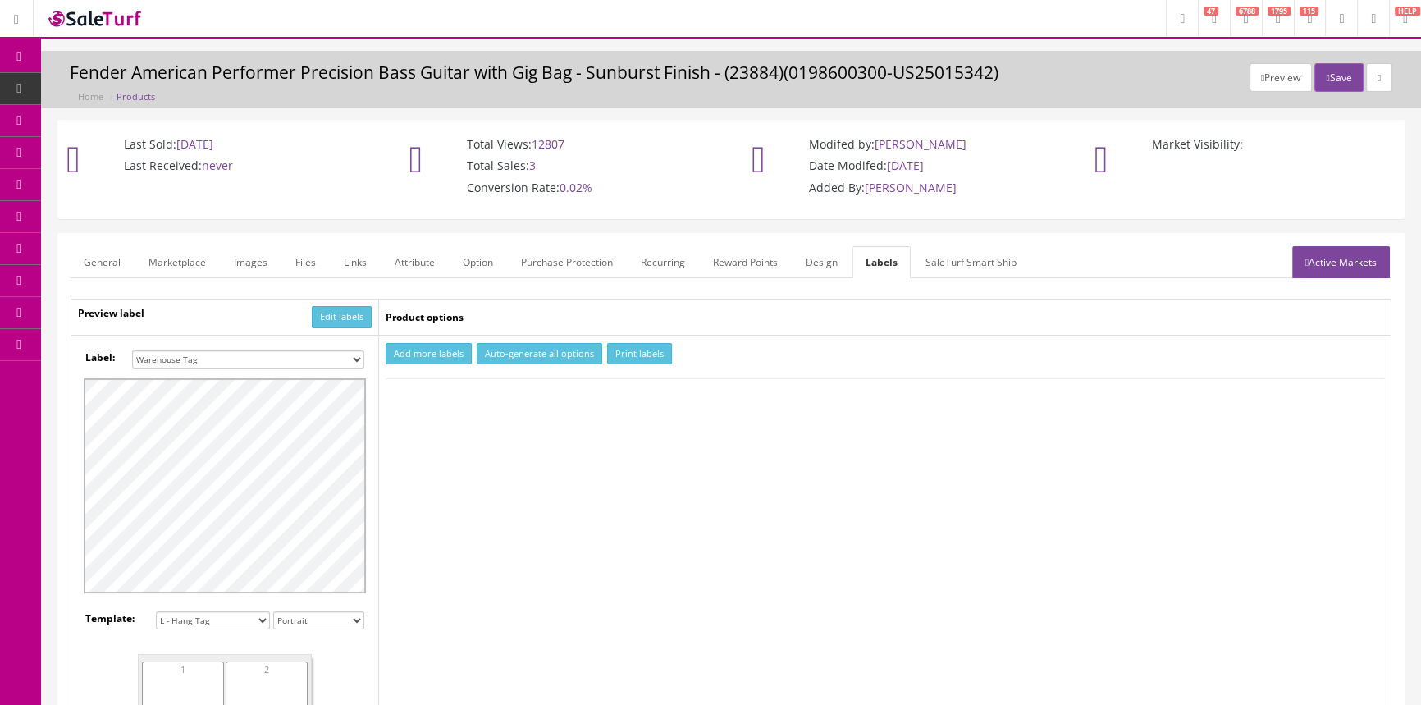
click at [345, 355] on select "Small Label 2 x 1 Label Shoe label 100 barcodes Dymo Label 2 X 1 Sticker Labels…" at bounding box center [248, 359] width 232 height 18
select select "16"
click at [132, 350] on select "Small Label 2 x 1 Label Shoe label 100 barcodes Dymo Label 2 X 1 Sticker Labels…" at bounding box center [248, 359] width 232 height 18
click at [436, 357] on button "Add more labels" at bounding box center [429, 354] width 86 height 22
type input "1"
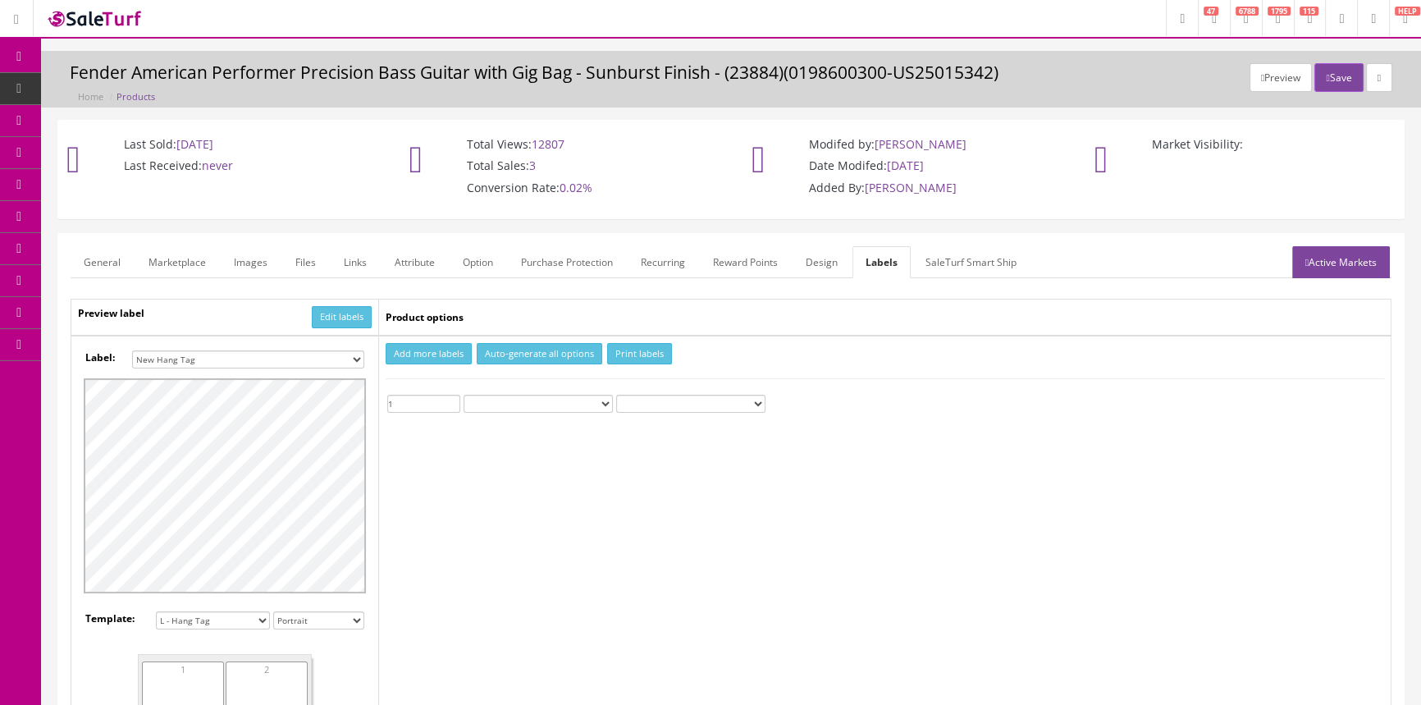
click at [453, 400] on input "1" at bounding box center [423, 404] width 73 height 18
click at [621, 350] on button "Print labels" at bounding box center [639, 354] width 65 height 22
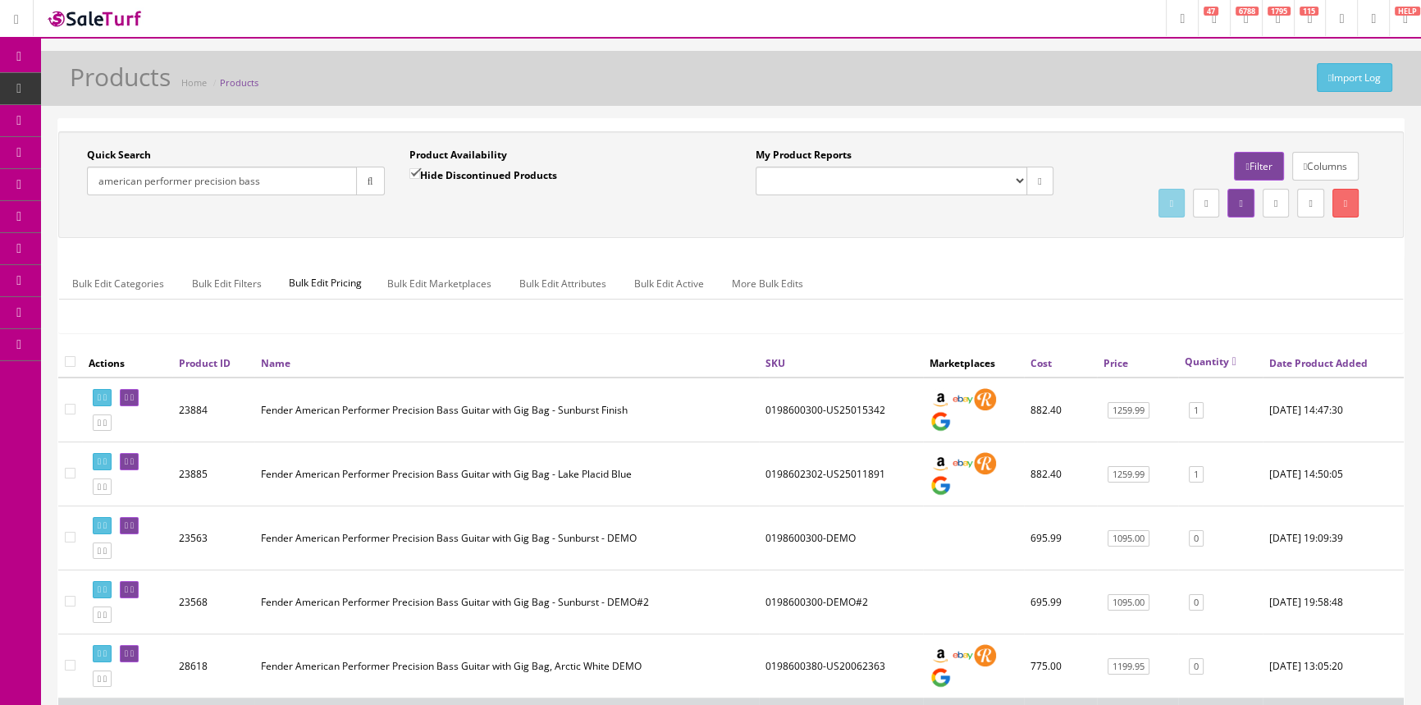
click at [272, 179] on input "american performer precision bass" at bounding box center [222, 181] width 270 height 29
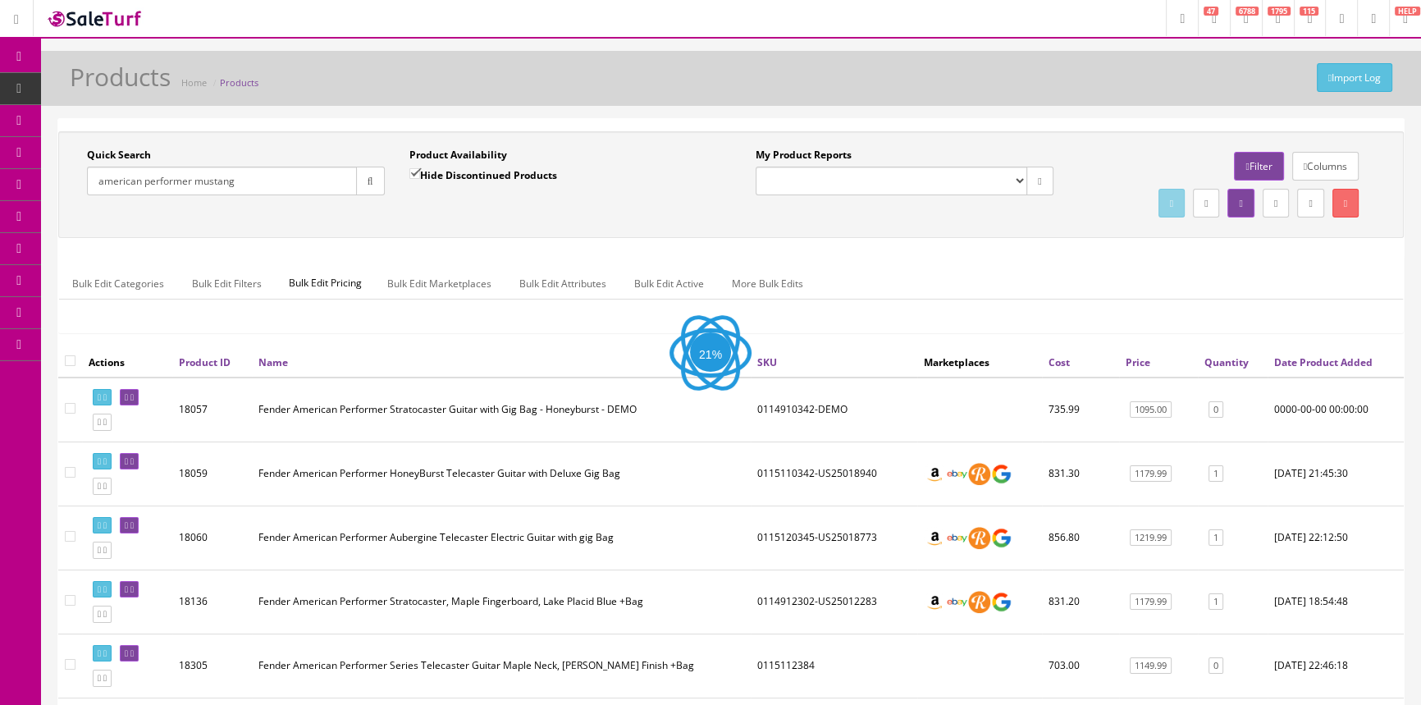
type input "american performer mustang"
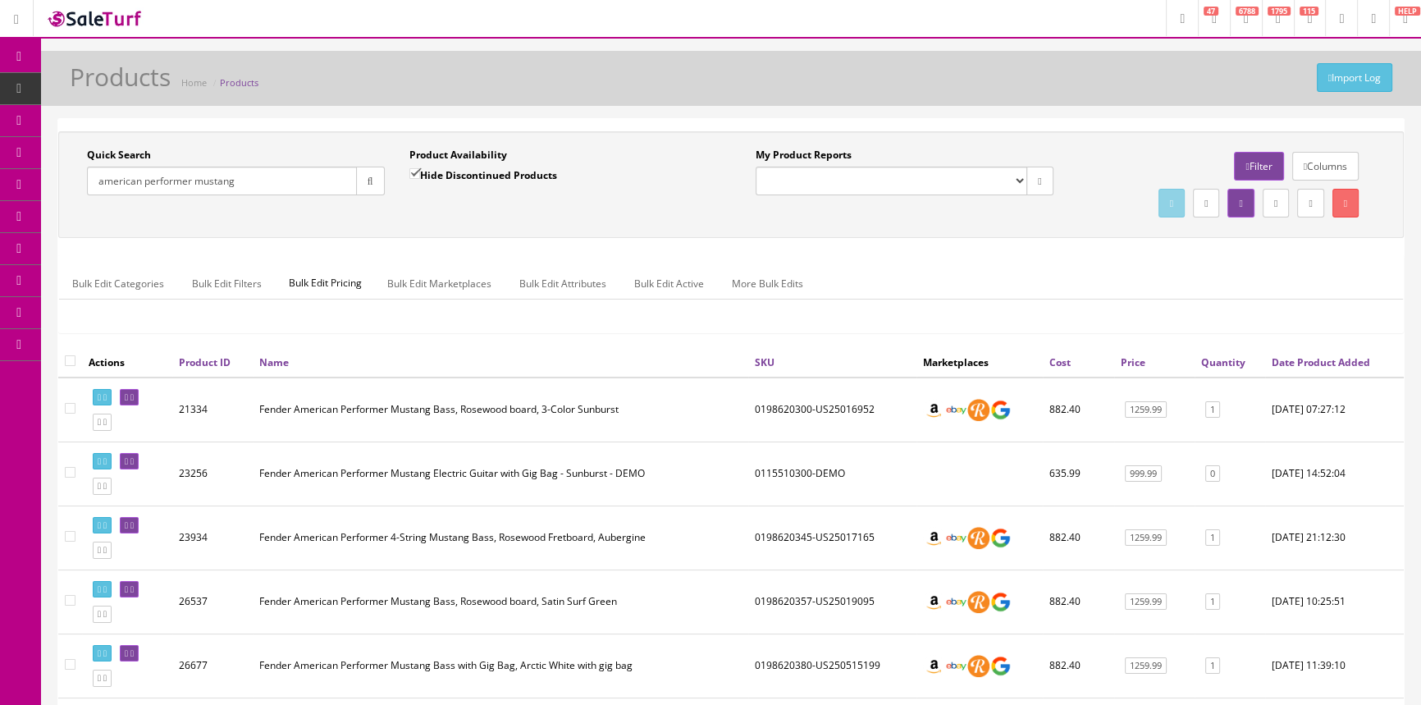
click at [1222, 361] on link "Quantity" at bounding box center [1223, 362] width 44 height 14
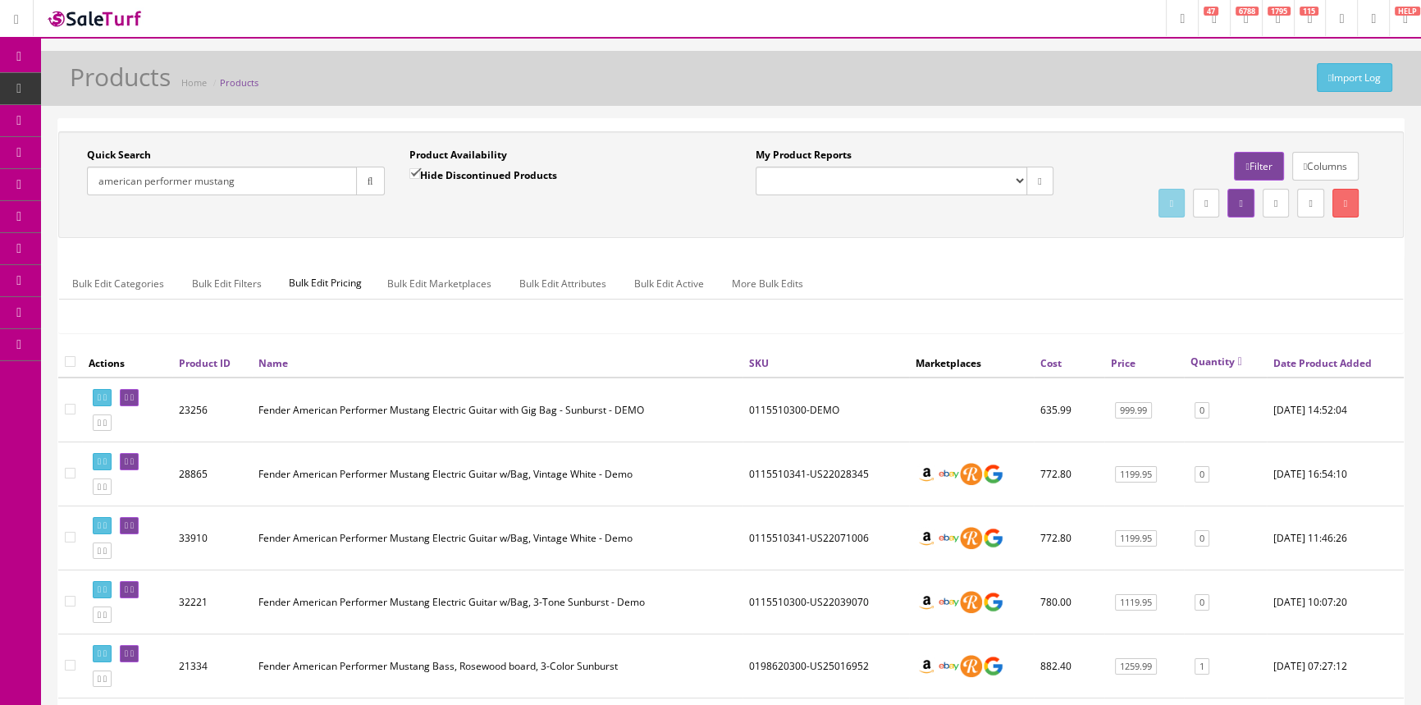
click at [1241, 360] on link "Quantity" at bounding box center [1216, 361] width 52 height 14
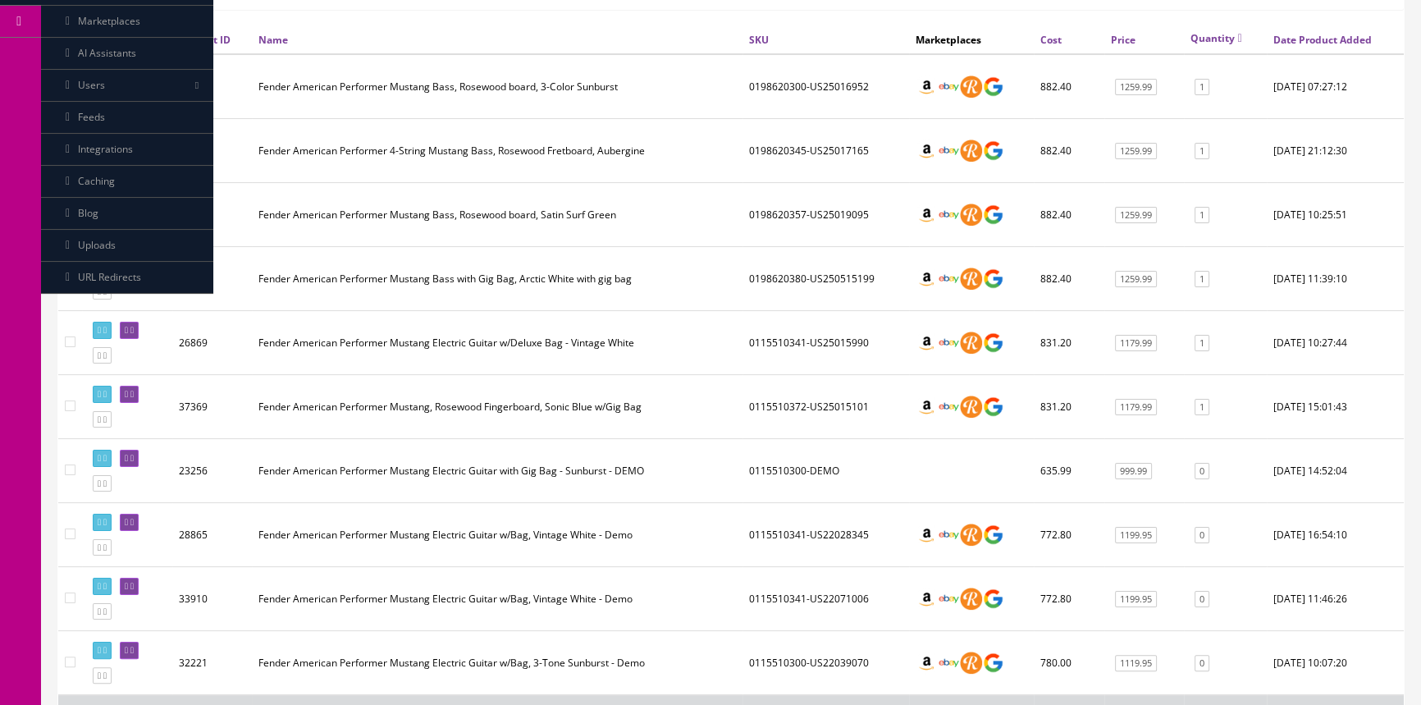
scroll to position [298, 0]
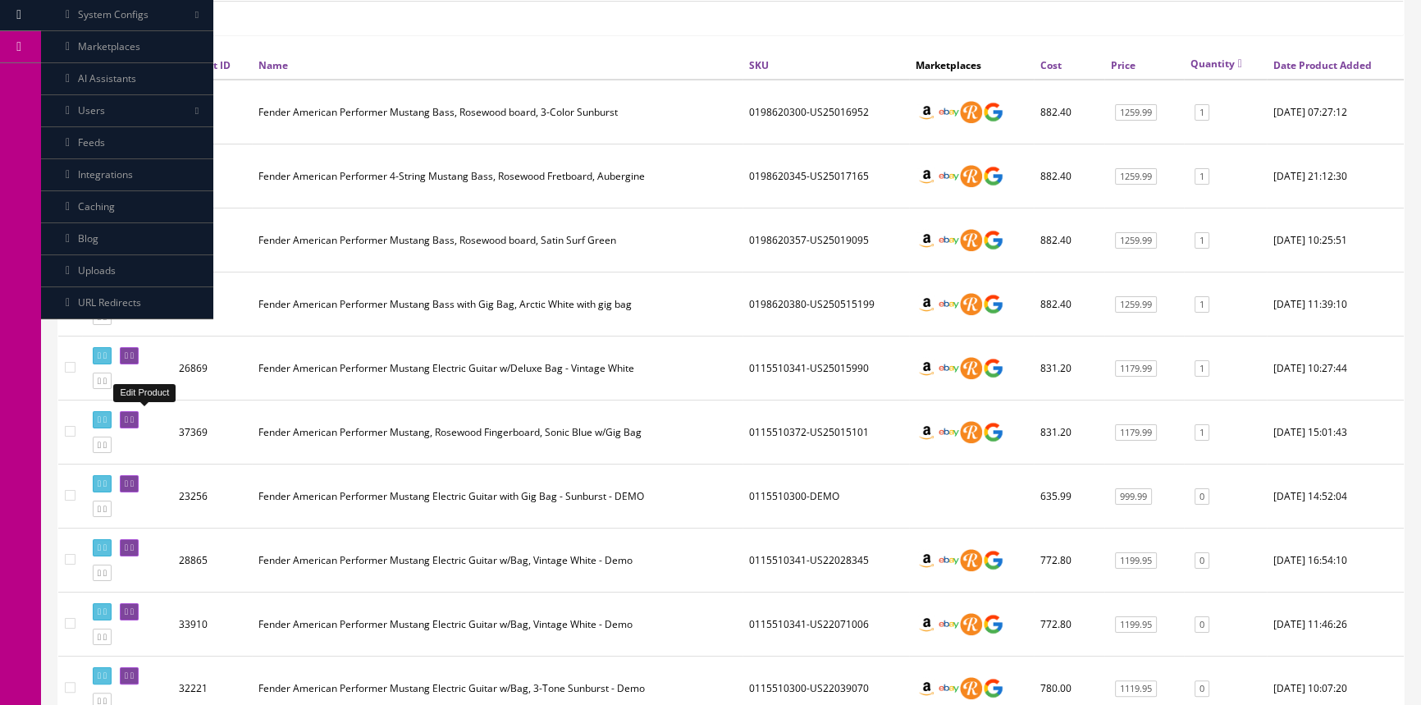
click at [128, 415] on icon at bounding box center [126, 419] width 3 height 9
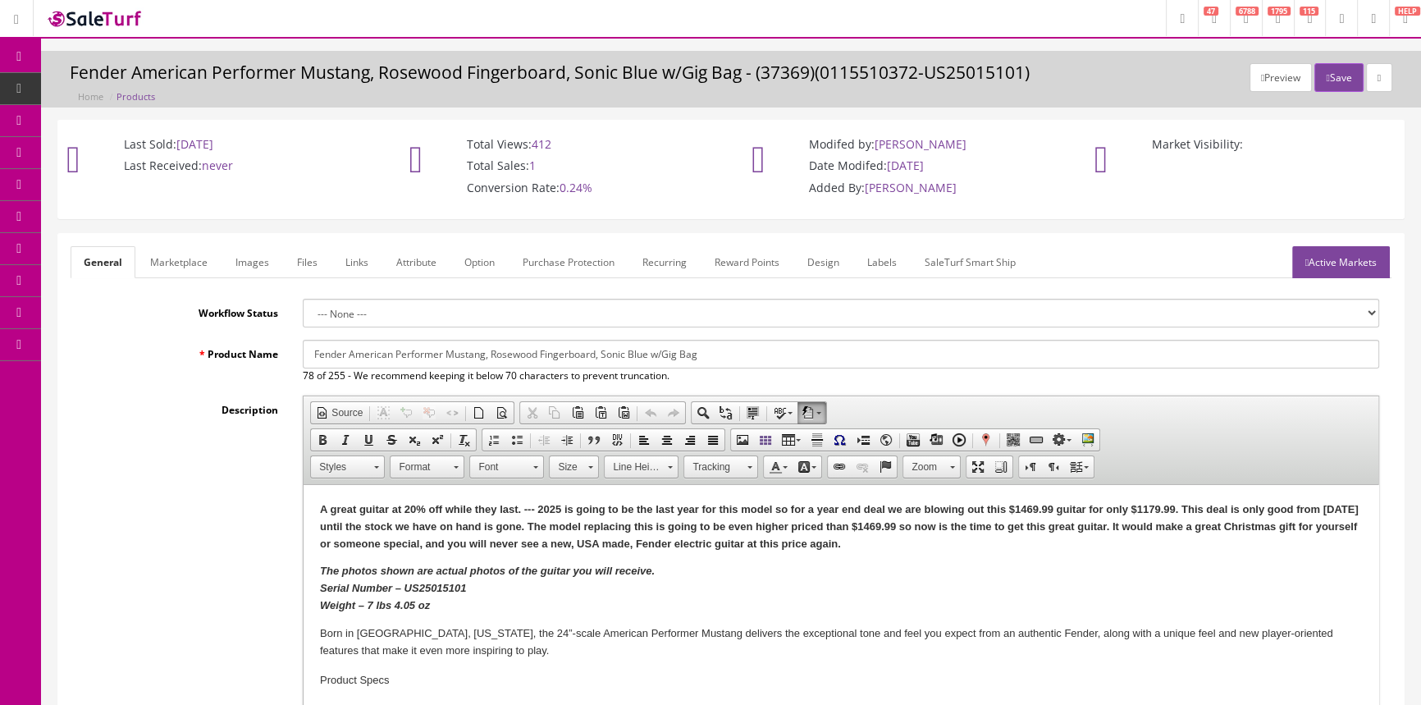
click at [886, 254] on link "Labels" at bounding box center [882, 262] width 56 height 32
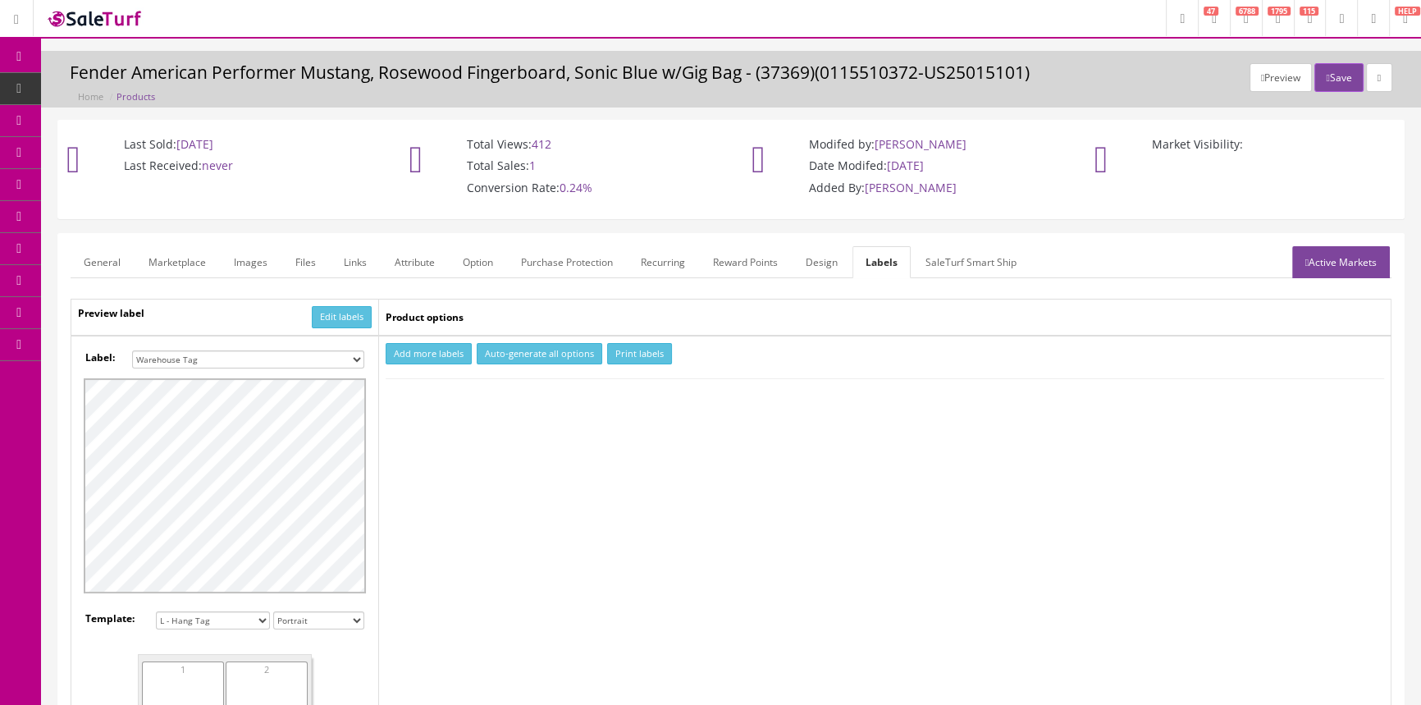
click at [356, 355] on select "Small Label 2 x 1 Label Shoe label 100 barcodes Dymo Label 2 X 1 Sticker Labels…" at bounding box center [248, 359] width 232 height 18
select select "16"
click at [132, 350] on select "Small Label 2 x 1 Label Shoe label 100 barcodes Dymo Label 2 X 1 Sticker Labels…" at bounding box center [248, 359] width 232 height 18
click at [452, 351] on button "Add more labels" at bounding box center [429, 354] width 86 height 22
type input "1"
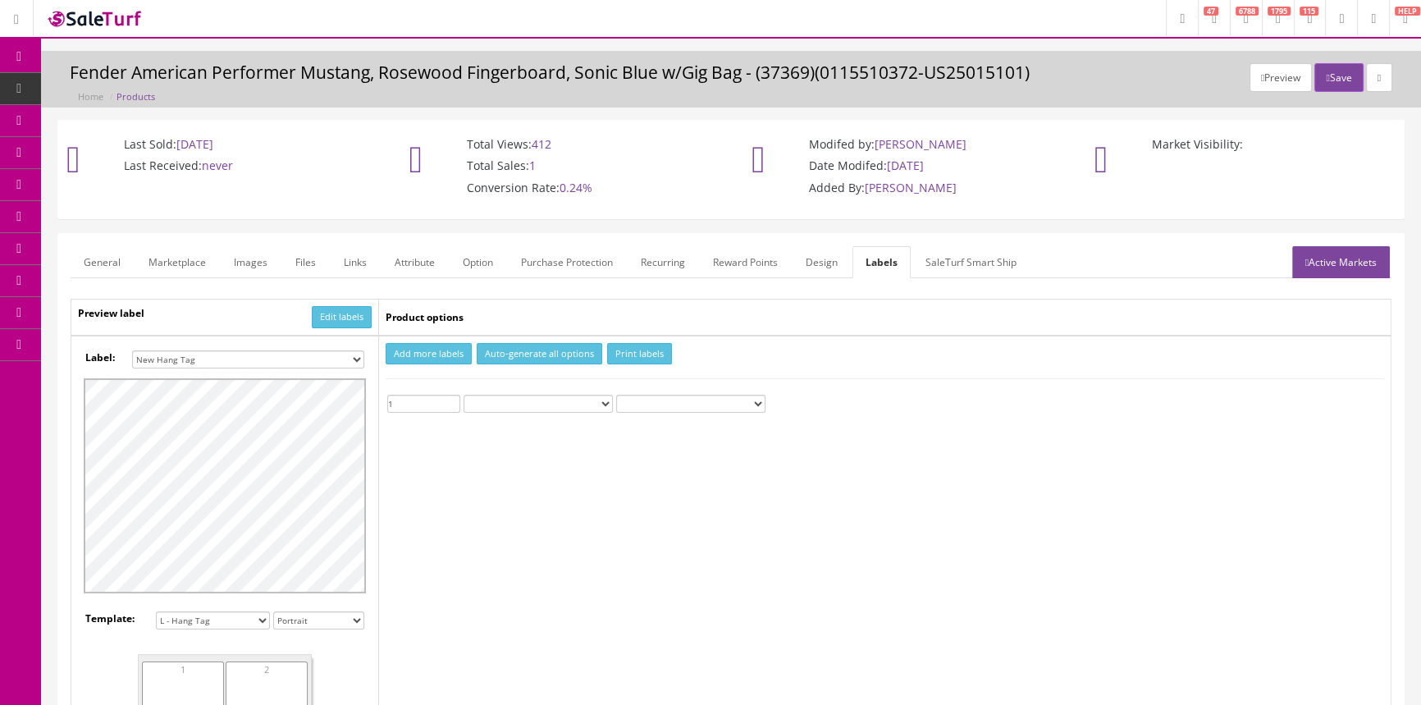
click at [451, 396] on input "1" at bounding box center [423, 404] width 73 height 18
click at [627, 349] on button "Print labels" at bounding box center [639, 354] width 65 height 22
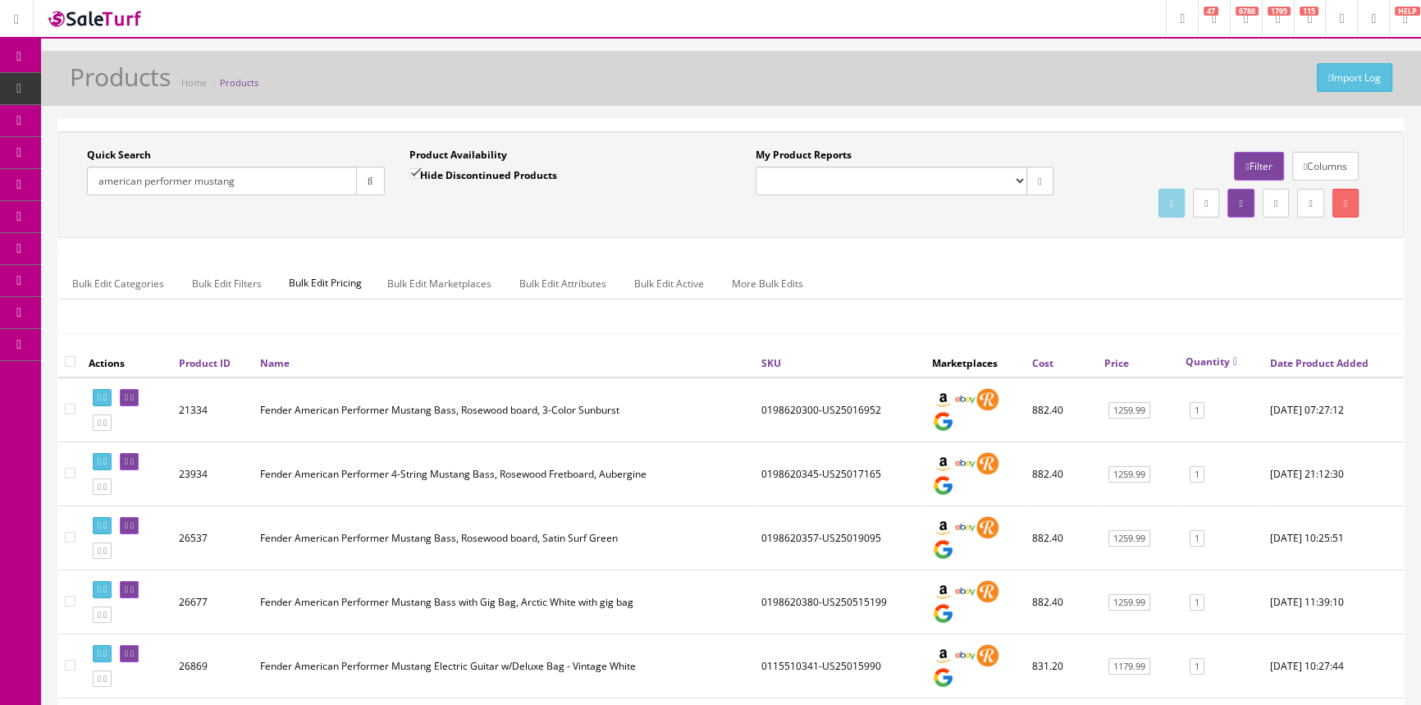
scroll to position [74, 0]
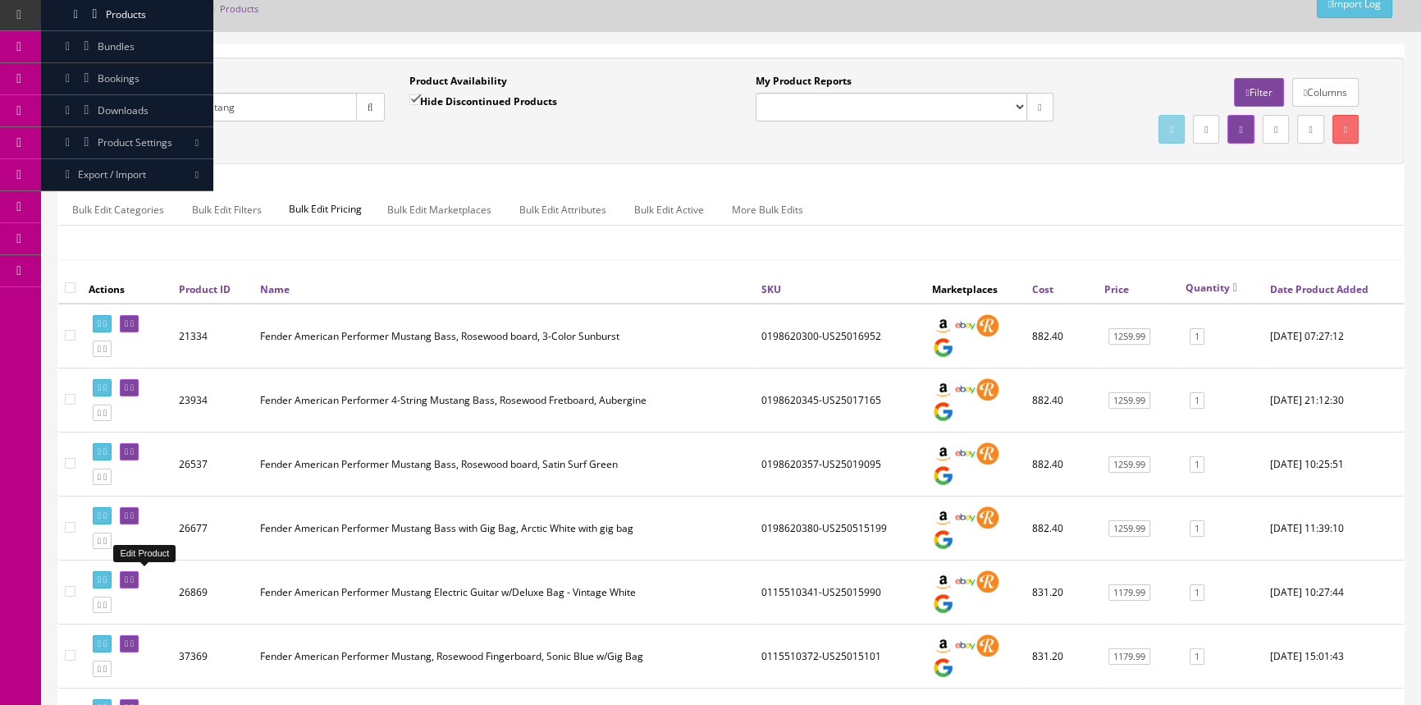
click at [128, 575] on icon at bounding box center [126, 579] width 3 height 9
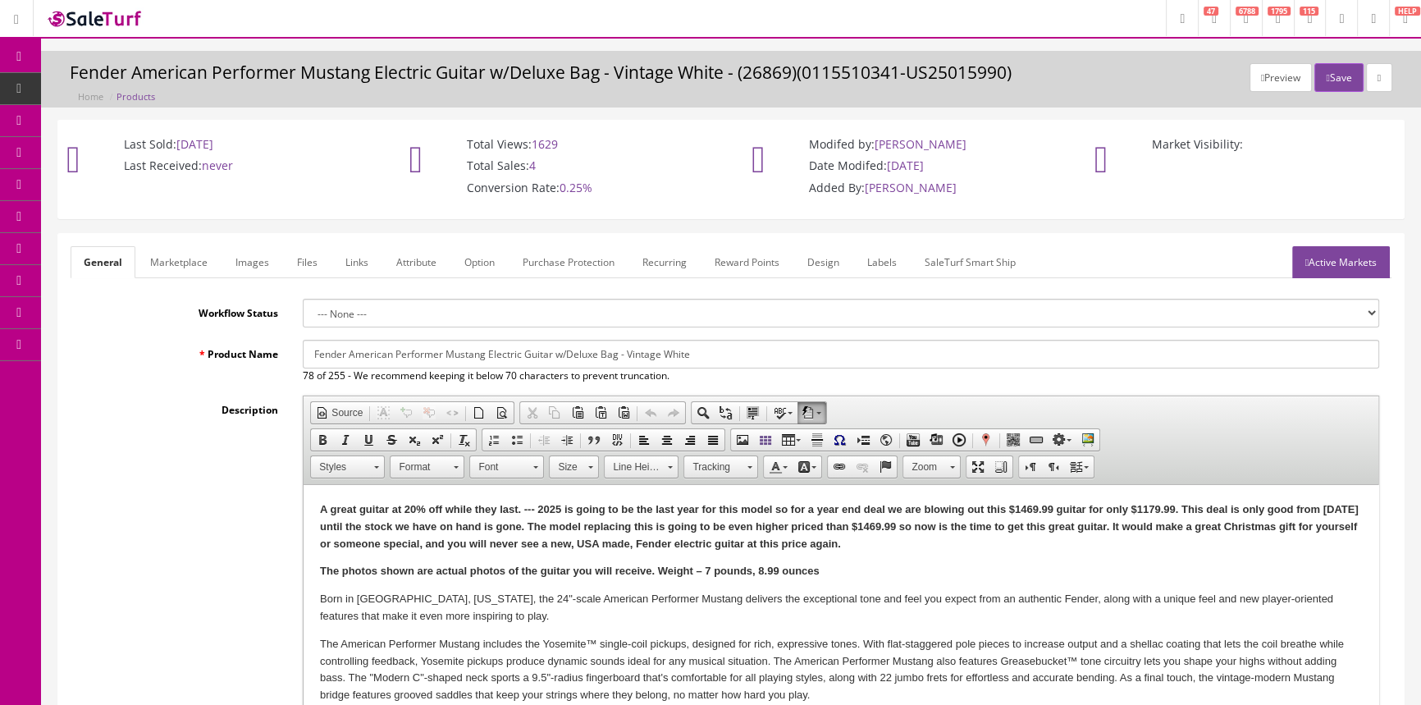
click at [246, 263] on link "Images" at bounding box center [252, 262] width 60 height 32
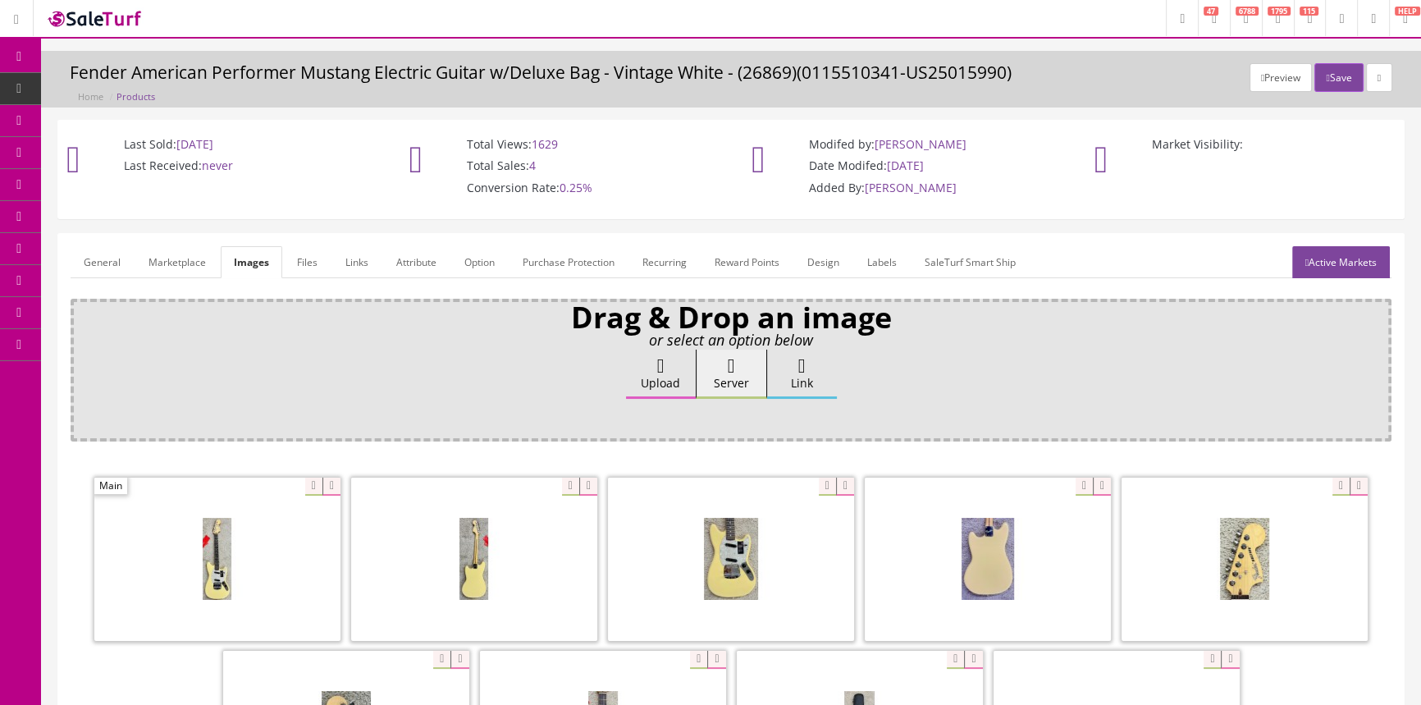
click at [118, 263] on link "General" at bounding box center [102, 262] width 63 height 32
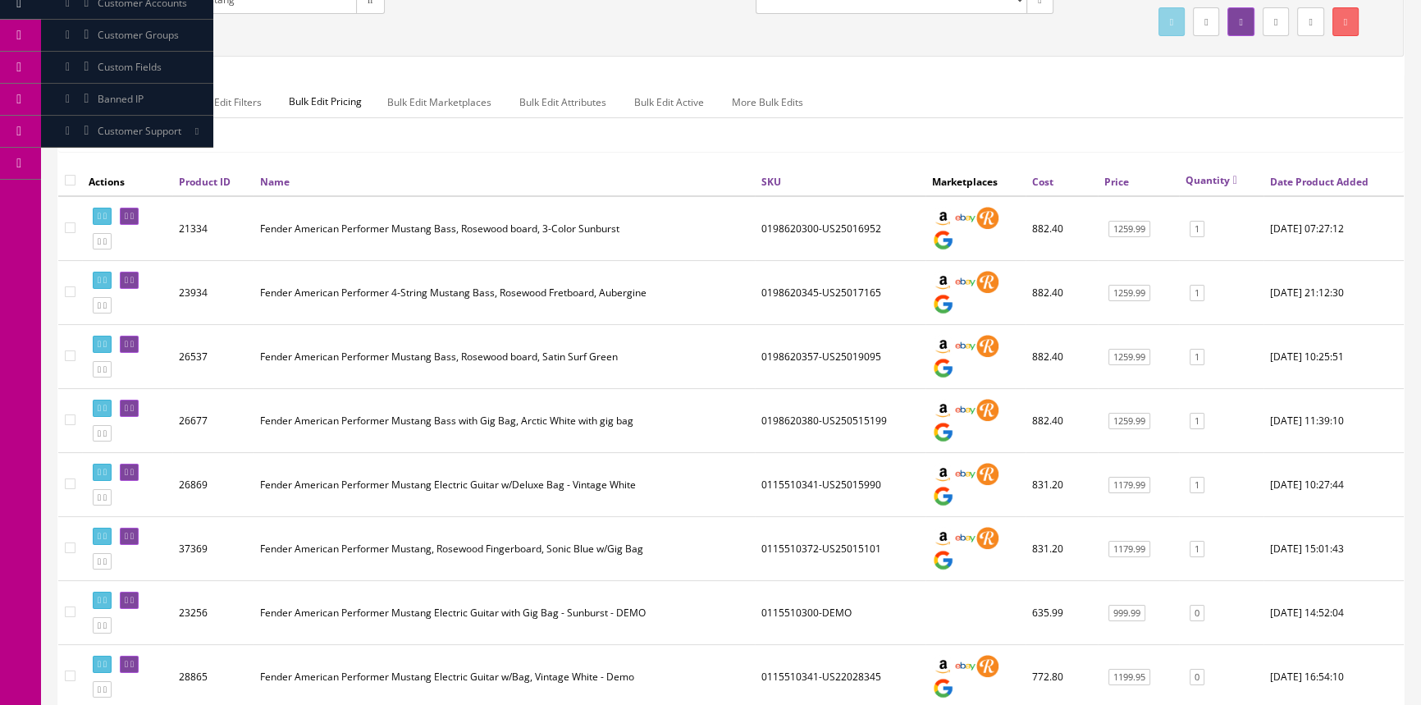
scroll to position [223, 0]
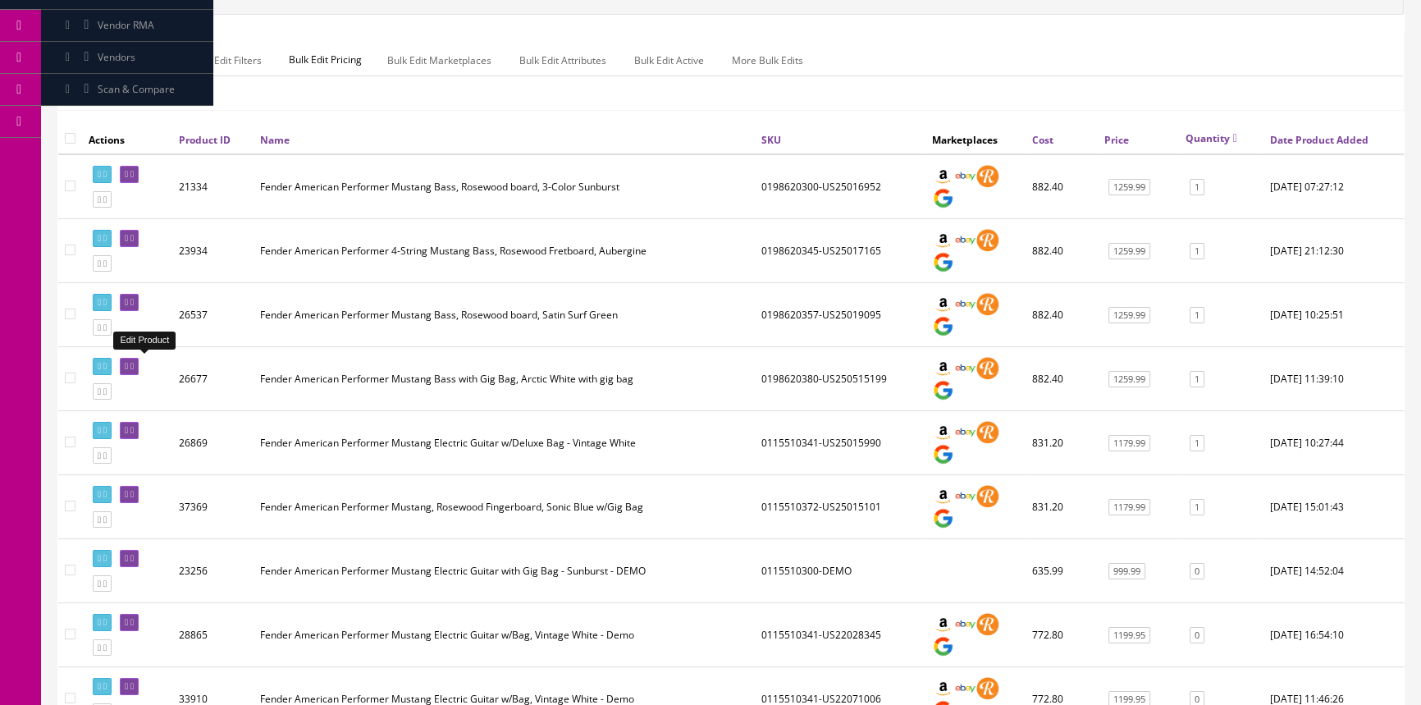
click at [128, 362] on icon at bounding box center [126, 366] width 3 height 9
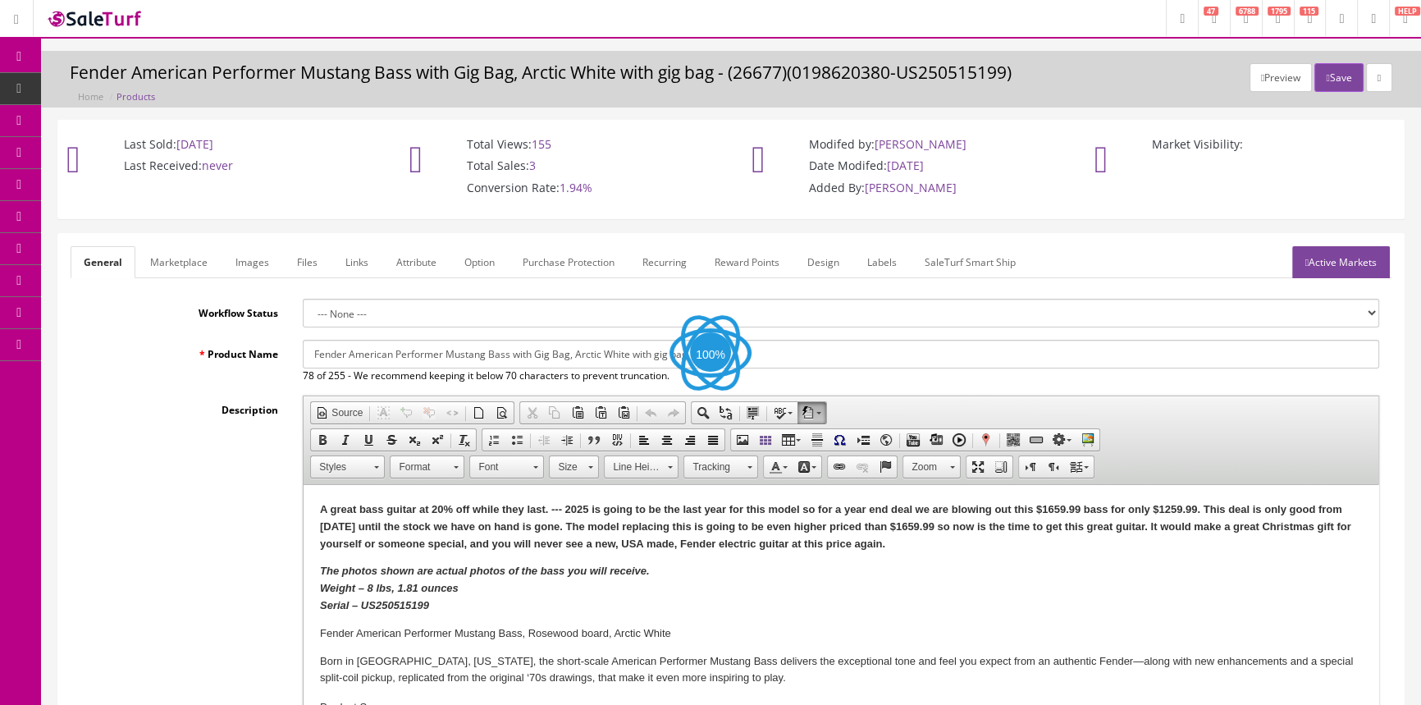
click at [254, 254] on link "Images" at bounding box center [252, 262] width 60 height 32
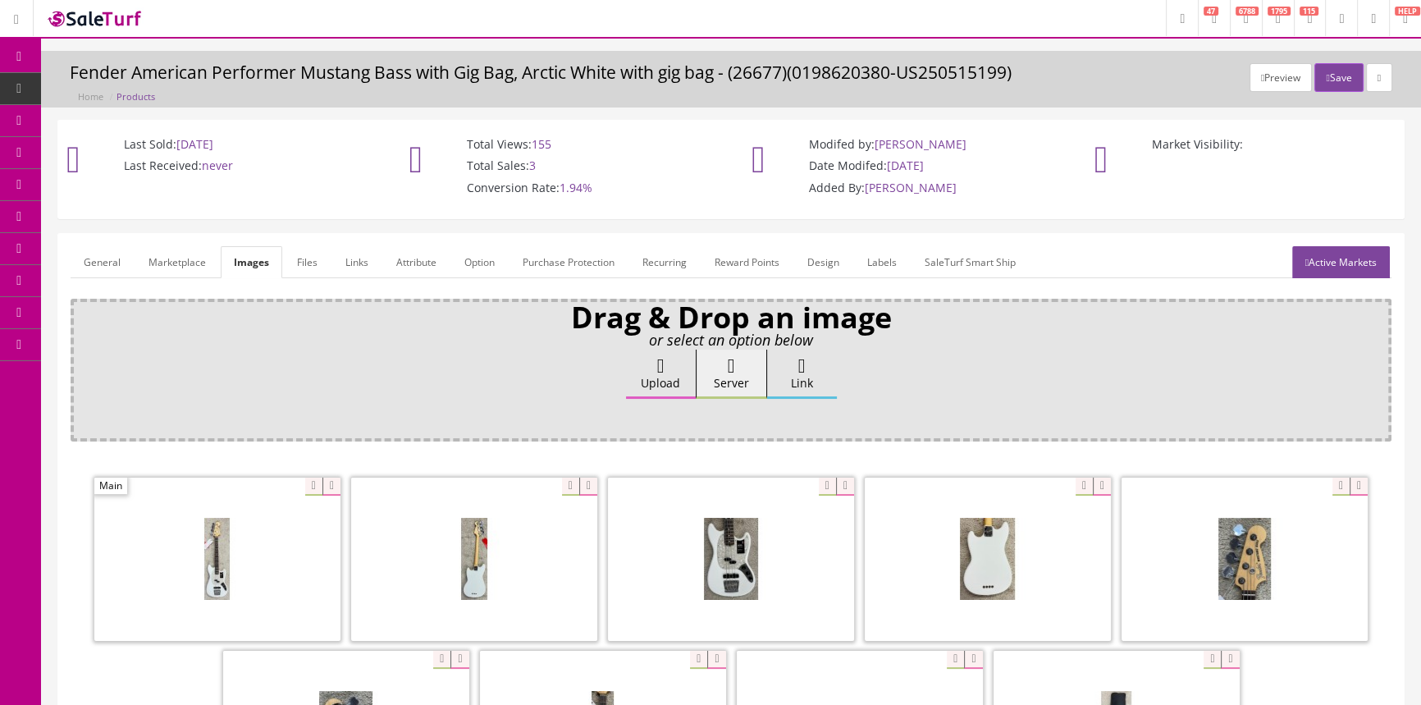
click at [885, 259] on link "Labels" at bounding box center [882, 262] width 56 height 32
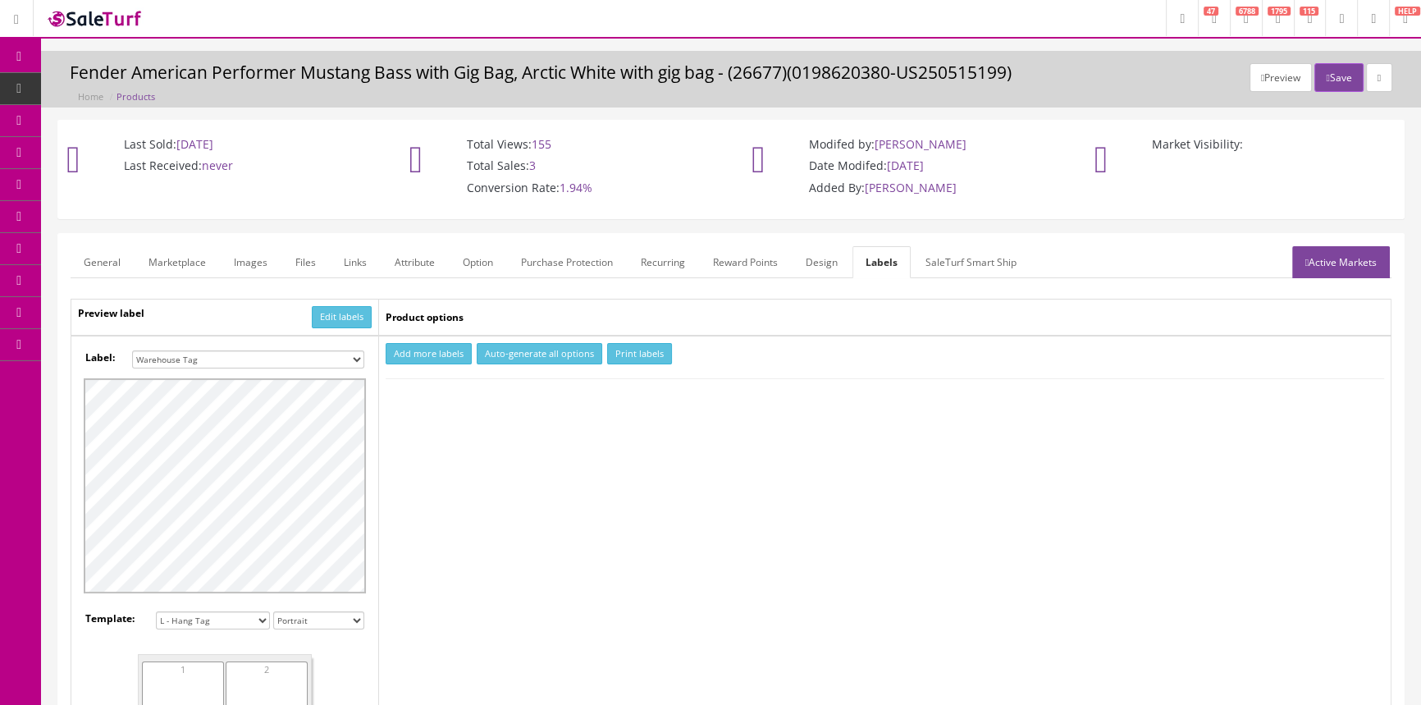
click at [360, 354] on select "Small Label 2 x 1 Label Shoe label 100 barcodes Dymo Label 2 X 1 Sticker Labels…" at bounding box center [248, 359] width 232 height 18
select select "16"
click at [132, 350] on select "Small Label 2 x 1 Label Shoe label 100 barcodes Dymo Label 2 X 1 Sticker Labels…" at bounding box center [248, 359] width 232 height 18
click at [424, 348] on button "Add more labels" at bounding box center [429, 354] width 86 height 22
type input "1"
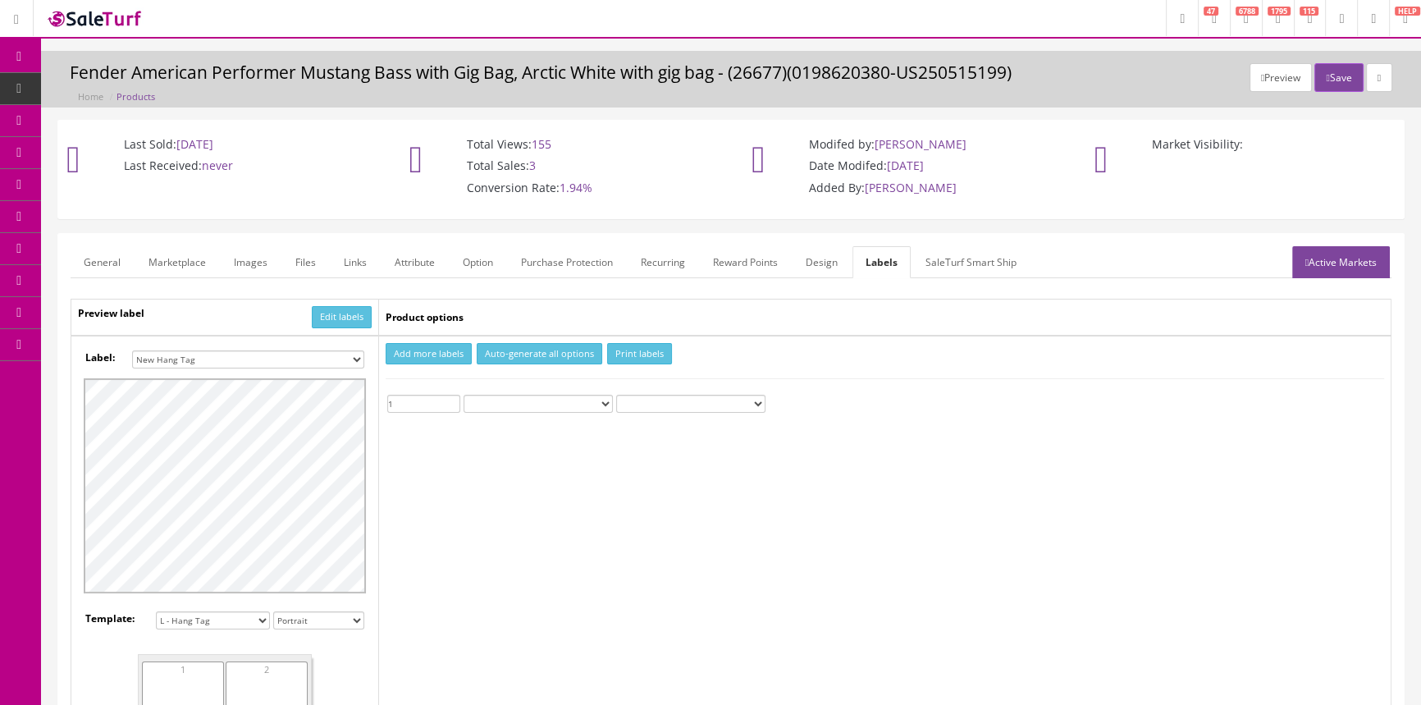
click at [454, 396] on input "1" at bounding box center [423, 404] width 73 height 18
click at [638, 353] on button "Print labels" at bounding box center [639, 354] width 65 height 22
click at [112, 90] on span "Products" at bounding box center [126, 88] width 40 height 14
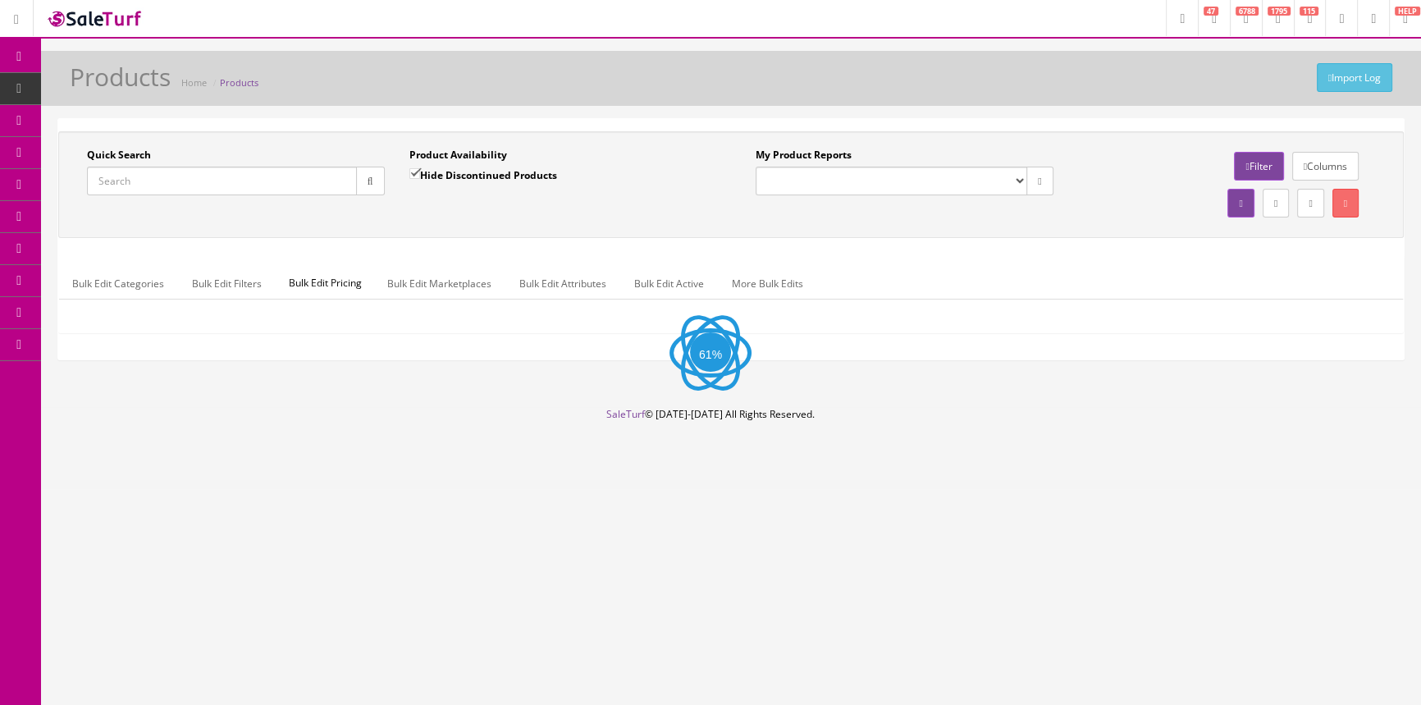
click at [217, 178] on input "Quick Search" at bounding box center [222, 181] width 270 height 29
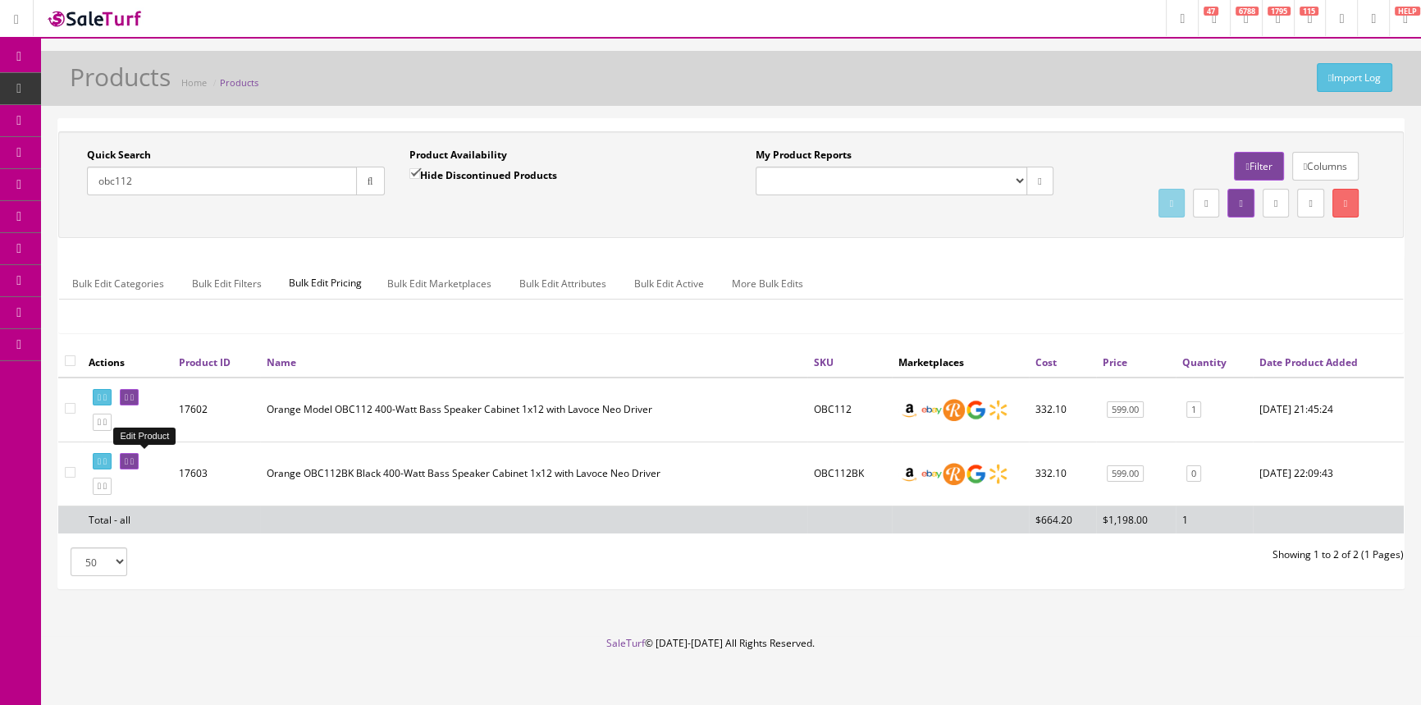
type input "obc112"
click at [134, 457] on icon at bounding box center [131, 461] width 3 height 9
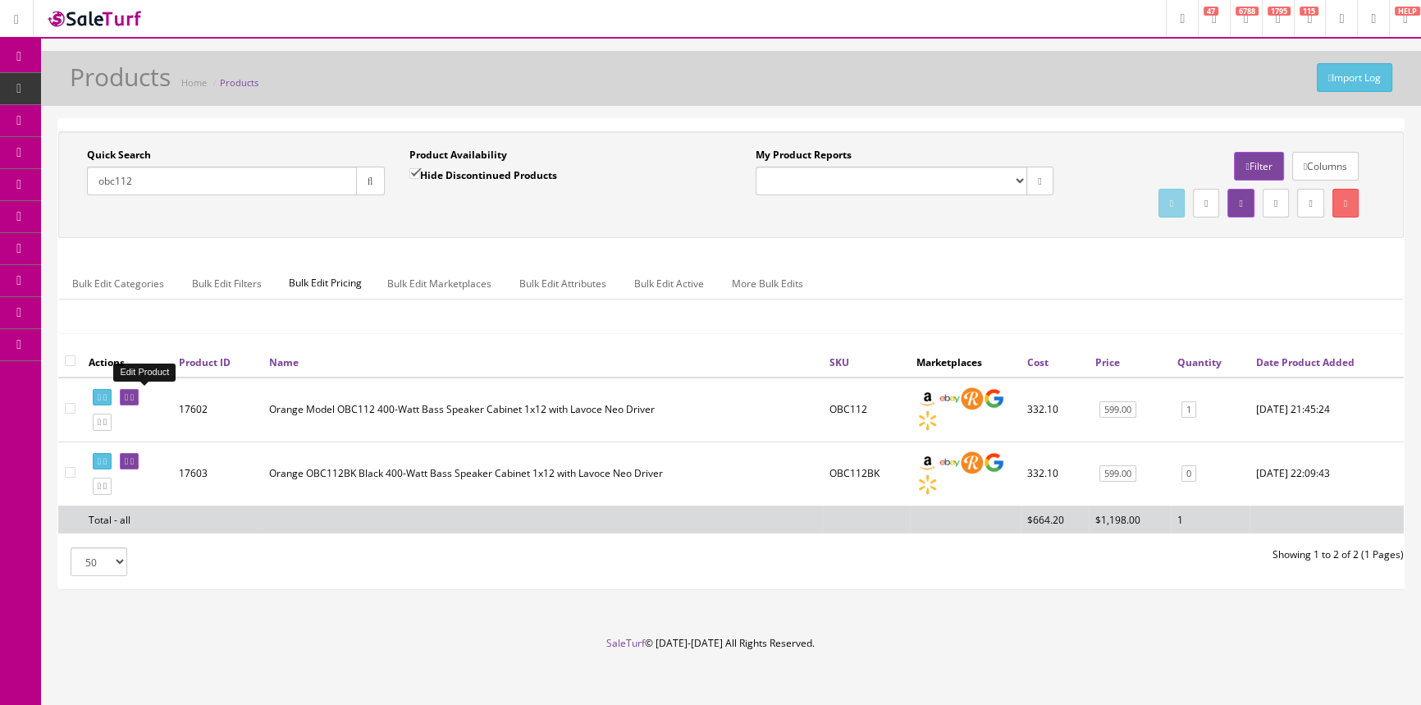
click at [134, 396] on icon at bounding box center [131, 397] width 3 height 9
